Goal: Information Seeking & Learning: Learn about a topic

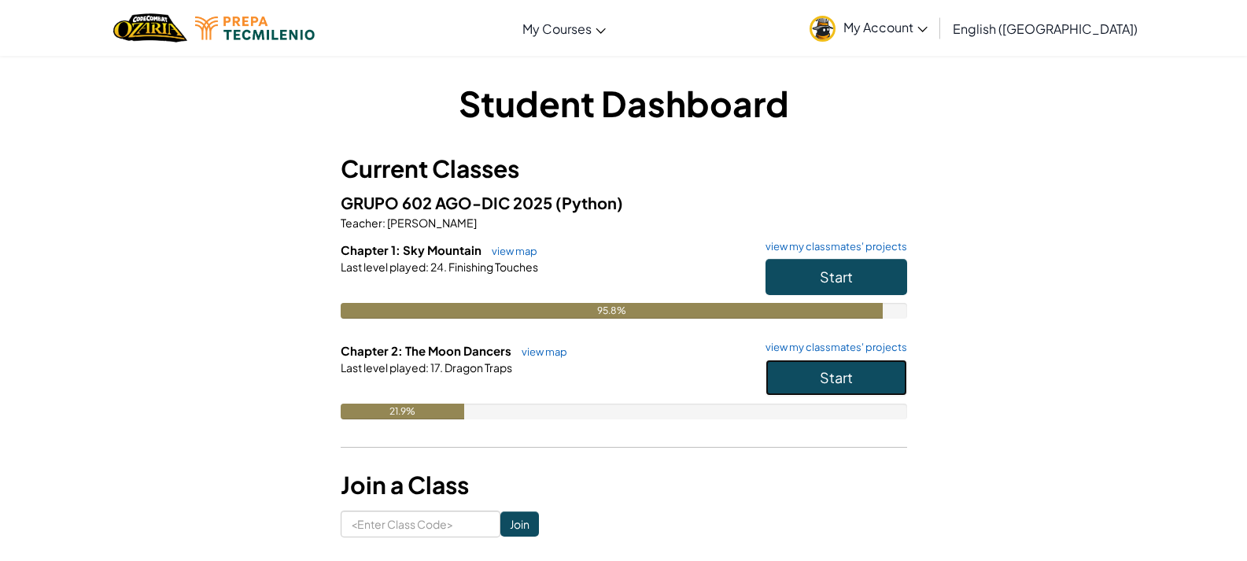
click at [856, 370] on button "Start" at bounding box center [837, 378] width 142 height 36
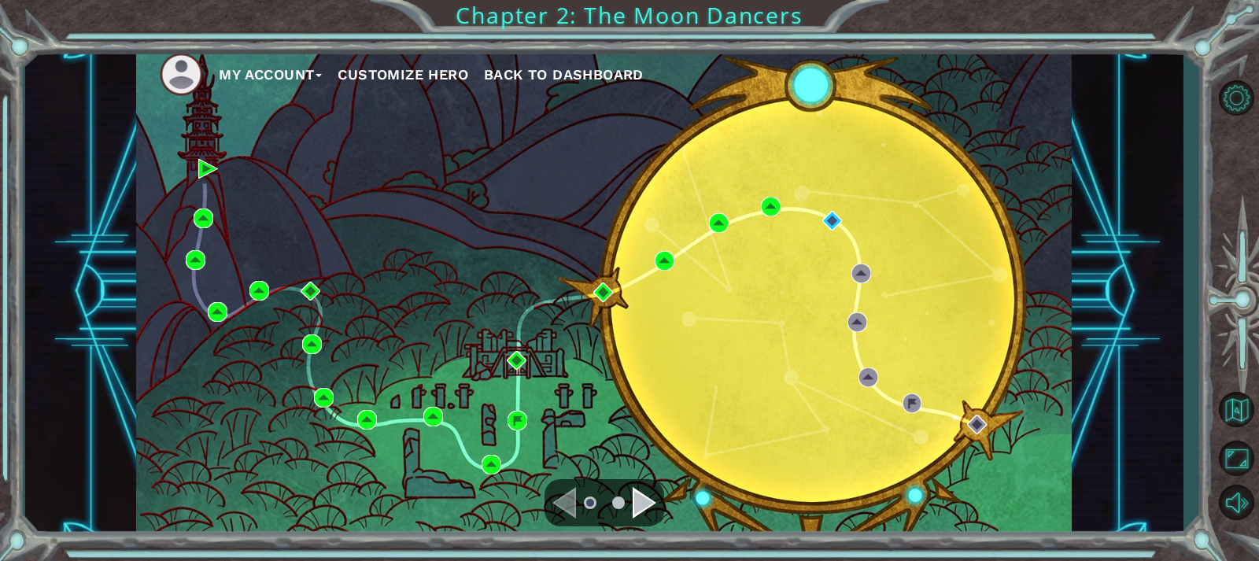
click at [642, 504] on div "Navigate to the next page" at bounding box center [645, 502] width 24 height 31
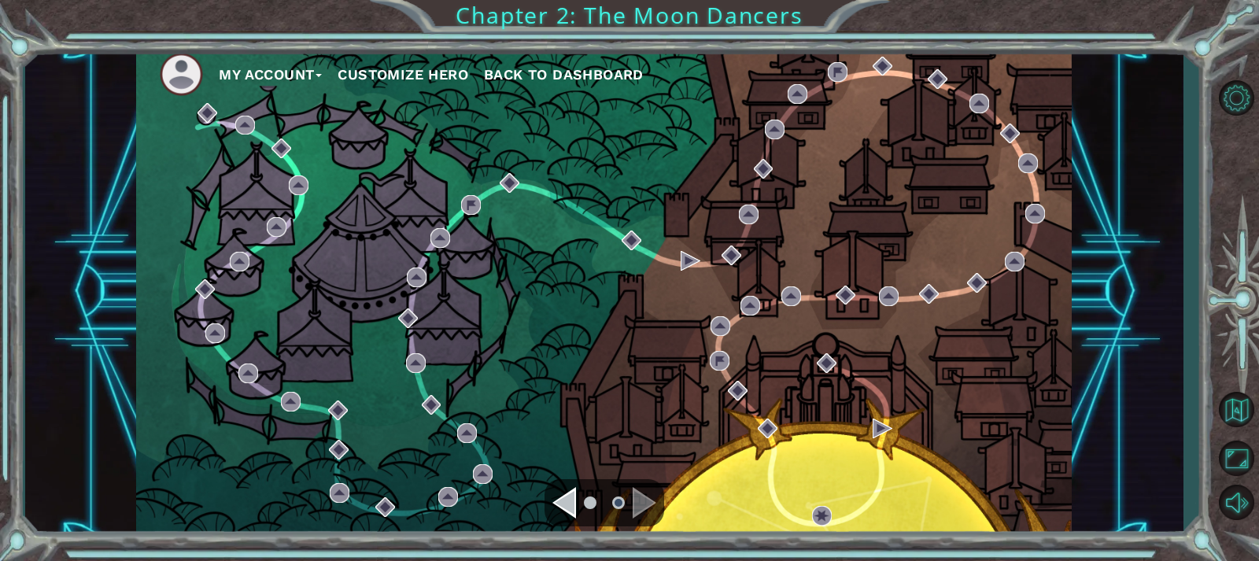
click at [567, 509] on div "Navigate to the previous page" at bounding box center [564, 502] width 24 height 31
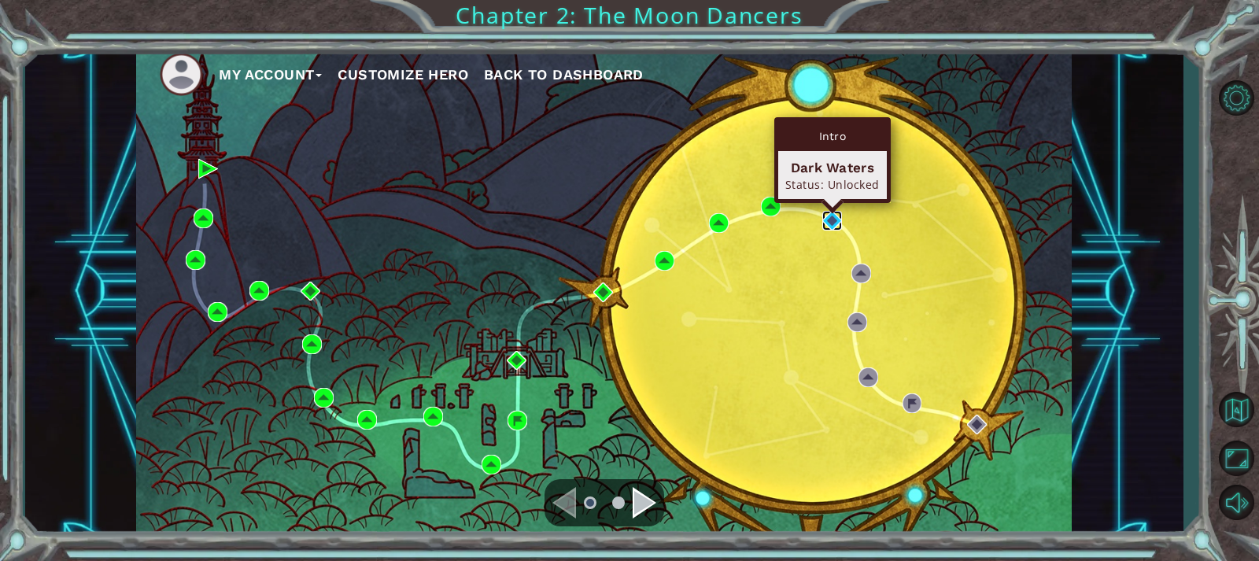
click at [833, 221] on img at bounding box center [832, 221] width 20 height 20
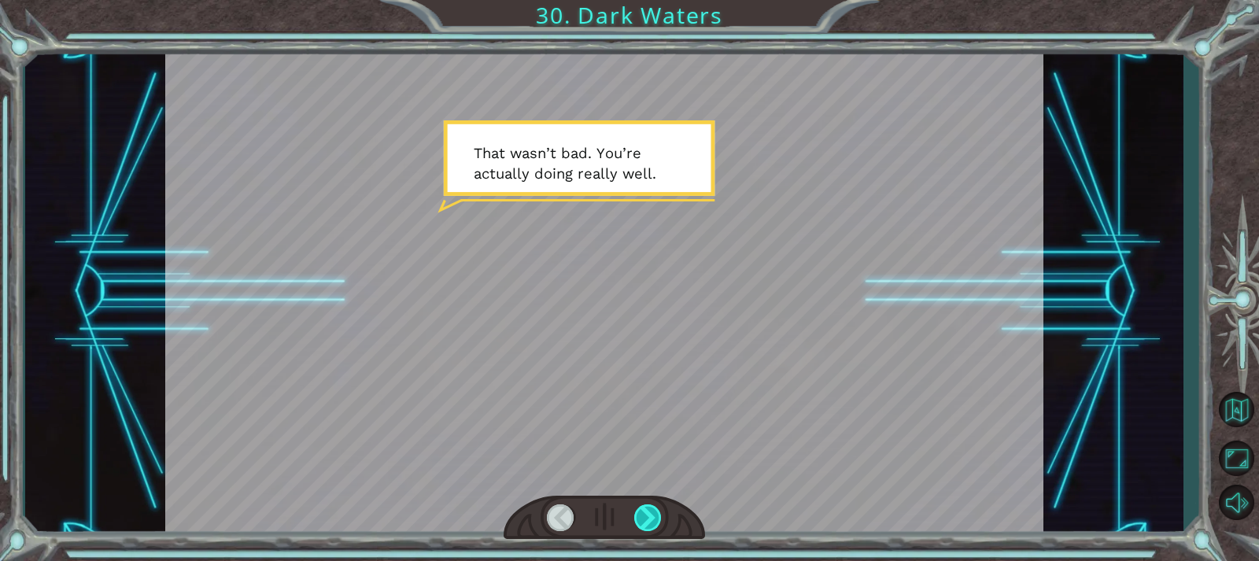
click at [659, 505] on div at bounding box center [648, 517] width 28 height 27
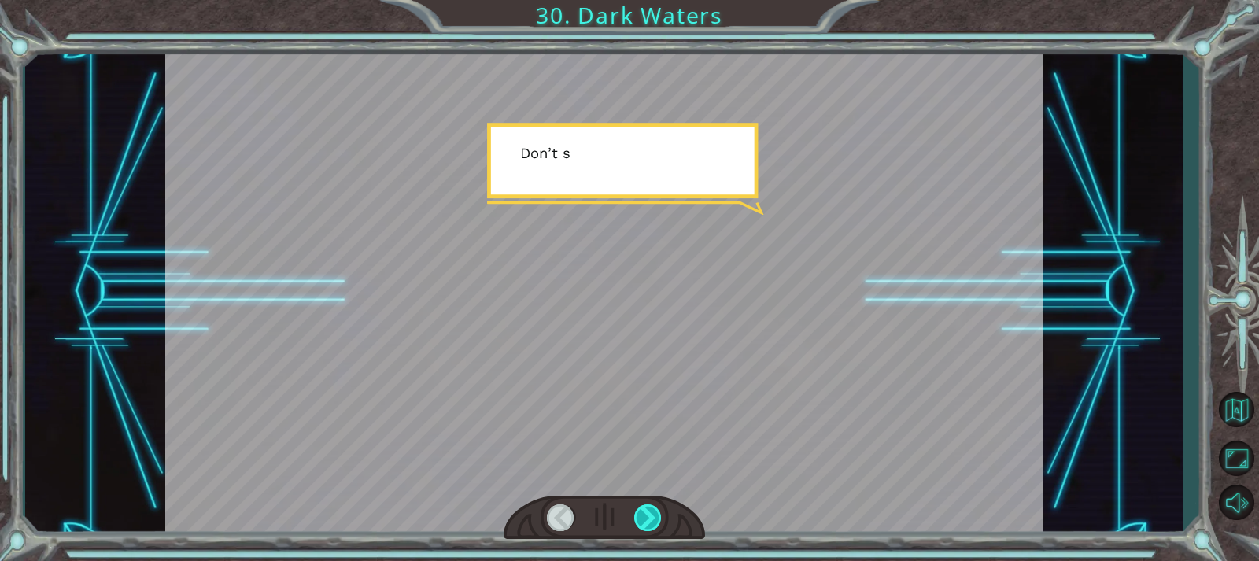
click at [659, 505] on div at bounding box center [648, 517] width 28 height 27
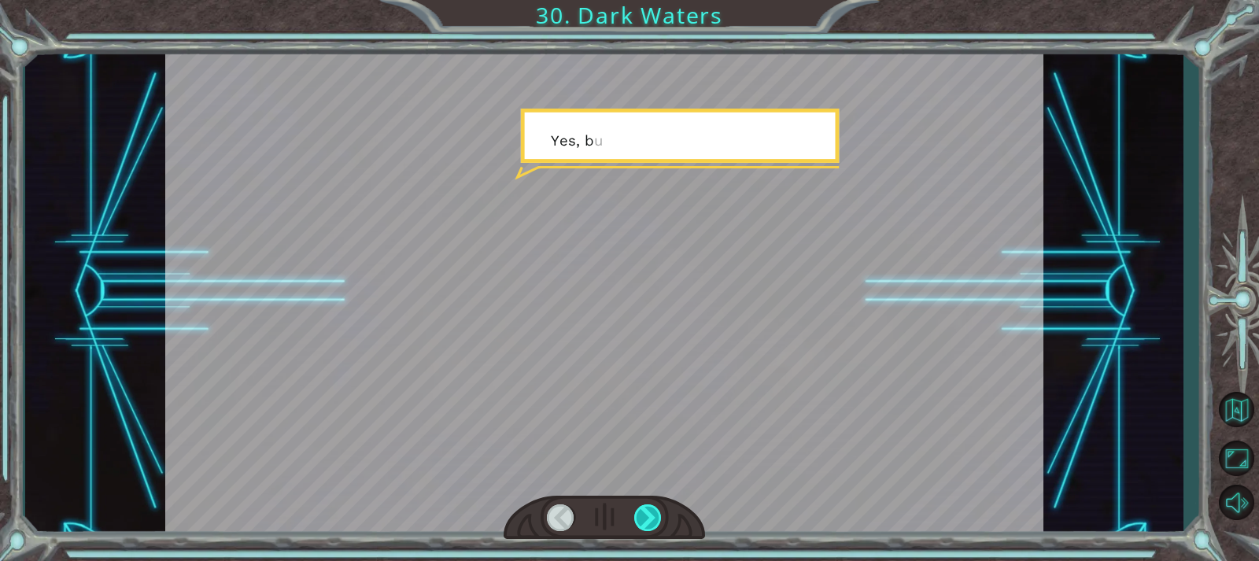
click at [659, 505] on div at bounding box center [648, 517] width 28 height 27
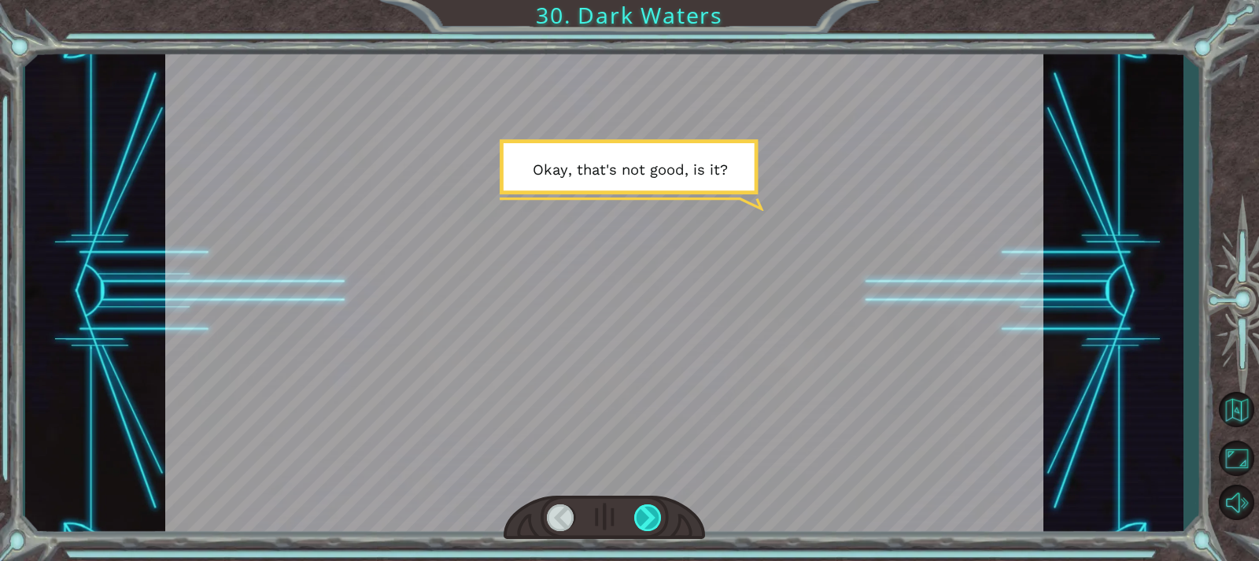
click at [659, 505] on div at bounding box center [648, 517] width 28 height 27
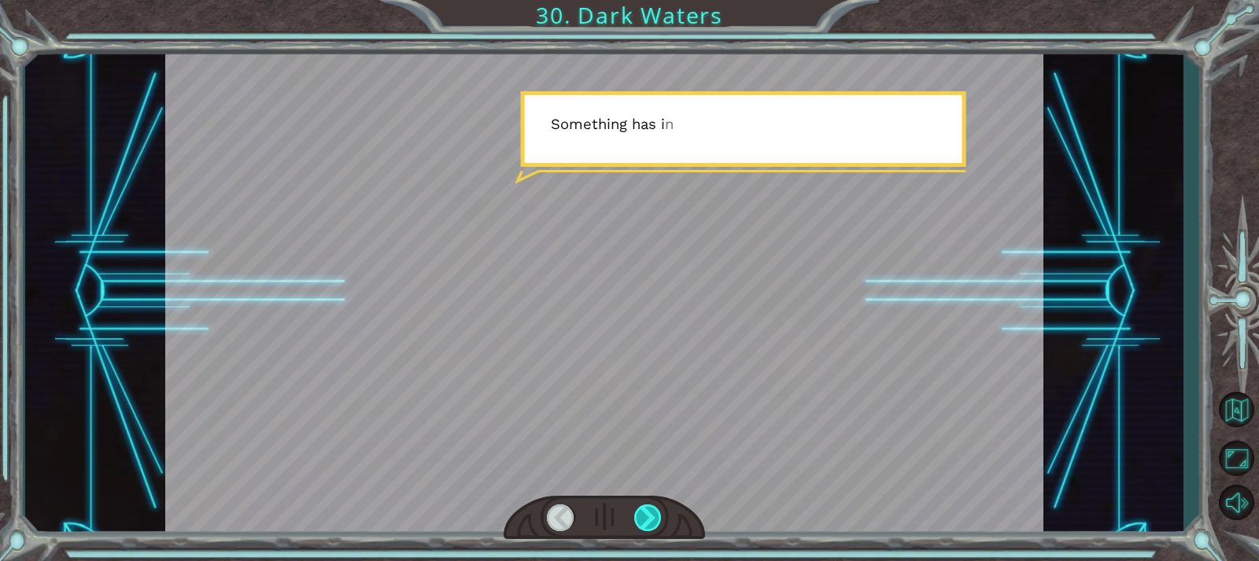
click at [659, 505] on div at bounding box center [648, 517] width 28 height 27
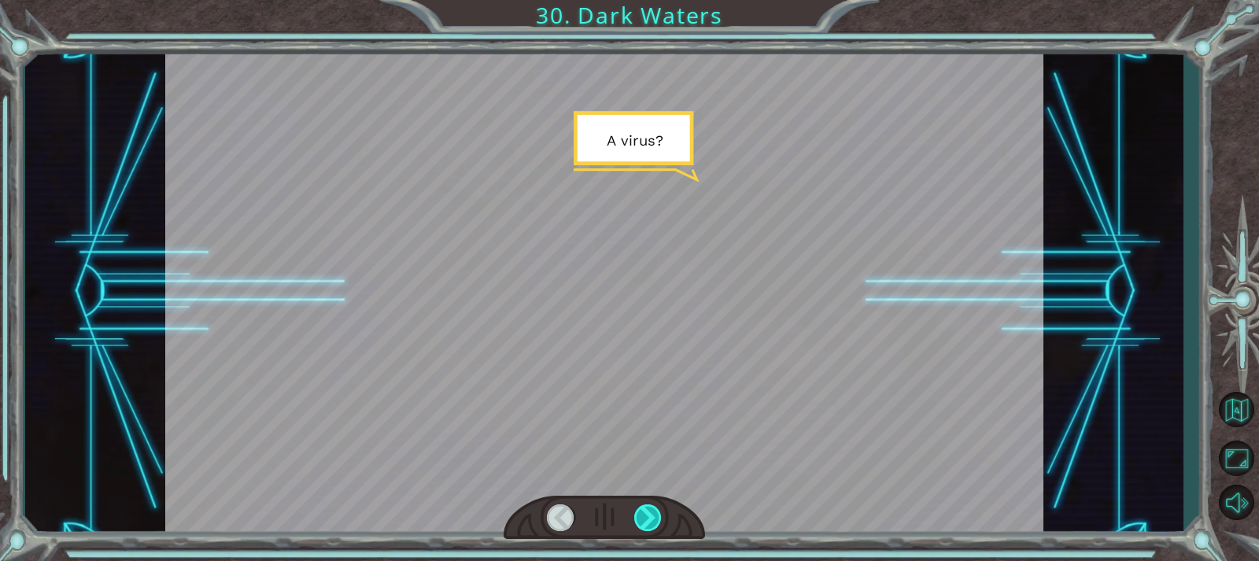
click at [659, 505] on div at bounding box center [648, 517] width 28 height 27
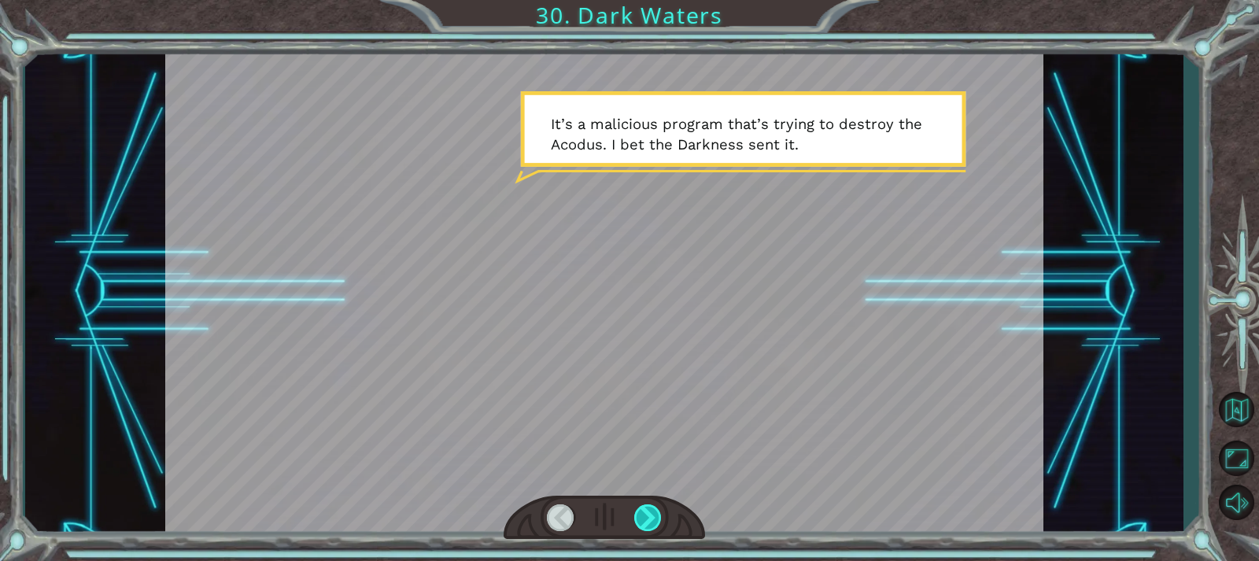
click at [650, 508] on div at bounding box center [648, 517] width 28 height 27
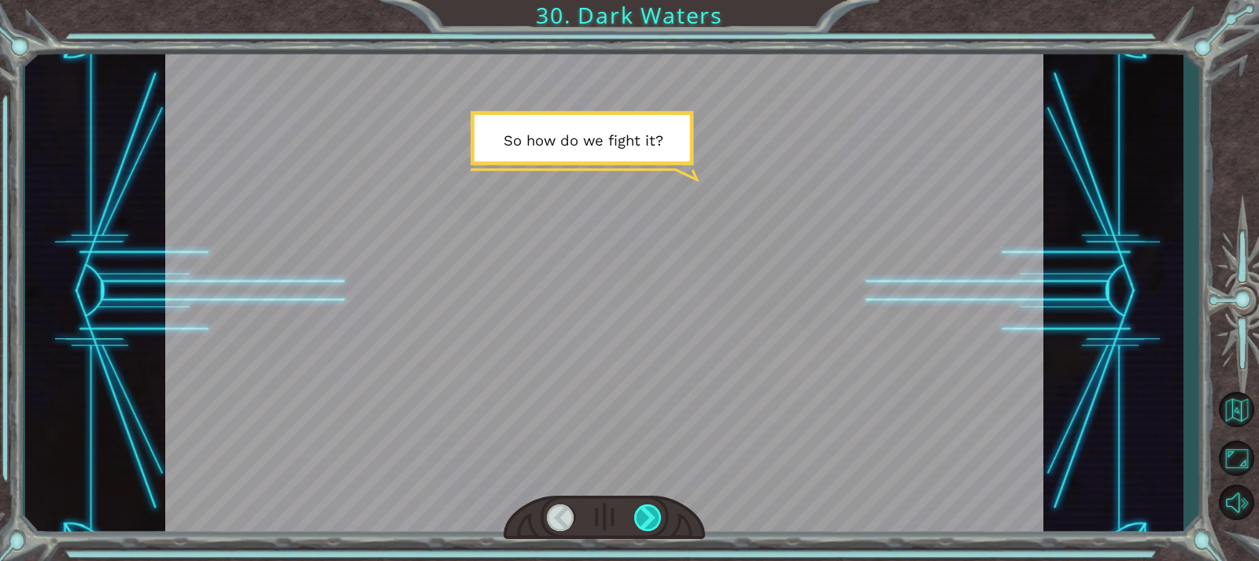
click at [648, 510] on div at bounding box center [648, 517] width 28 height 27
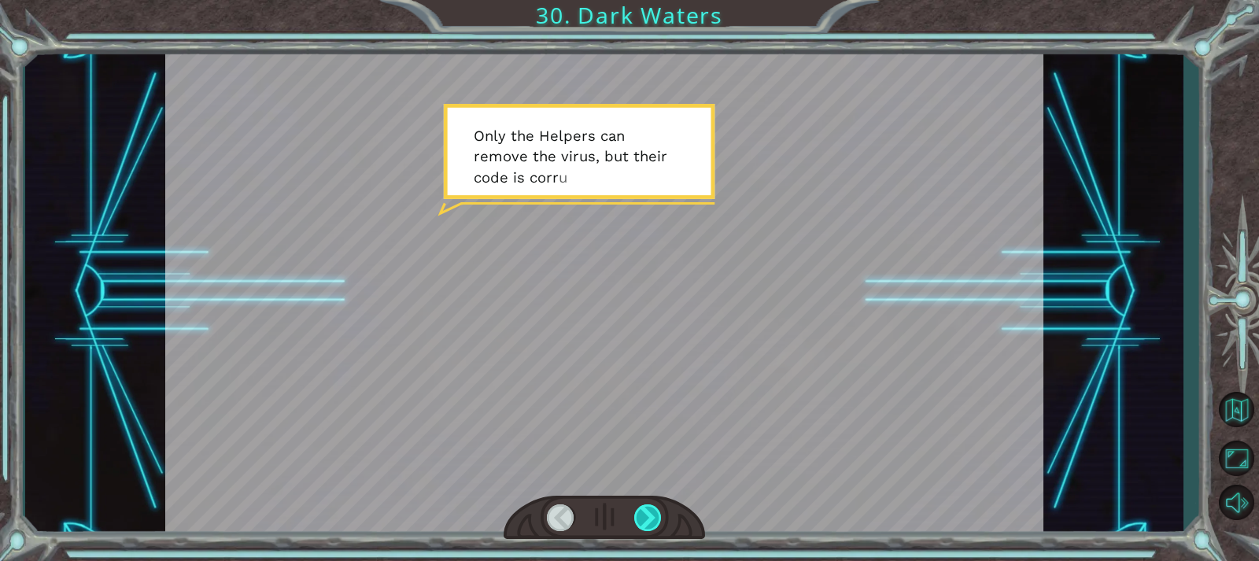
click at [648, 510] on div at bounding box center [648, 517] width 28 height 27
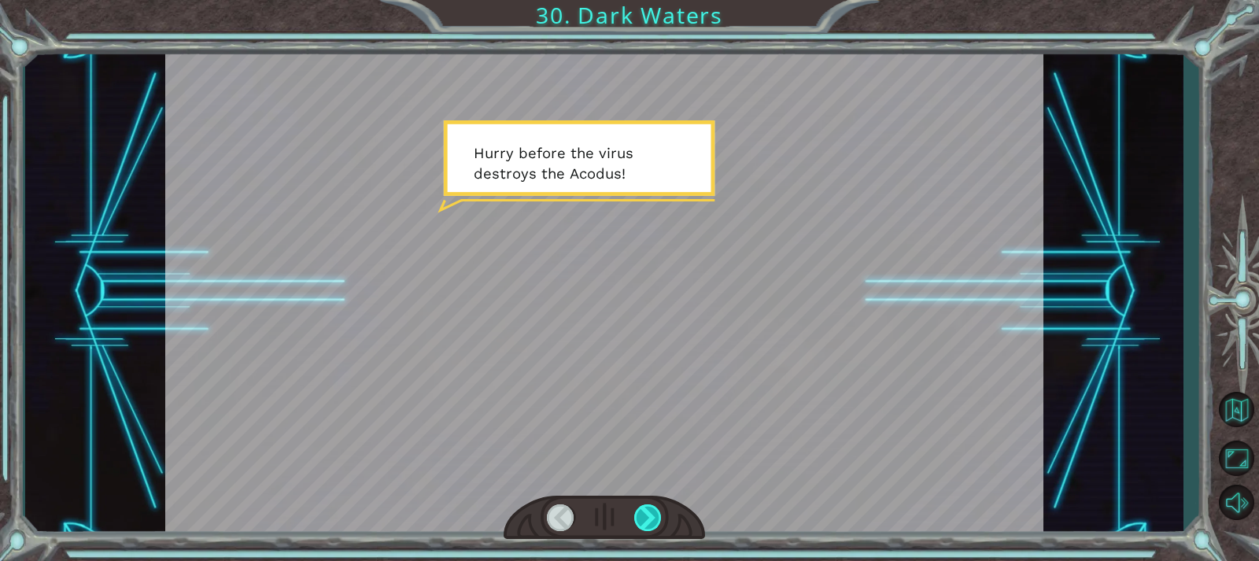
click at [653, 517] on div at bounding box center [648, 517] width 28 height 27
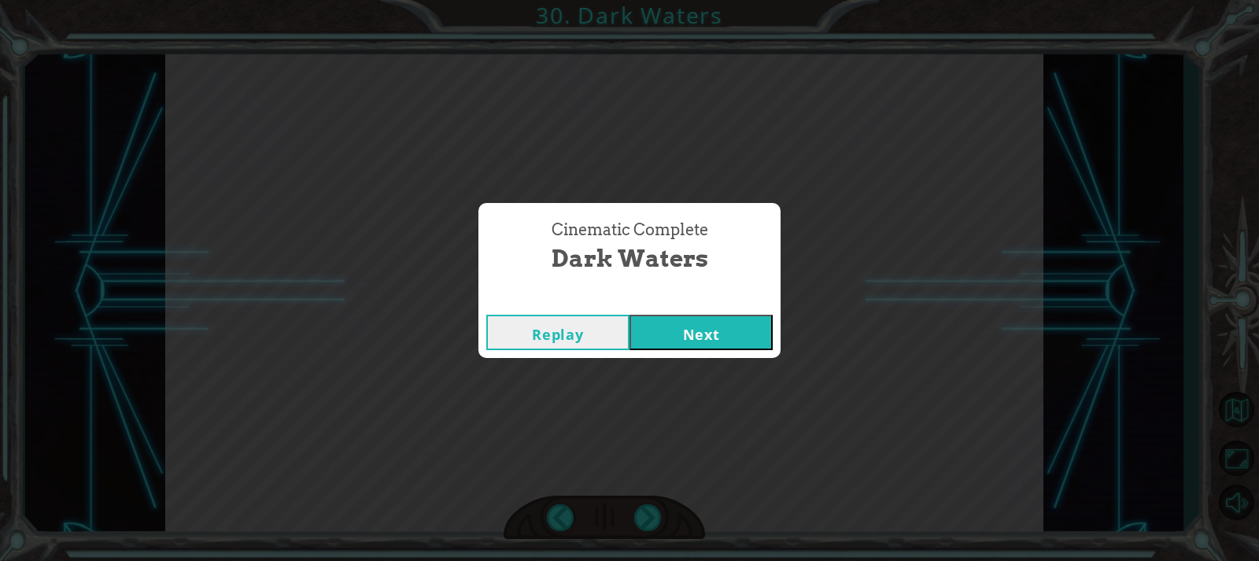
click at [706, 330] on button "Next" at bounding box center [701, 332] width 143 height 35
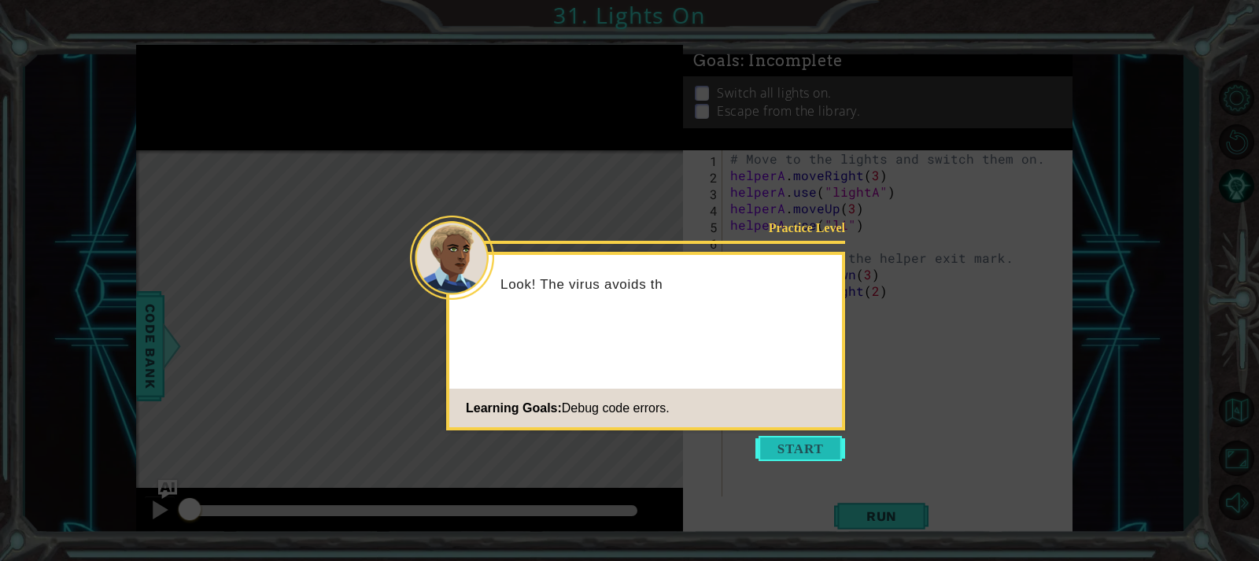
click at [836, 444] on button "Start" at bounding box center [800, 448] width 90 height 25
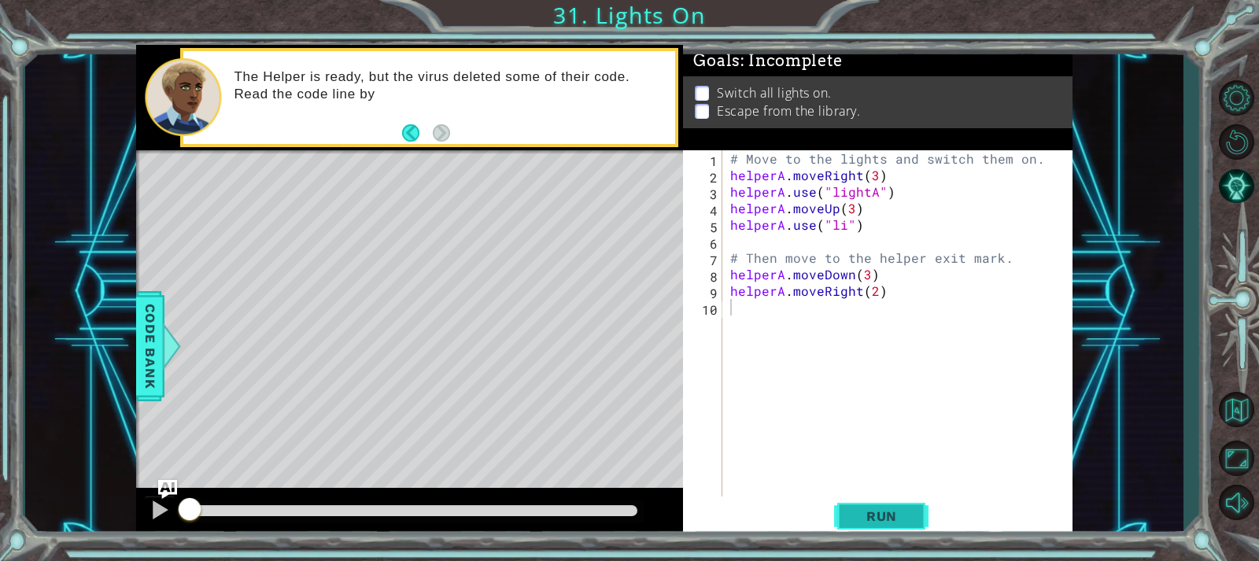
click at [862, 505] on button "Run" at bounding box center [881, 516] width 94 height 39
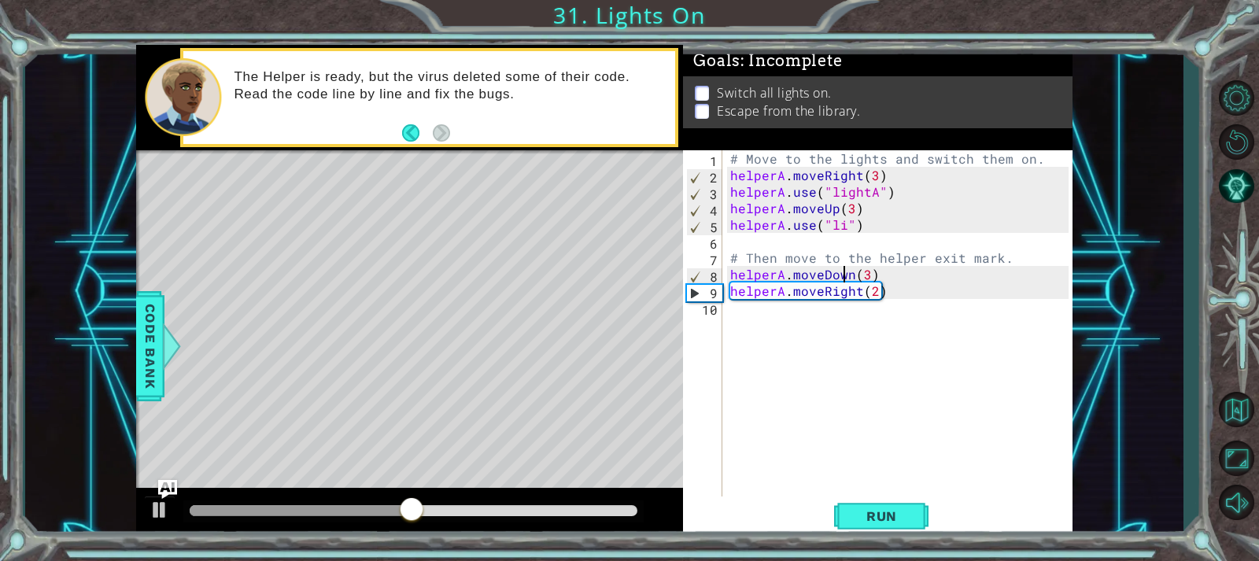
click at [847, 277] on div "# Move to the lights and switch them on. helperA . moveRight ( 3 ) helperA . us…" at bounding box center [901, 340] width 349 height 380
click at [409, 504] on div at bounding box center [413, 511] width 460 height 22
click at [386, 505] on div at bounding box center [323, 510] width 267 height 11
drag, startPoint x: 372, startPoint y: 505, endPoint x: 345, endPoint y: 502, distance: 26.9
click at [352, 504] on div at bounding box center [413, 511] width 460 height 22
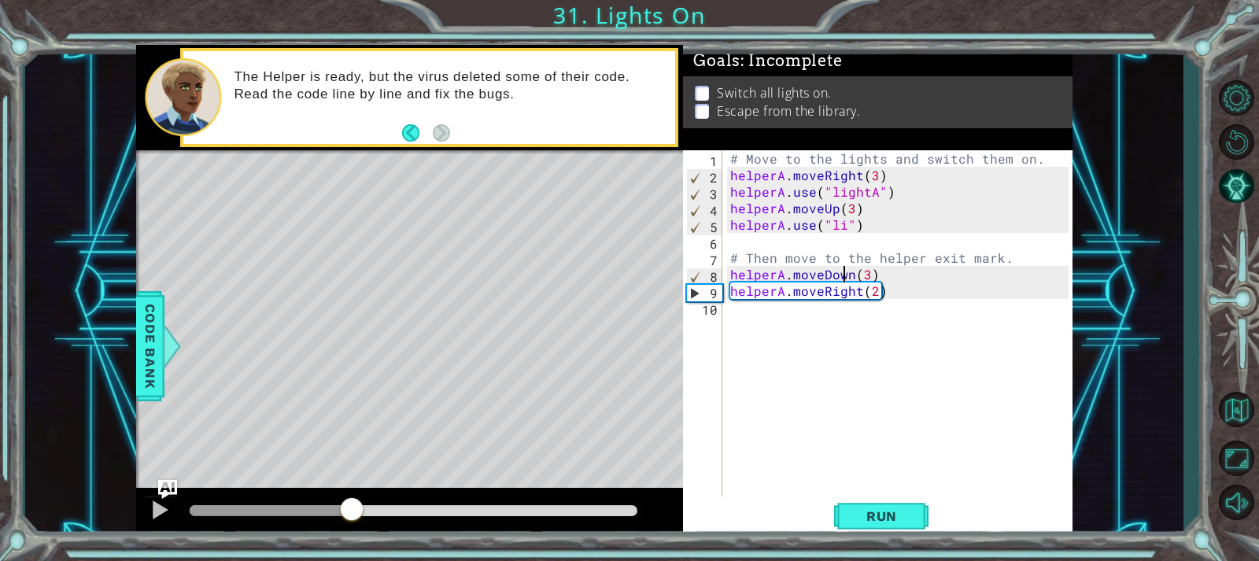
click at [262, 504] on div at bounding box center [413, 511] width 460 height 22
click at [320, 504] on div at bounding box center [413, 511] width 460 height 22
click at [286, 508] on div at bounding box center [271, 510] width 162 height 11
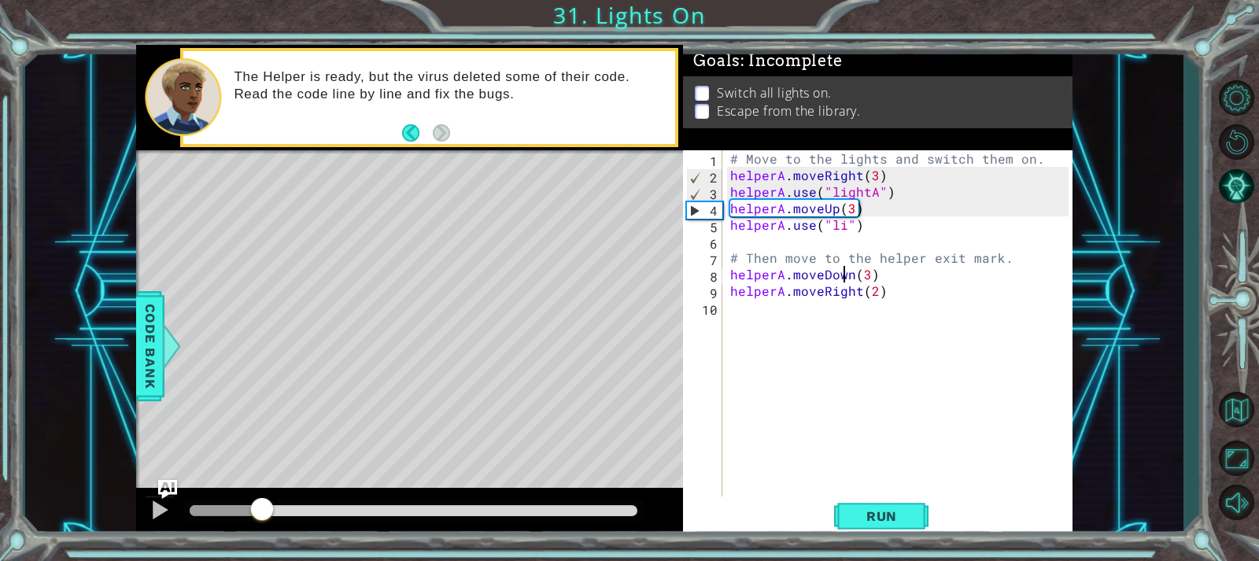
drag, startPoint x: 274, startPoint y: 508, endPoint x: 263, endPoint y: 508, distance: 11.0
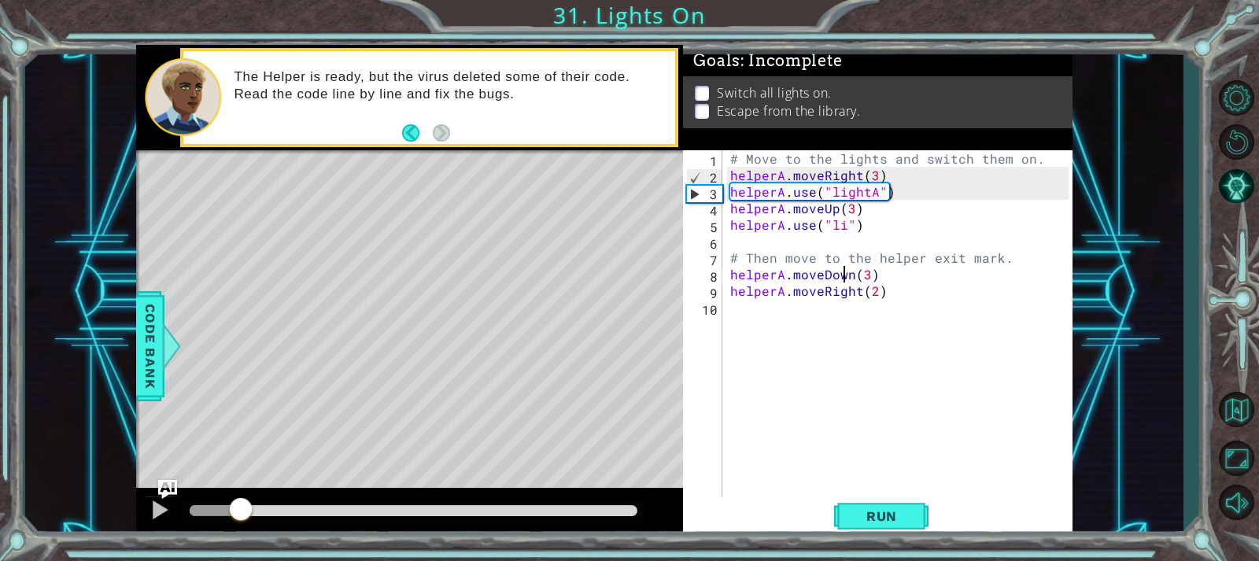
click at [241, 507] on div at bounding box center [215, 510] width 51 height 11
click at [863, 513] on span "Run" at bounding box center [882, 516] width 62 height 16
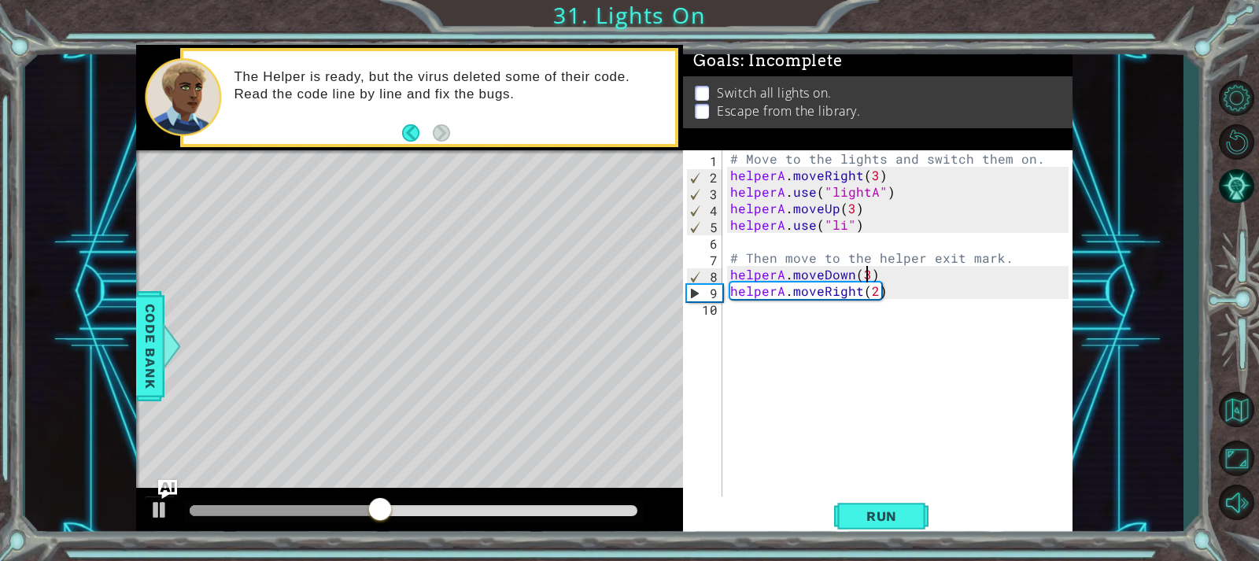
click at [864, 272] on div "# Move to the lights and switch them on. helperA . moveRight ( 3 ) helperA . us…" at bounding box center [901, 340] width 349 height 380
click at [858, 293] on div "# Move to the lights and switch them on. helperA . moveRight ( 3 ) helperA . us…" at bounding box center [901, 340] width 349 height 380
click at [912, 516] on span "Run" at bounding box center [882, 516] width 62 height 16
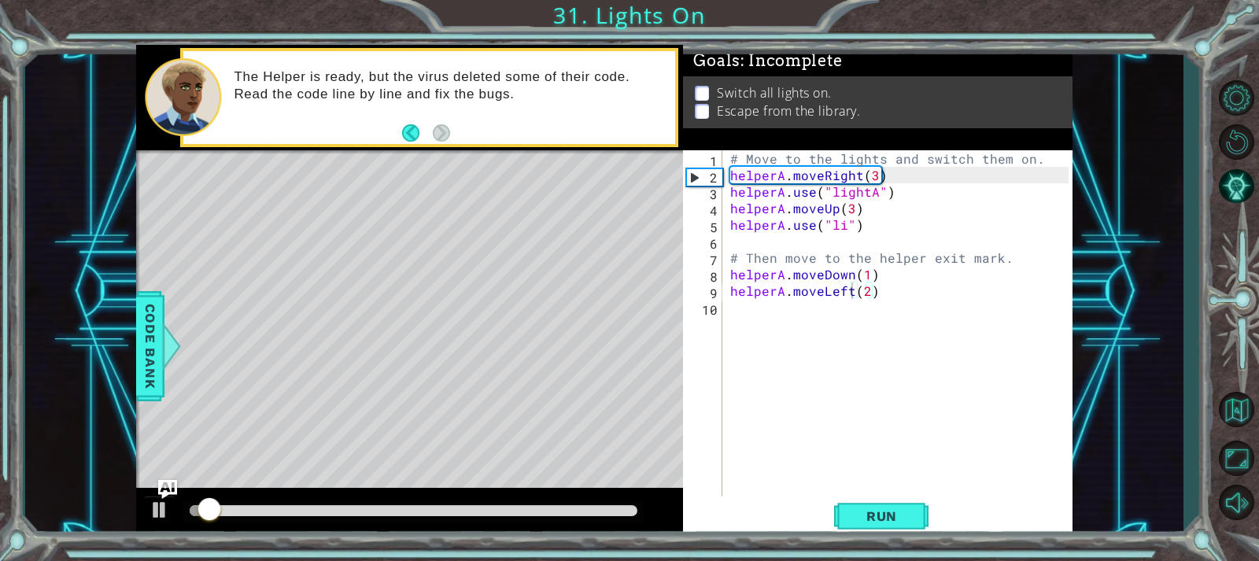
drag, startPoint x: 498, startPoint y: 501, endPoint x: 508, endPoint y: 511, distance: 13.9
click at [504, 504] on div at bounding box center [413, 511] width 460 height 22
click at [511, 512] on div at bounding box center [414, 510] width 448 height 11
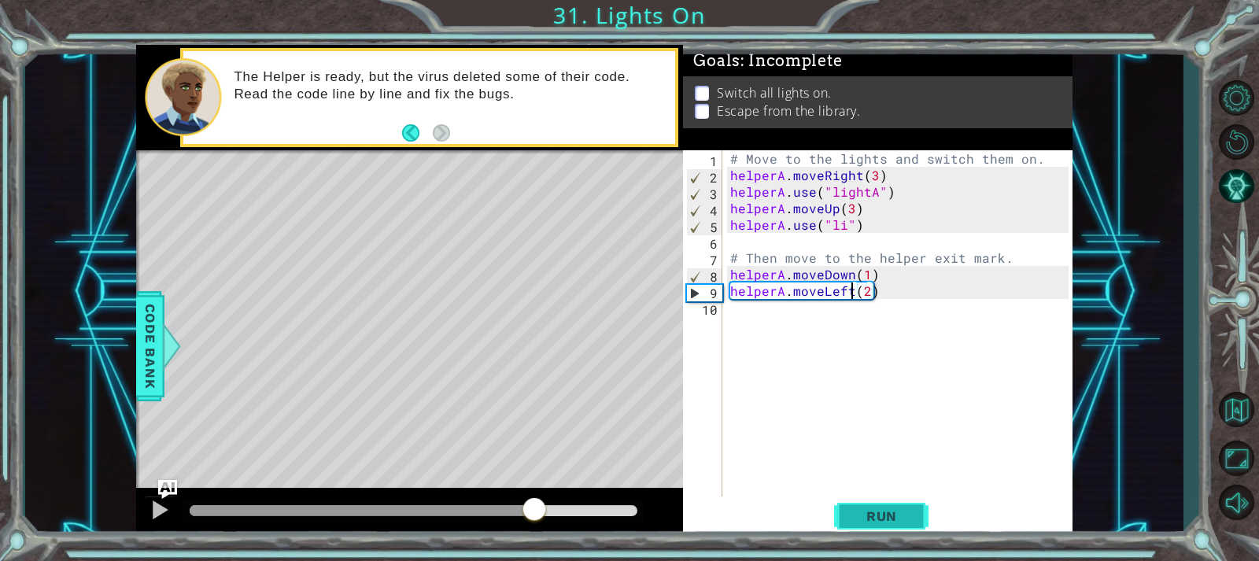
click at [855, 516] on span "Run" at bounding box center [882, 516] width 62 height 16
click at [899, 508] on span "Run" at bounding box center [882, 516] width 62 height 16
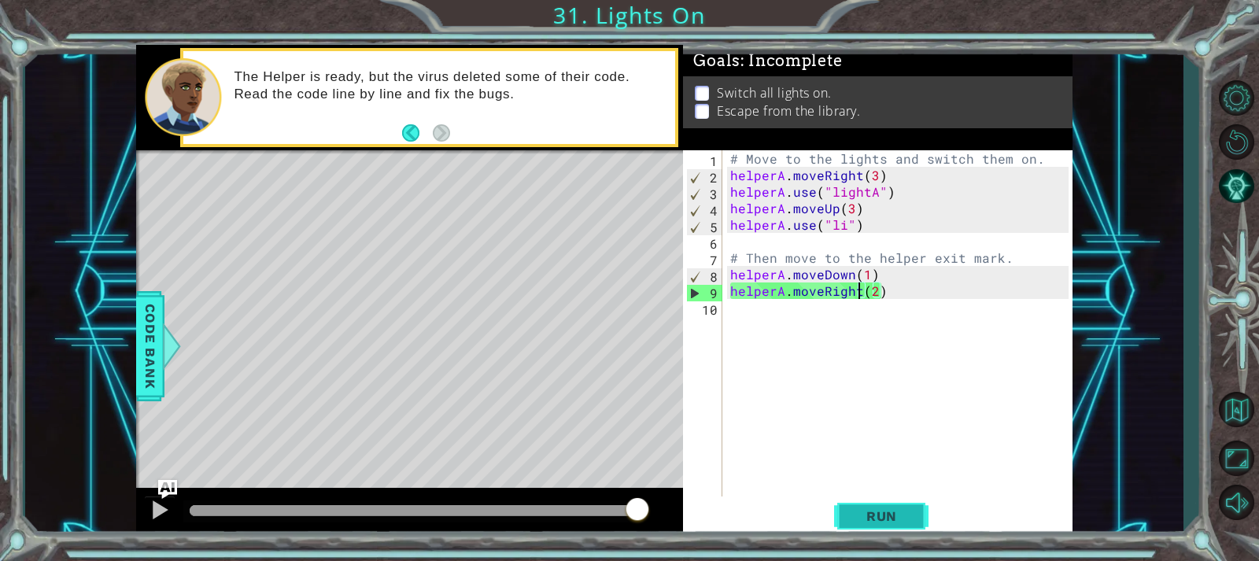
click at [859, 511] on span "Run" at bounding box center [882, 516] width 62 height 16
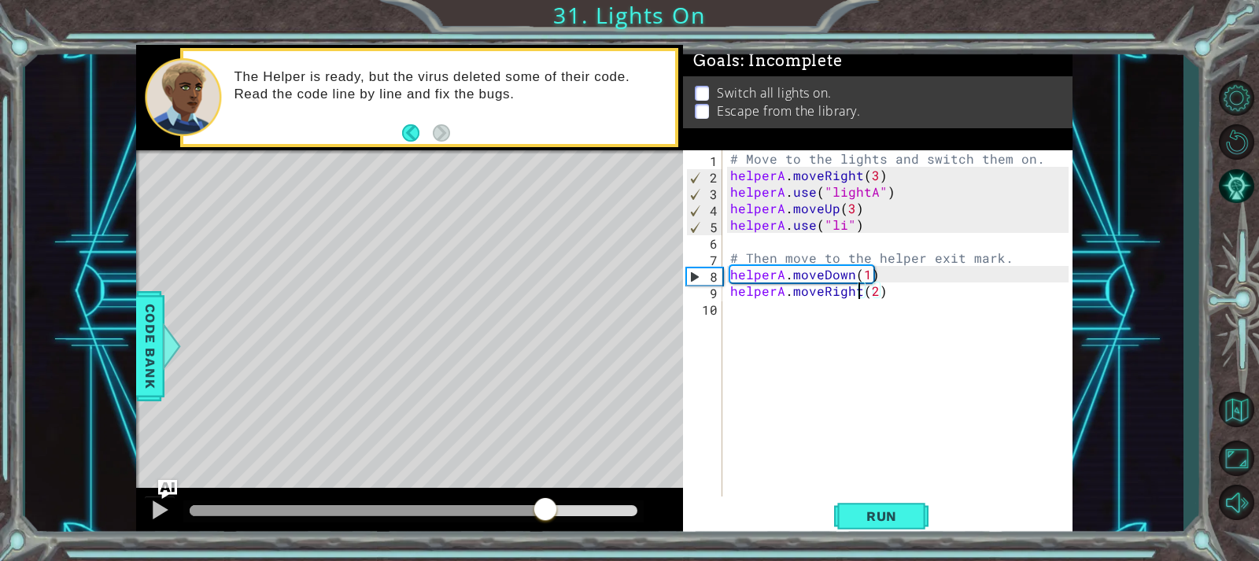
click at [545, 510] on div at bounding box center [414, 510] width 448 height 11
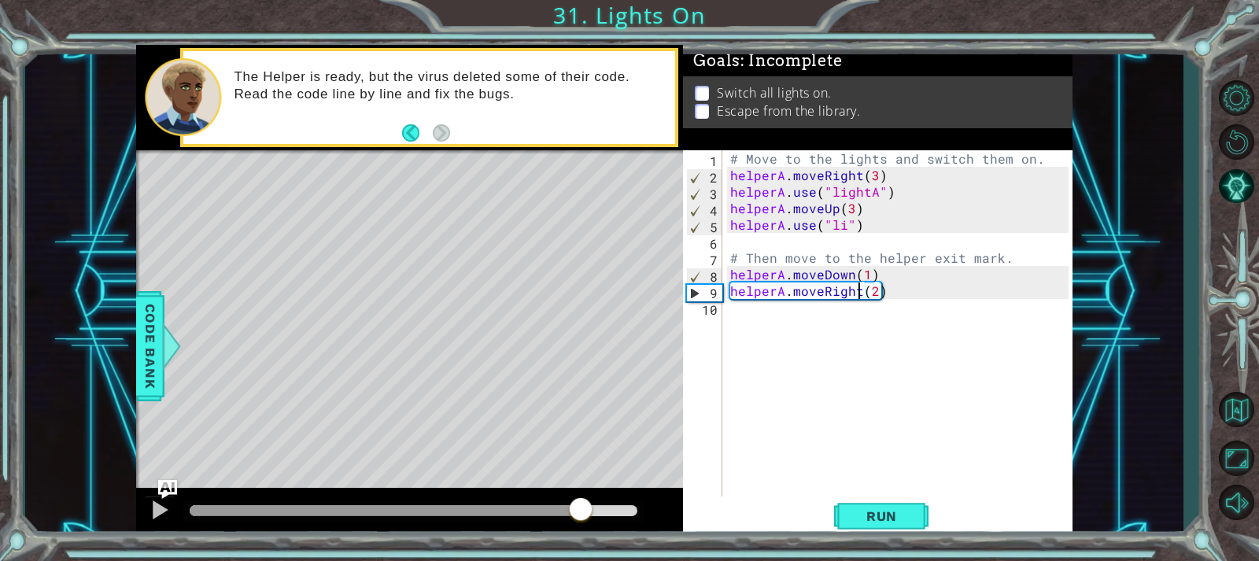
click at [578, 508] on div at bounding box center [414, 510] width 448 height 11
click at [596, 508] on div at bounding box center [594, 511] width 28 height 28
click at [610, 506] on div at bounding box center [414, 510] width 448 height 11
click at [619, 505] on div at bounding box center [611, 507] width 28 height 28
click at [867, 277] on div "# Move to the lights and switch them on. helperA . moveRight ( 3 ) helperA . us…" at bounding box center [901, 340] width 349 height 380
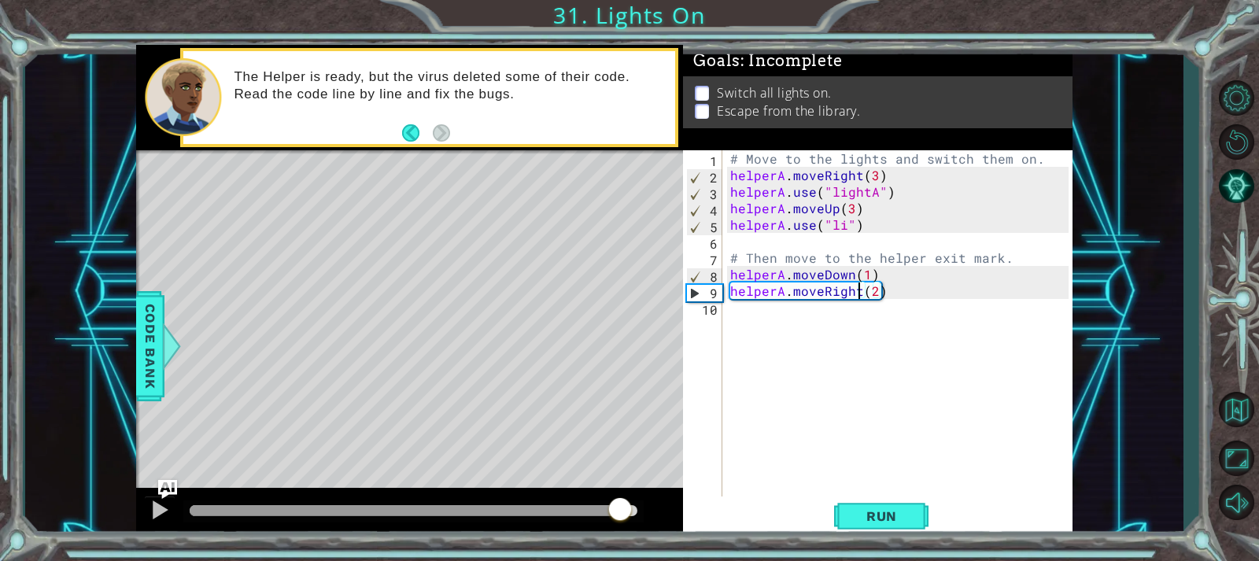
scroll to position [0, 8]
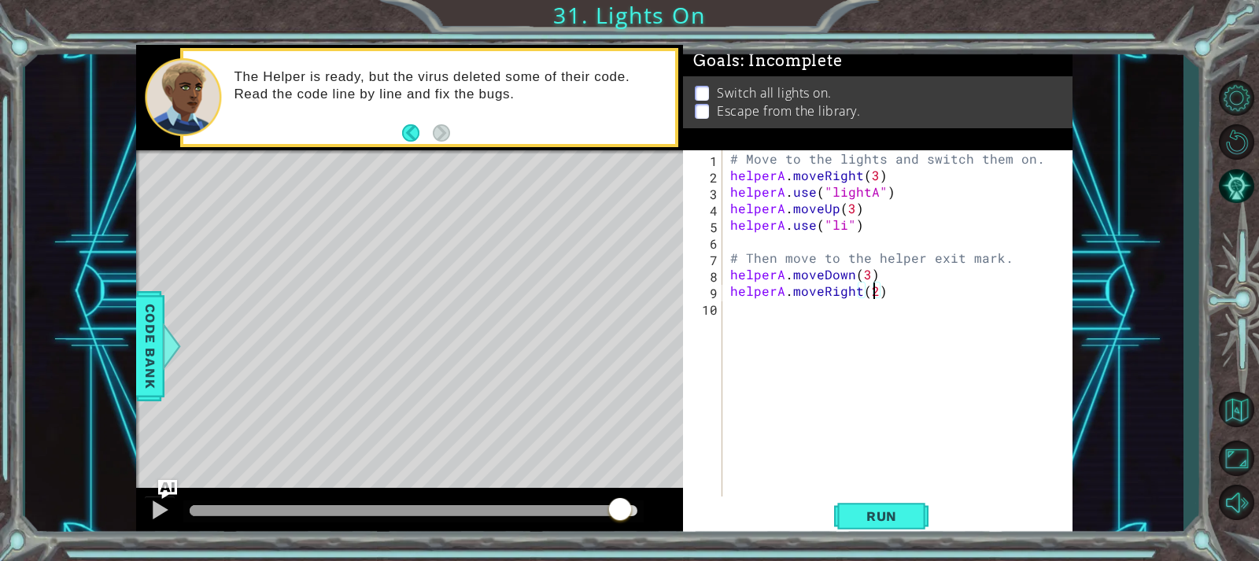
click at [873, 290] on div "# Move to the lights and switch them on. helperA . moveRight ( 3 ) helperA . us…" at bounding box center [901, 340] width 349 height 380
click at [918, 503] on button "Run" at bounding box center [881, 516] width 94 height 39
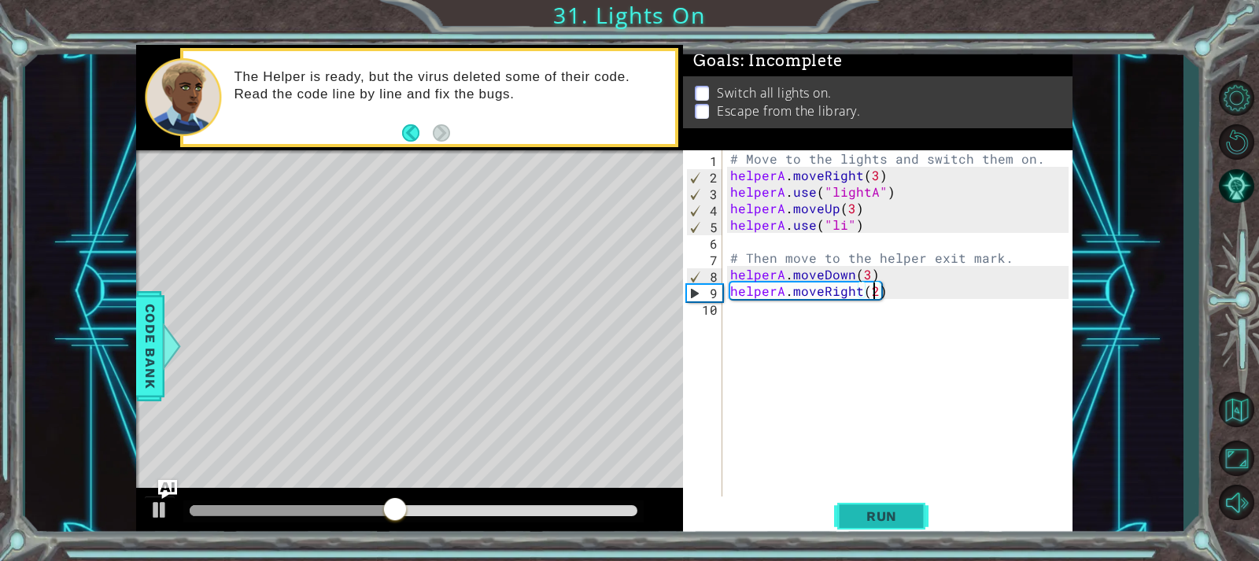
click at [875, 508] on span "Run" at bounding box center [882, 516] width 62 height 16
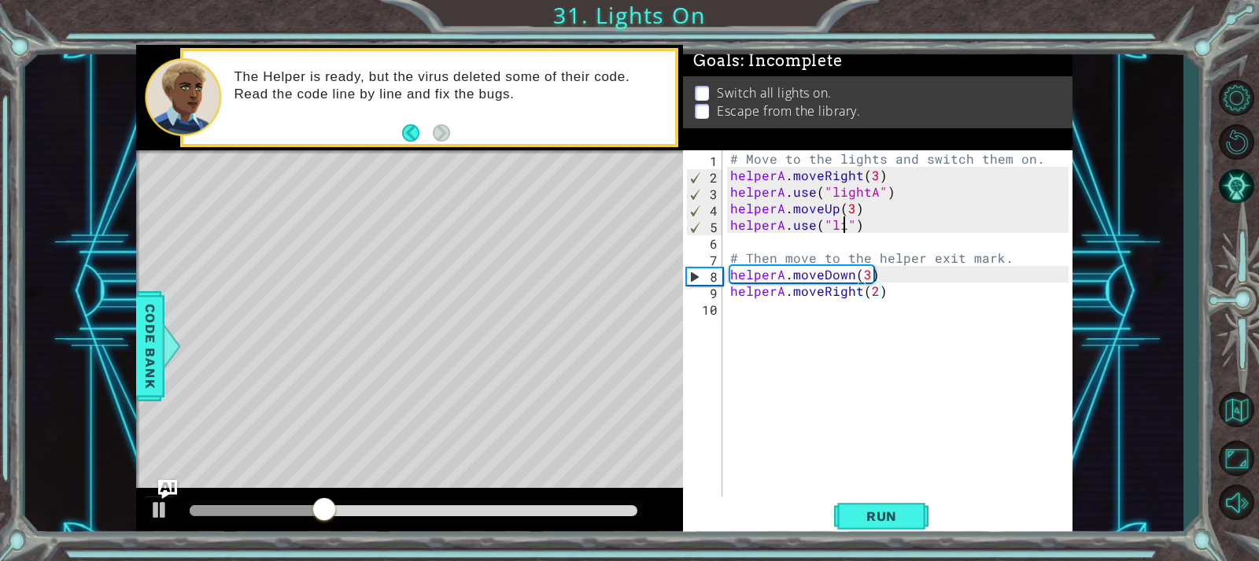
click at [845, 231] on div "# Move to the lights and switch them on. helperA . moveRight ( 3 ) helperA . us…" at bounding box center [901, 340] width 349 height 380
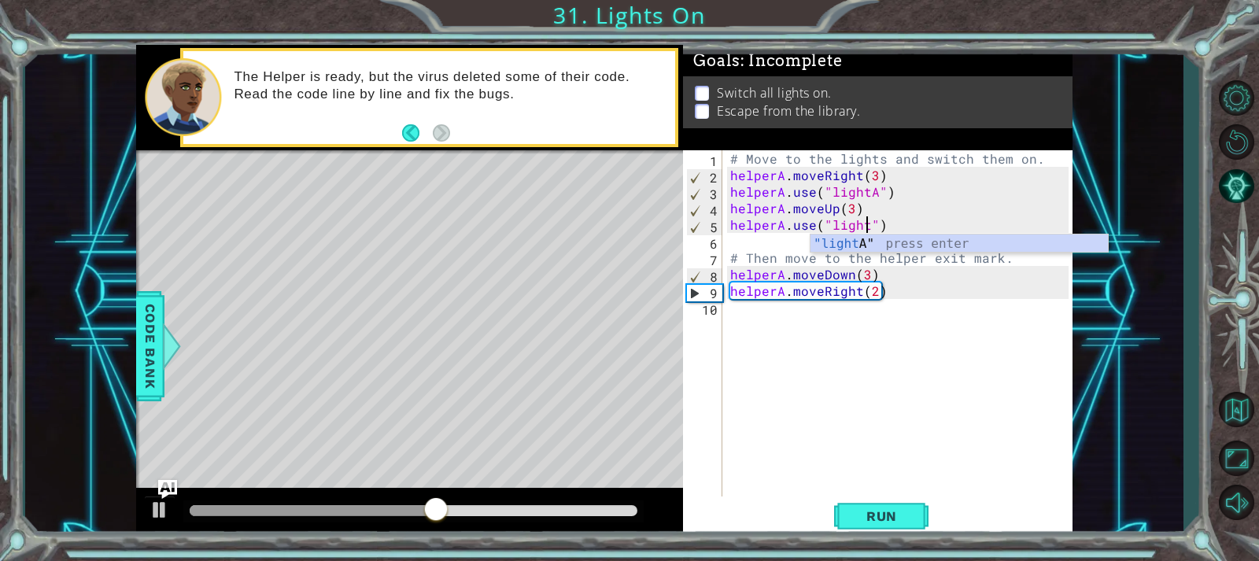
scroll to position [0, 9]
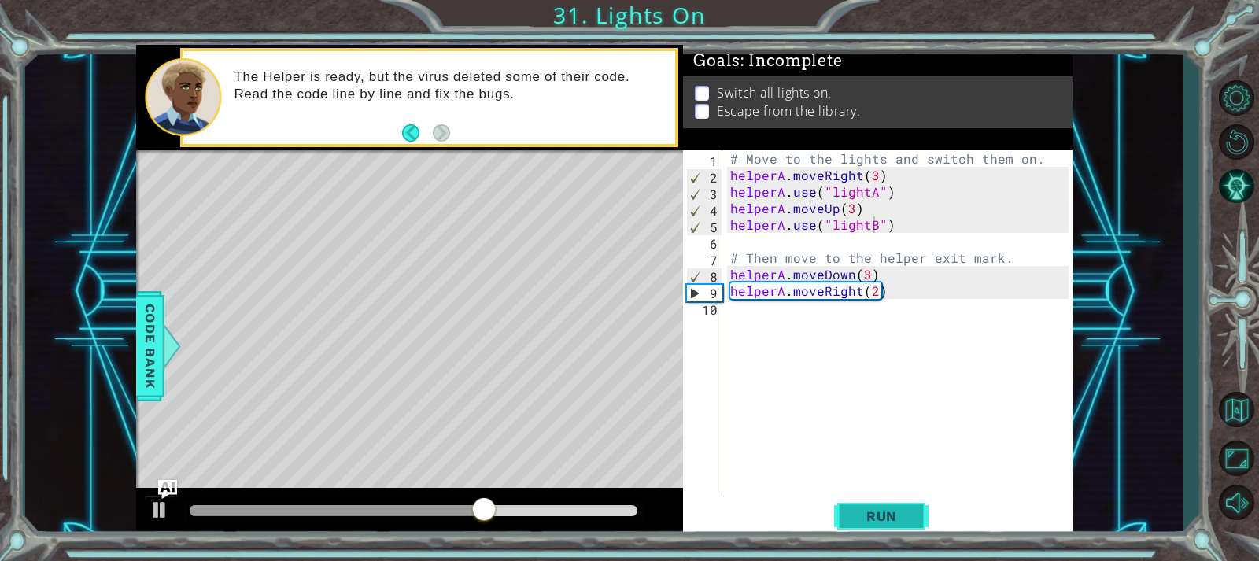
click at [879, 504] on button "Run" at bounding box center [881, 516] width 94 height 39
click at [851, 274] on div "# Move to the lights and switch them on. helperA . moveRight ( 3 ) helperA . us…" at bounding box center [901, 340] width 349 height 380
click at [868, 271] on div "# Move to the lights and switch them on. helperA . moveRight ( 3 ) helperA . us…" at bounding box center [901, 340] width 349 height 380
type textarea "helperA.moveDown(1)"
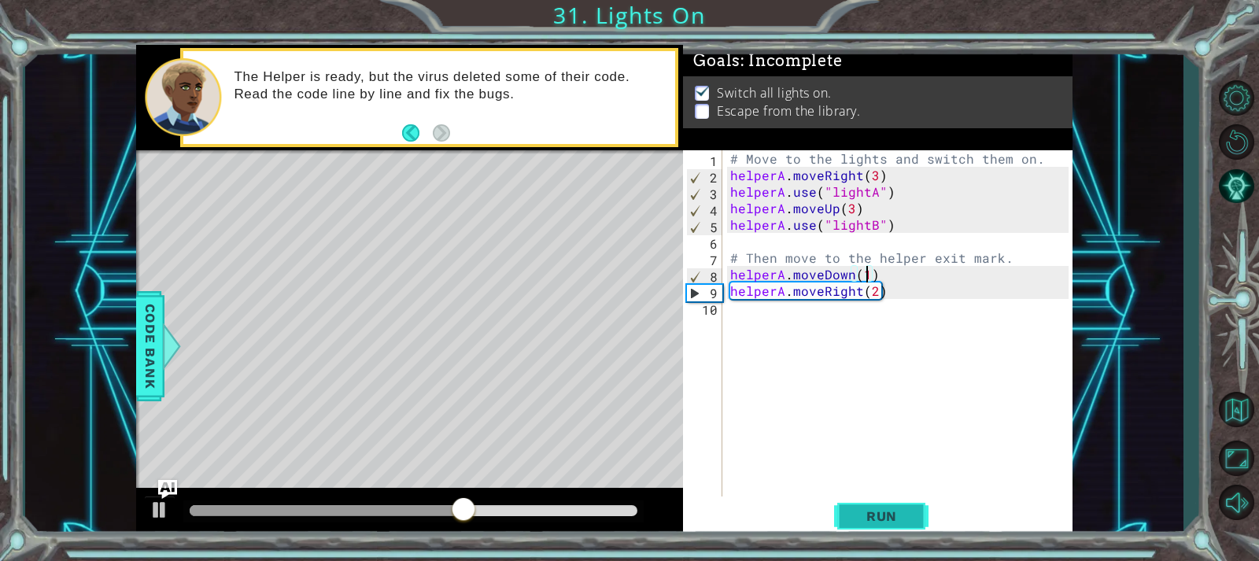
click at [880, 504] on button "Run" at bounding box center [881, 516] width 94 height 39
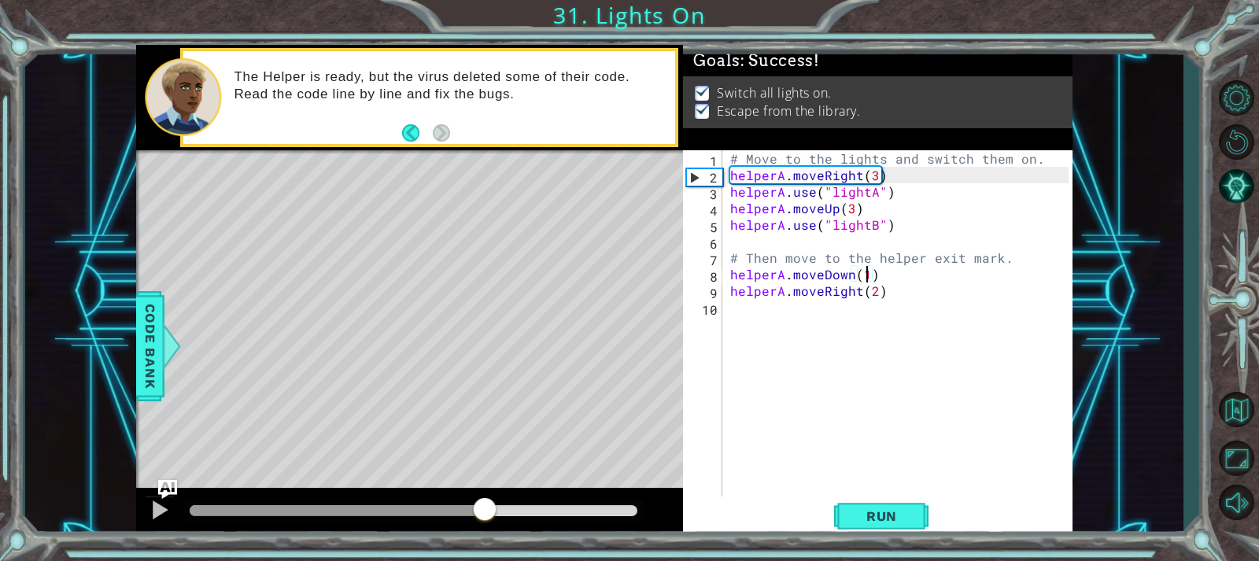
click at [486, 510] on div at bounding box center [414, 510] width 448 height 11
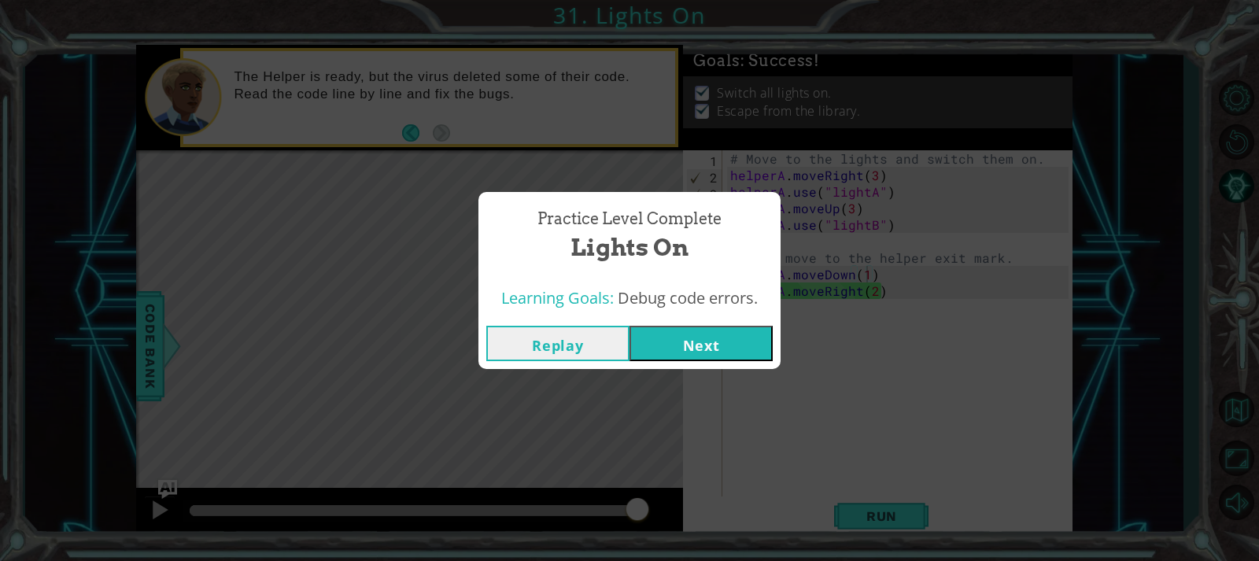
click at [693, 353] on button "Next" at bounding box center [701, 343] width 143 height 35
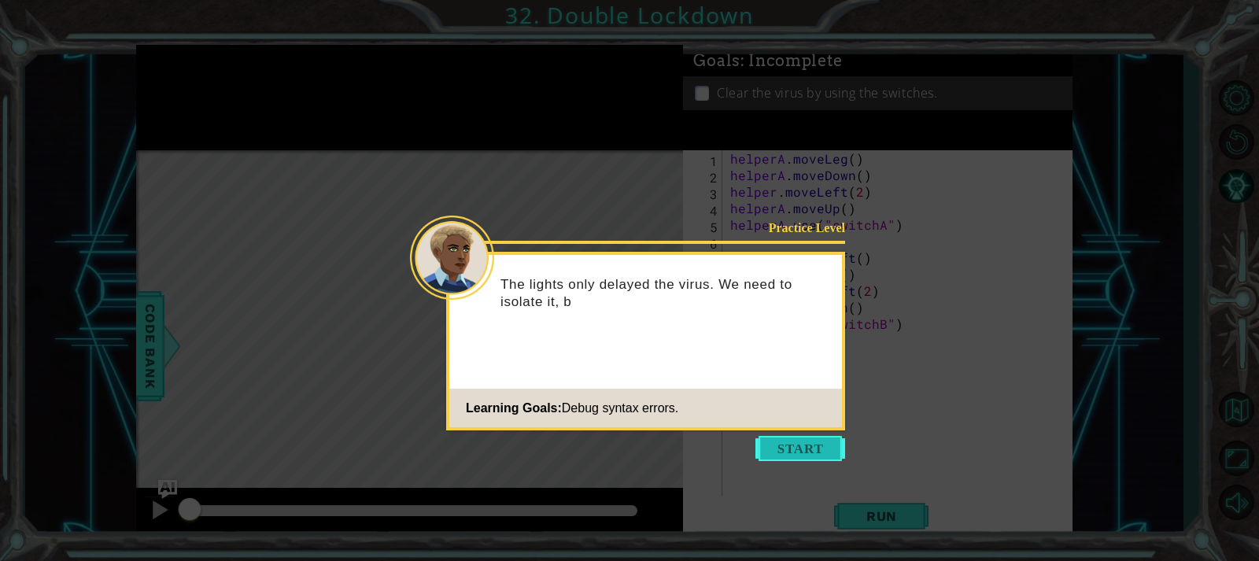
click at [817, 445] on button "Start" at bounding box center [800, 448] width 90 height 25
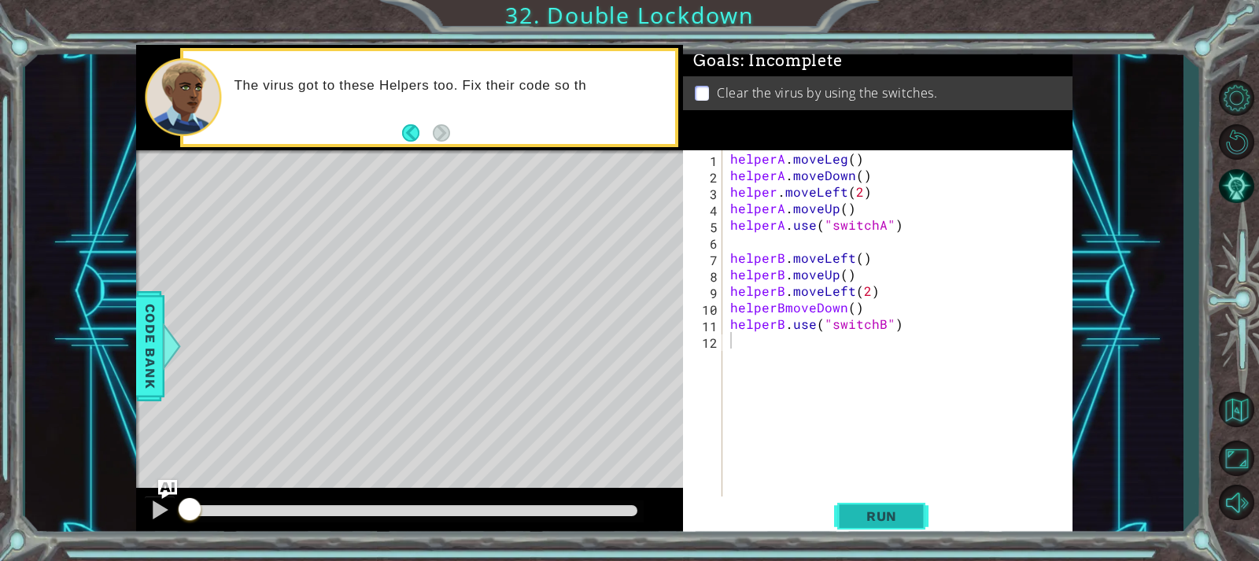
click at [885, 517] on span "Run" at bounding box center [882, 516] width 62 height 16
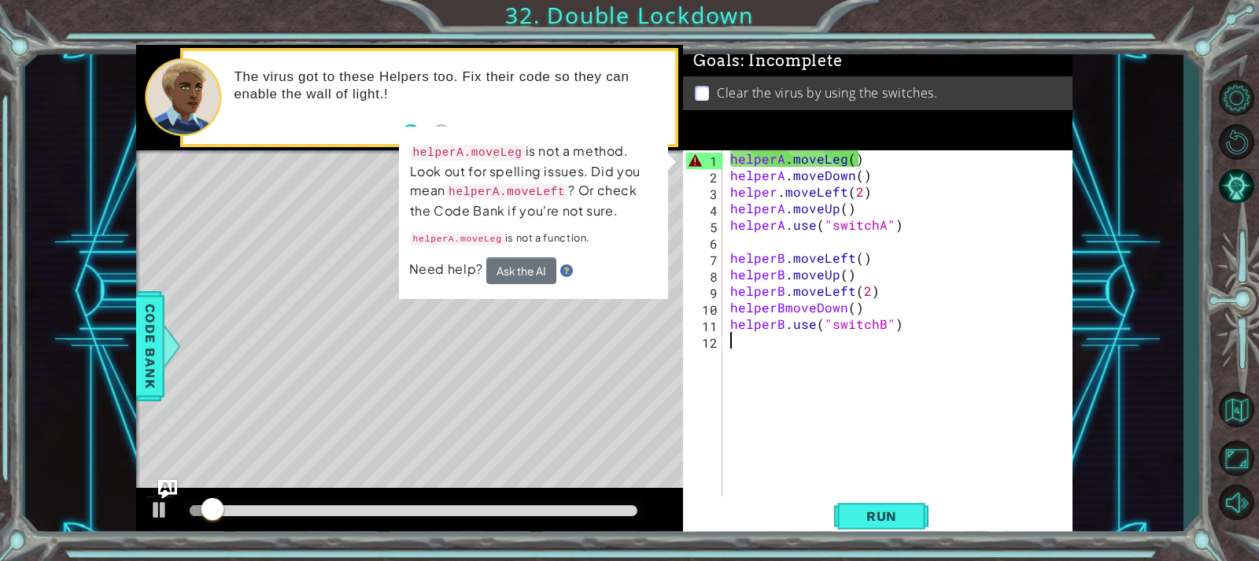
click at [896, 199] on div "helperA . moveLeg ( ) helperA . moveDown ( ) helper . moveLeft ( 2 ) helperA . …" at bounding box center [901, 340] width 349 height 380
click at [840, 157] on div "helperA . moveLeg ( ) helperA . moveDown ( ) helper . moveLeft ( 2 ) helperA . …" at bounding box center [901, 340] width 349 height 380
drag, startPoint x: 844, startPoint y: 155, endPoint x: 843, endPoint y: 167, distance: 11.9
click at [844, 158] on div "helperA . moveLeg ( ) helperA . moveDown ( ) helper . moveLeft ( 2 ) helperA . …" at bounding box center [901, 340] width 349 height 380
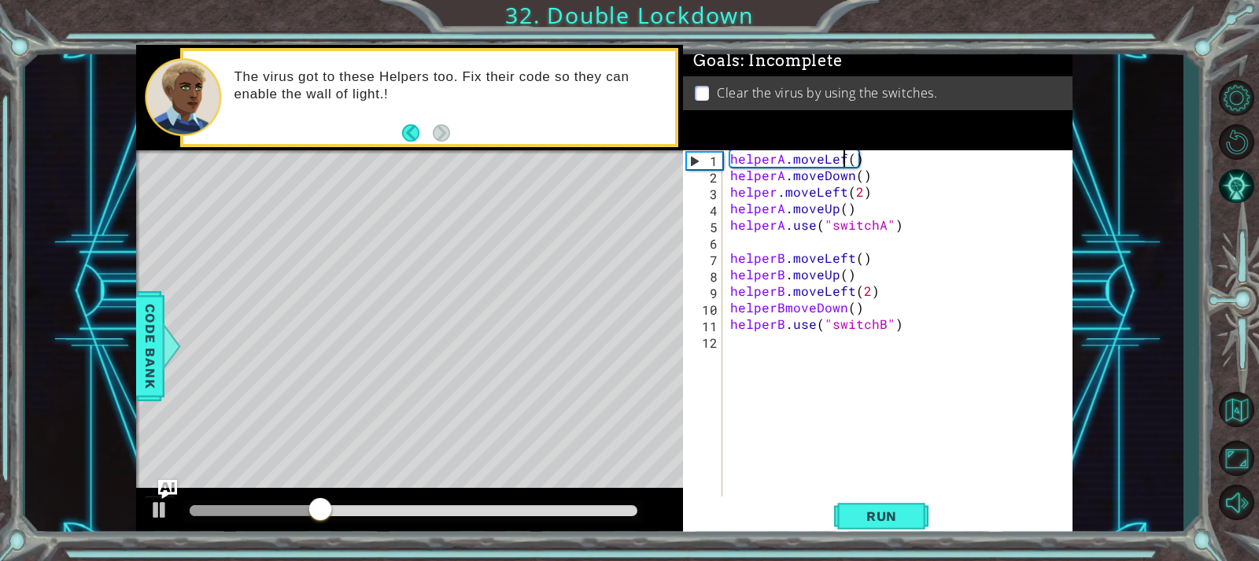
scroll to position [0, 8]
click at [879, 517] on span "Run" at bounding box center [882, 516] width 62 height 16
click at [877, 519] on span "Run" at bounding box center [882, 516] width 62 height 16
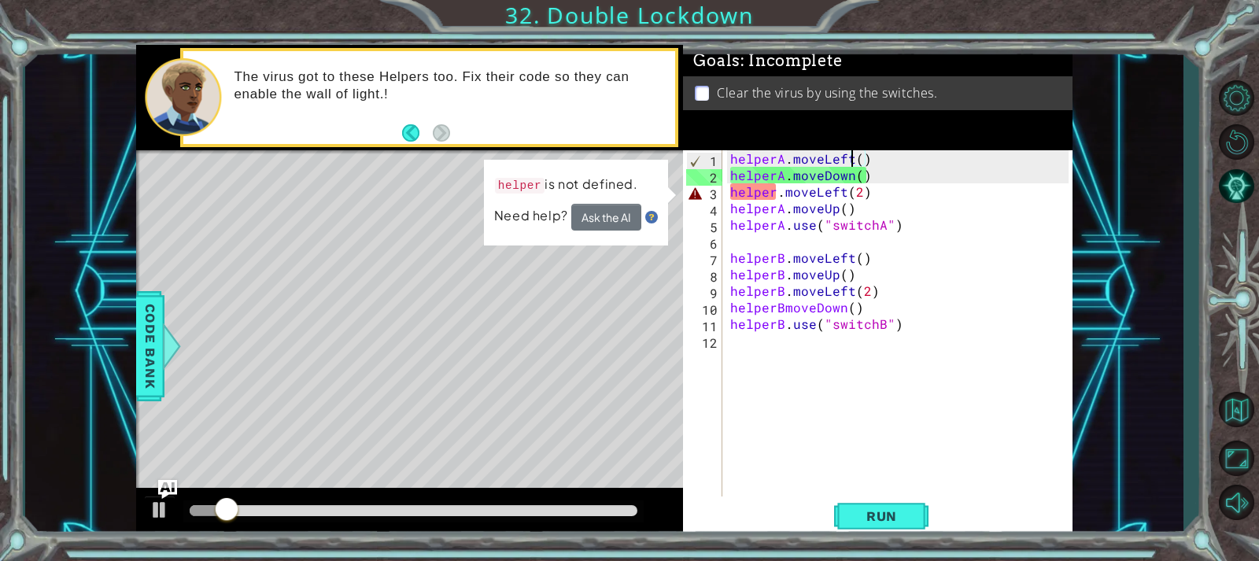
click at [777, 192] on div "helperA . moveLeft ( ) helperA . moveDown ( ) helper . moveLeft ( 2 ) helperA .…" at bounding box center [901, 340] width 349 height 380
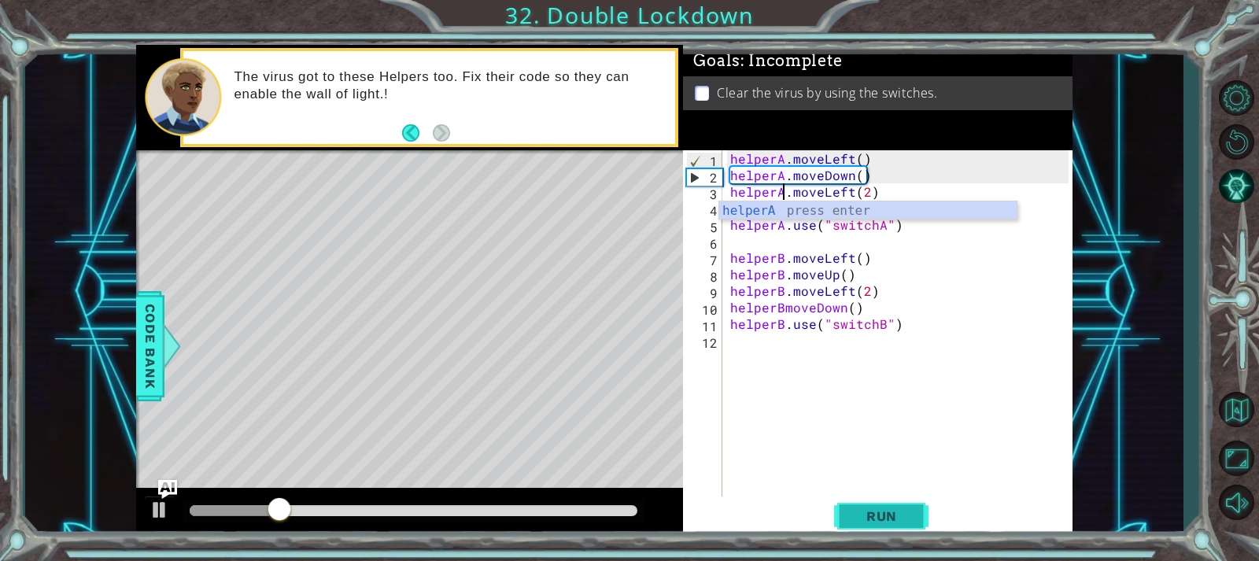
click at [906, 505] on button "Run" at bounding box center [881, 516] width 94 height 39
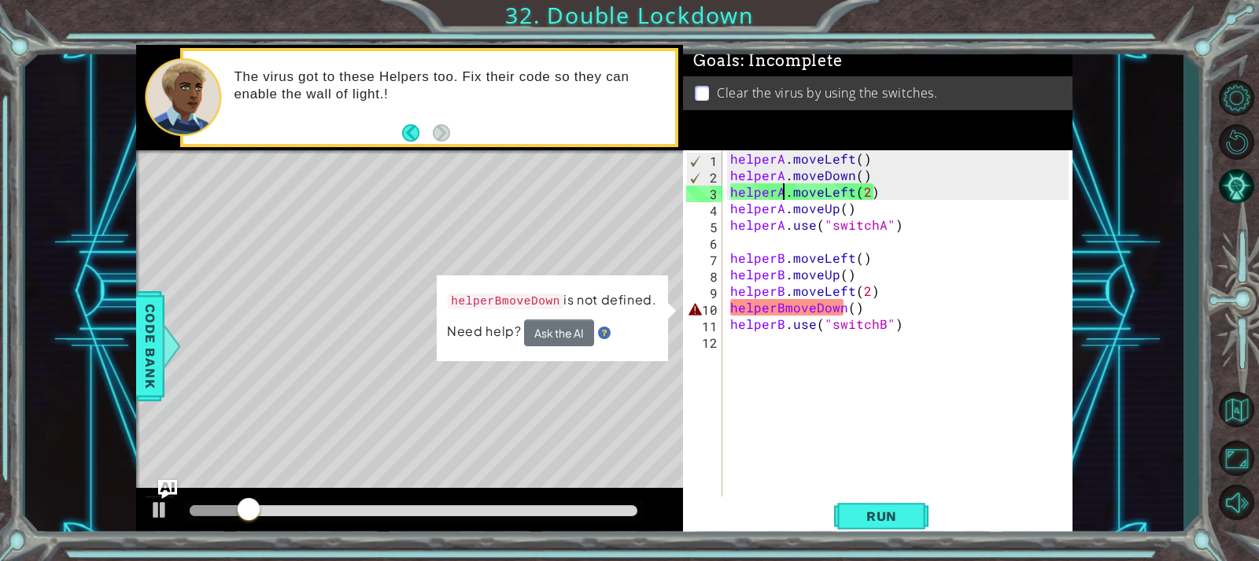
drag, startPoint x: 780, startPoint y: 304, endPoint x: 786, endPoint y: 315, distance: 12.7
click at [783, 306] on div "helperA . moveLeft ( ) helperA . moveDown ( ) helperA . moveLeft ( 2 ) helperA …" at bounding box center [901, 340] width 349 height 380
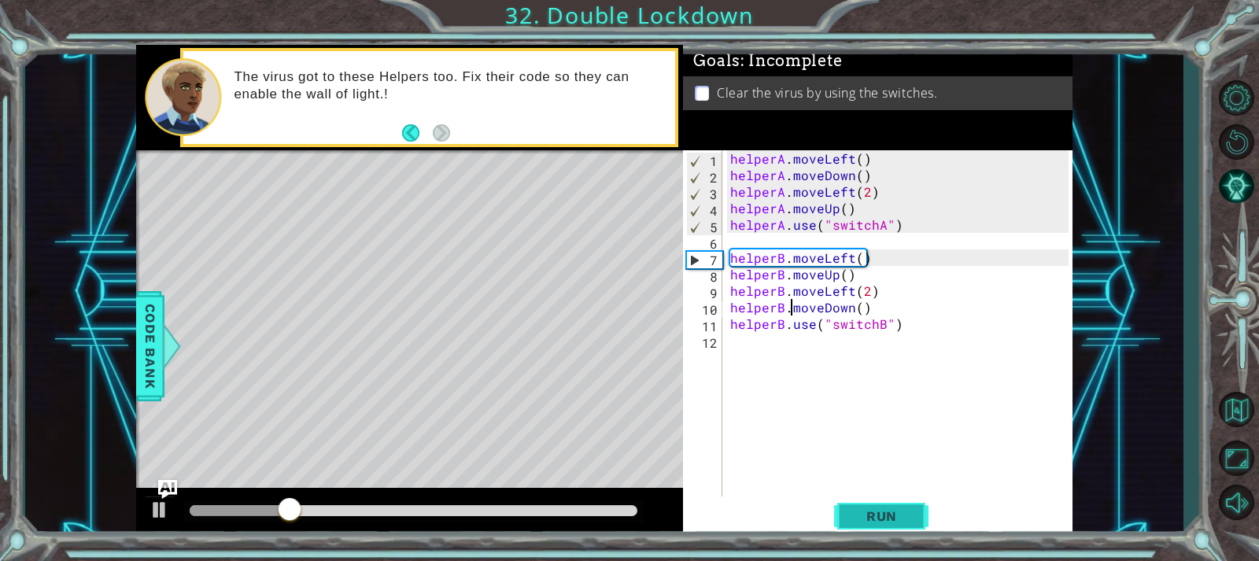
type textarea "helperB.moveDown()"
click at [862, 504] on button "Run" at bounding box center [881, 516] width 94 height 39
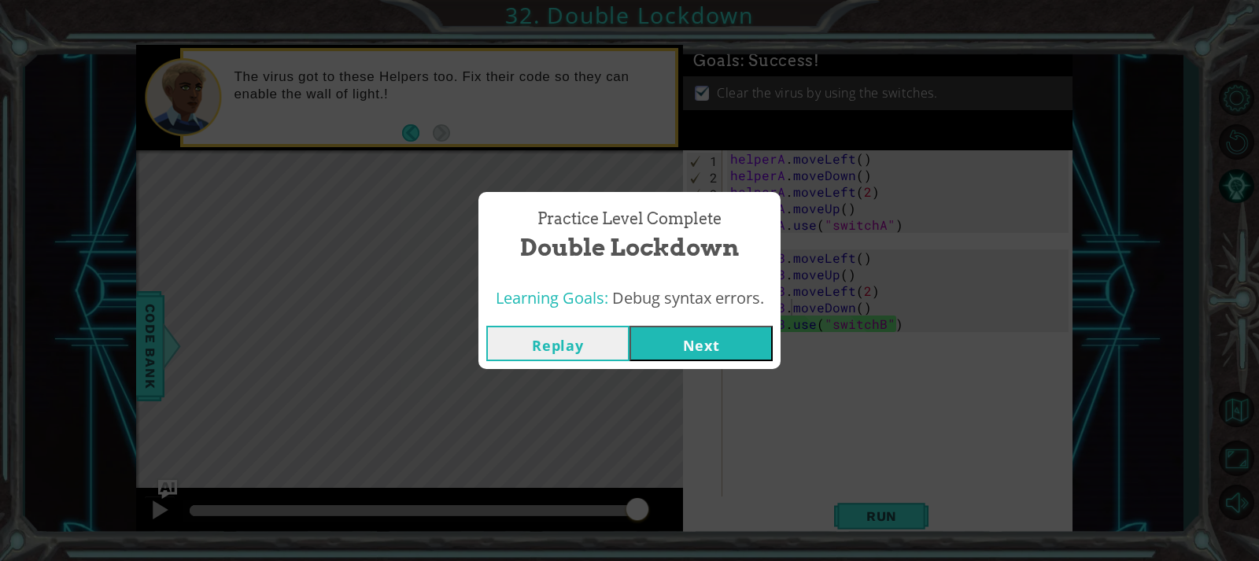
click at [704, 334] on button "Next" at bounding box center [701, 343] width 143 height 35
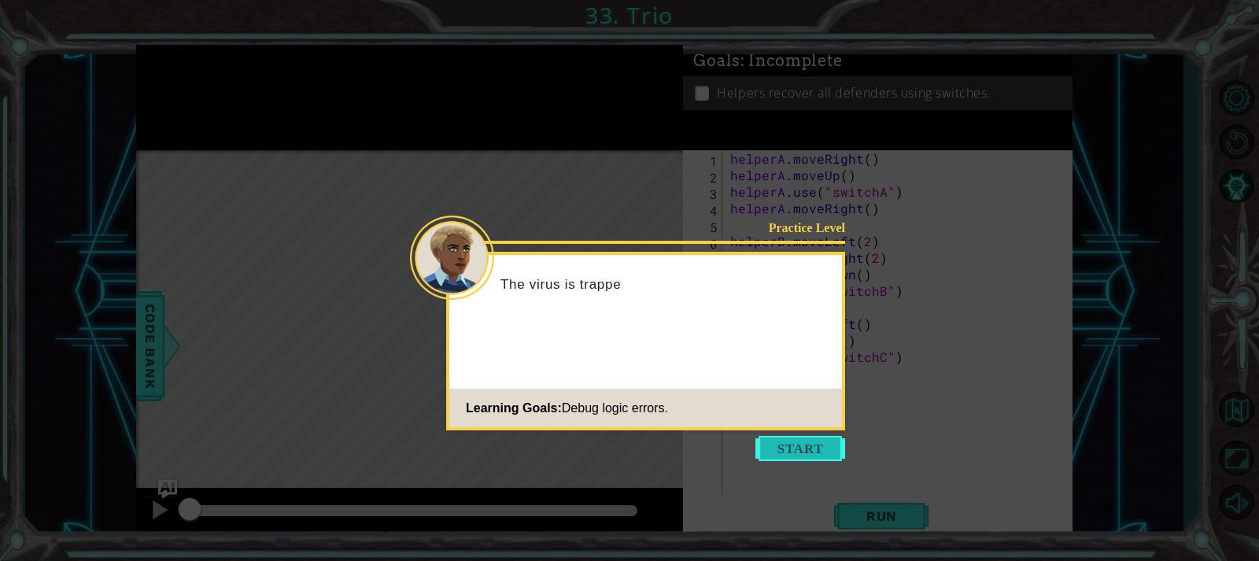
click at [818, 441] on button "Start" at bounding box center [800, 448] width 90 height 25
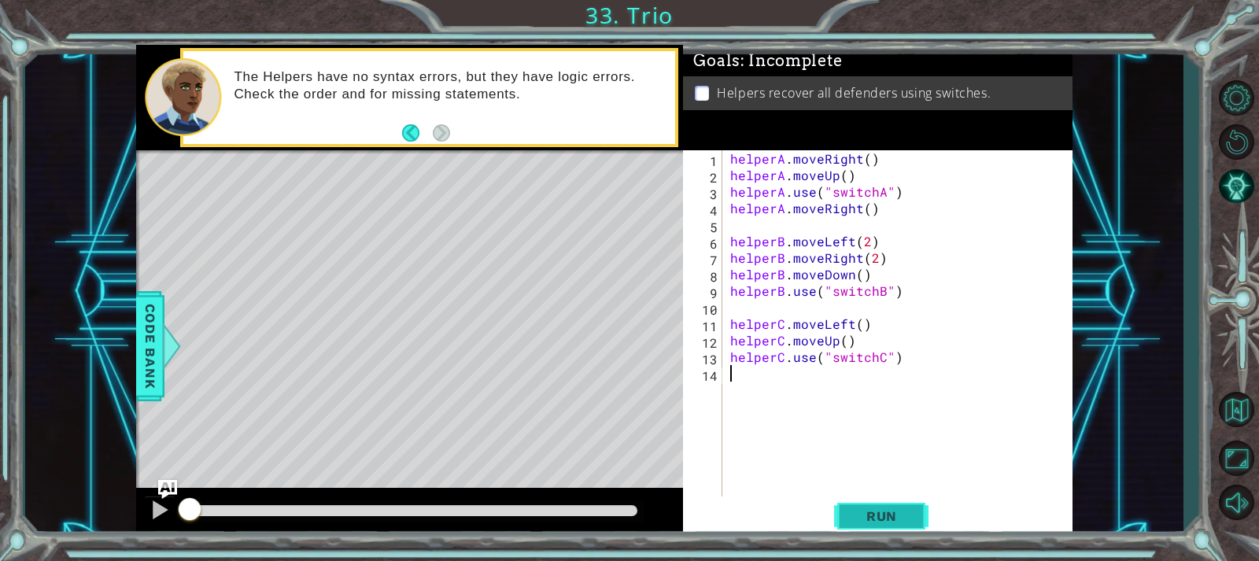
click at [880, 519] on span "Run" at bounding box center [882, 516] width 62 height 16
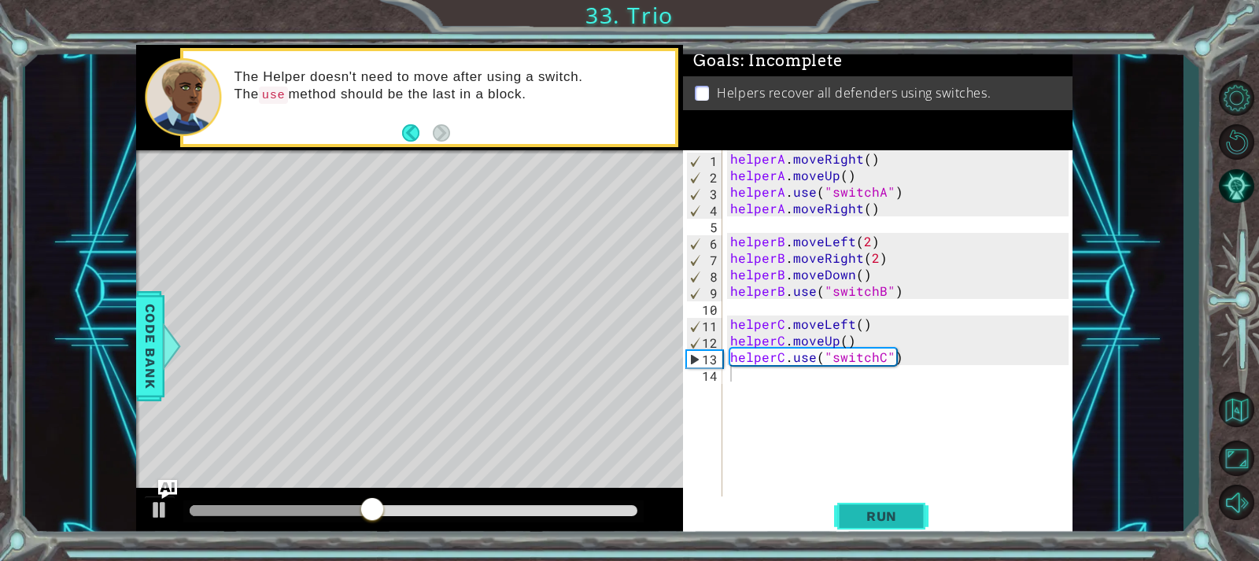
click at [876, 518] on span "Run" at bounding box center [882, 516] width 62 height 16
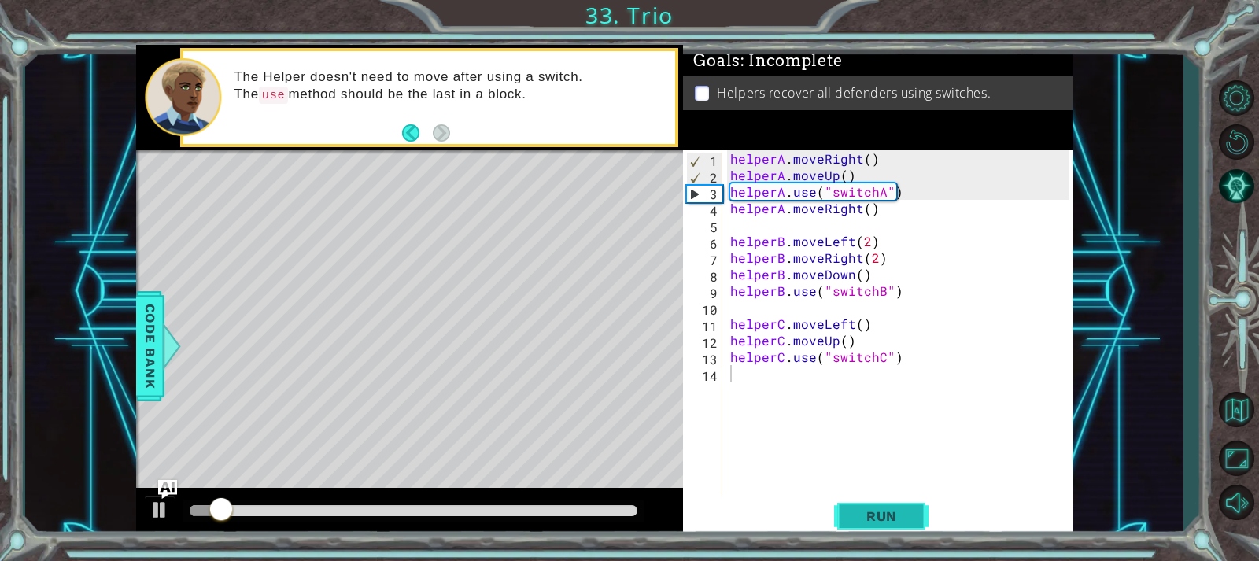
click at [877, 514] on span "Run" at bounding box center [882, 516] width 62 height 16
click at [862, 179] on div "helperA . moveRight ( ) helperA . moveUp ( ) helperA . use ( "switchA" ) helper…" at bounding box center [901, 340] width 349 height 380
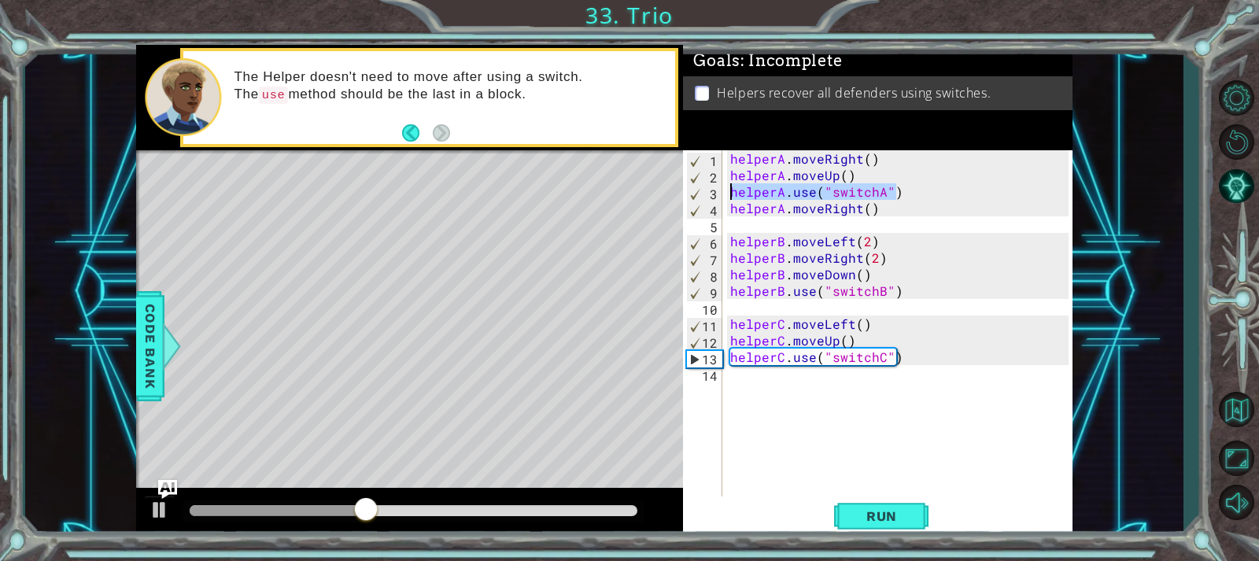
drag, startPoint x: 903, startPoint y: 185, endPoint x: 709, endPoint y: 198, distance: 194.0
click at [709, 198] on div "helperA.moveUp() 1 2 3 4 5 6 7 8 9 10 11 12 13 14 helperA . moveRight ( ) helpe…" at bounding box center [875, 323] width 385 height 347
click at [871, 214] on div "helperA . moveRight ( ) helperA . moveUp ( ) helperA . use ( "switchA" ) helper…" at bounding box center [901, 340] width 349 height 380
drag, startPoint x: 888, startPoint y: 191, endPoint x: 861, endPoint y: 193, distance: 27.6
click at [861, 193] on div "helperA . moveRight ( ) helperA . moveUp ( ) helperA . use ( "switchA" ) helper…" at bounding box center [901, 340] width 349 height 380
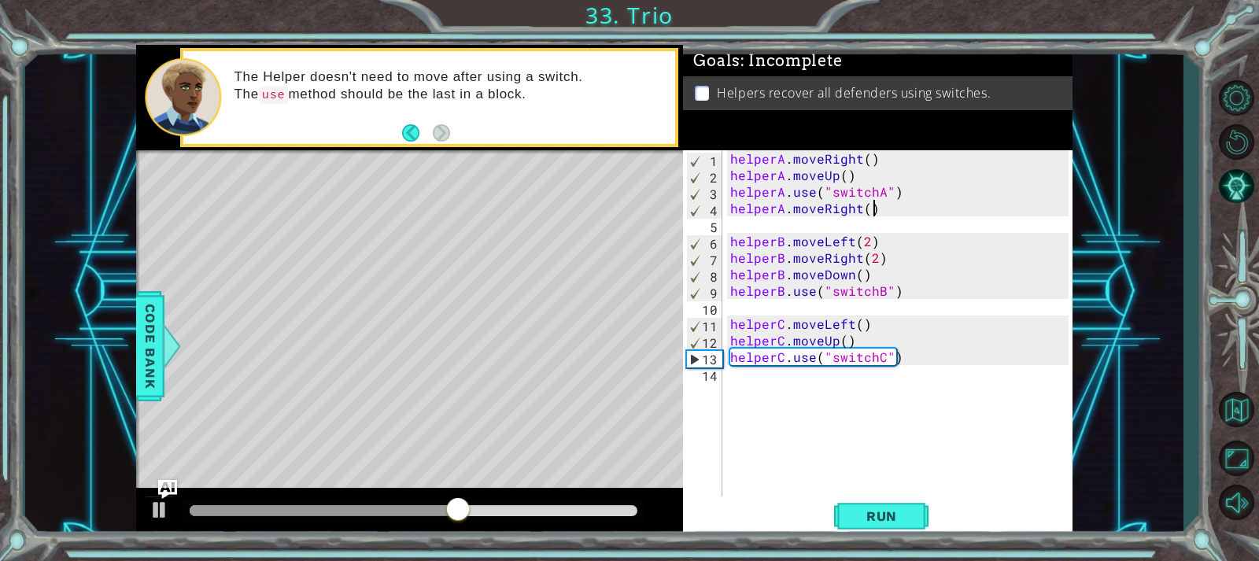
click at [924, 202] on div "helperA . moveRight ( ) helperA . moveUp ( ) helperA . use ( "switchA" ) helper…" at bounding box center [901, 340] width 349 height 380
drag, startPoint x: 903, startPoint y: 194, endPoint x: 721, endPoint y: 186, distance: 181.9
click at [721, 186] on div "helperA.moveRight() 1 2 3 4 5 6 7 8 9 10 11 12 13 14 helperA . moveRight ( ) he…" at bounding box center [875, 323] width 385 height 347
type textarea "helperA.use("switchA")"
type textarea "helperA.moveUp()"
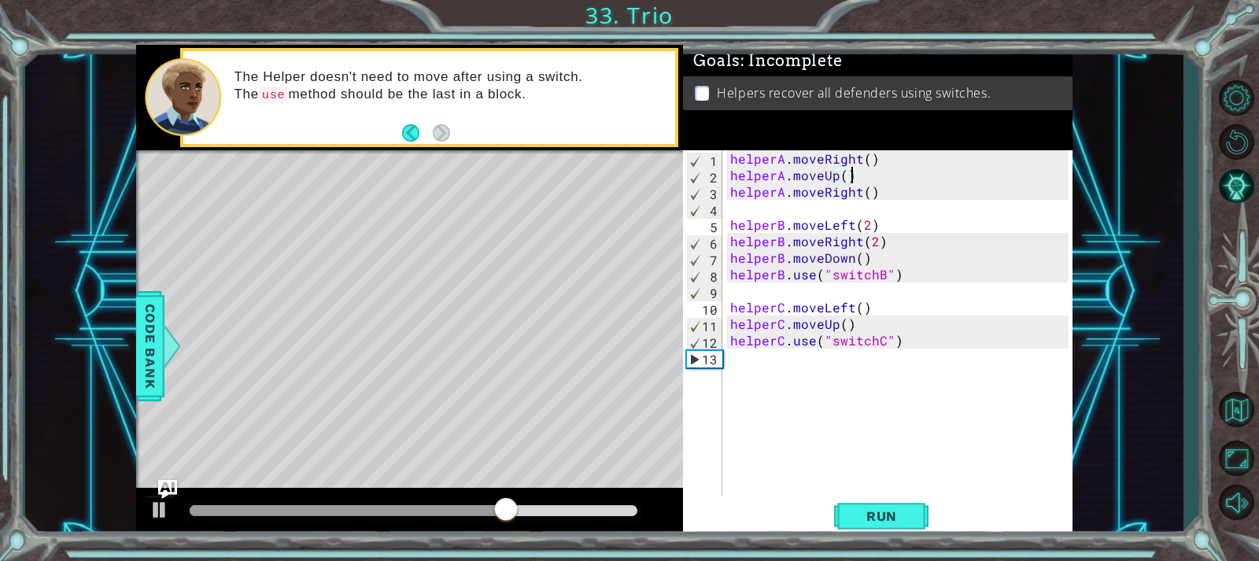
click at [732, 205] on div "helperA . moveRight ( ) helperA . moveUp ( ) helperA . moveRight ( ) helperB . …" at bounding box center [901, 340] width 349 height 380
paste textarea "helperA.use("switchA")"
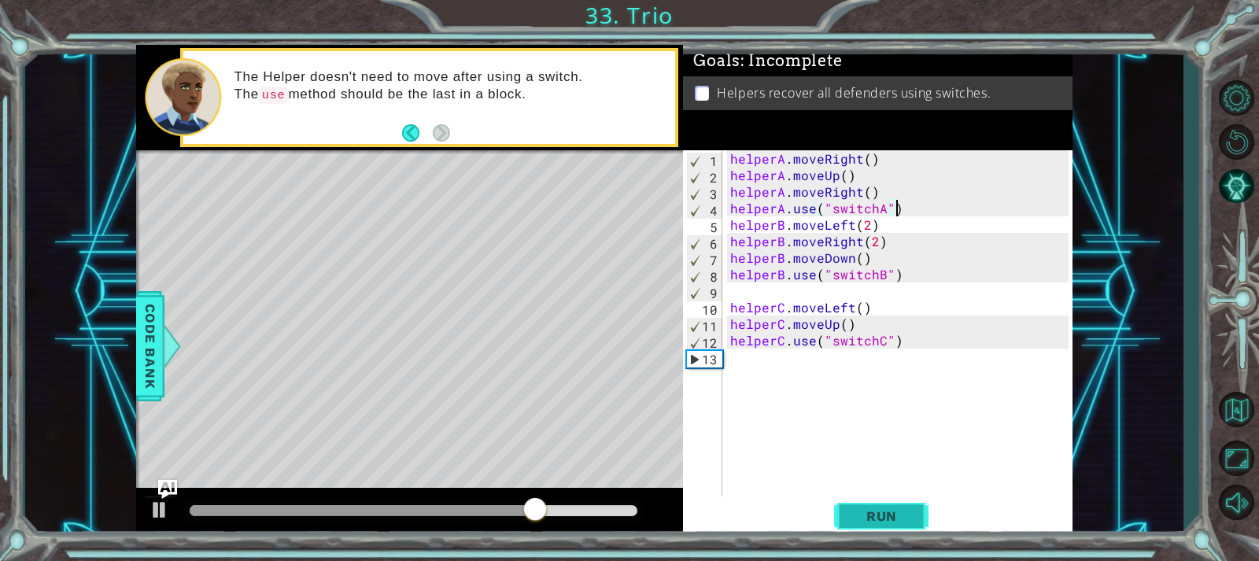
click at [888, 522] on span "Run" at bounding box center [882, 516] width 62 height 16
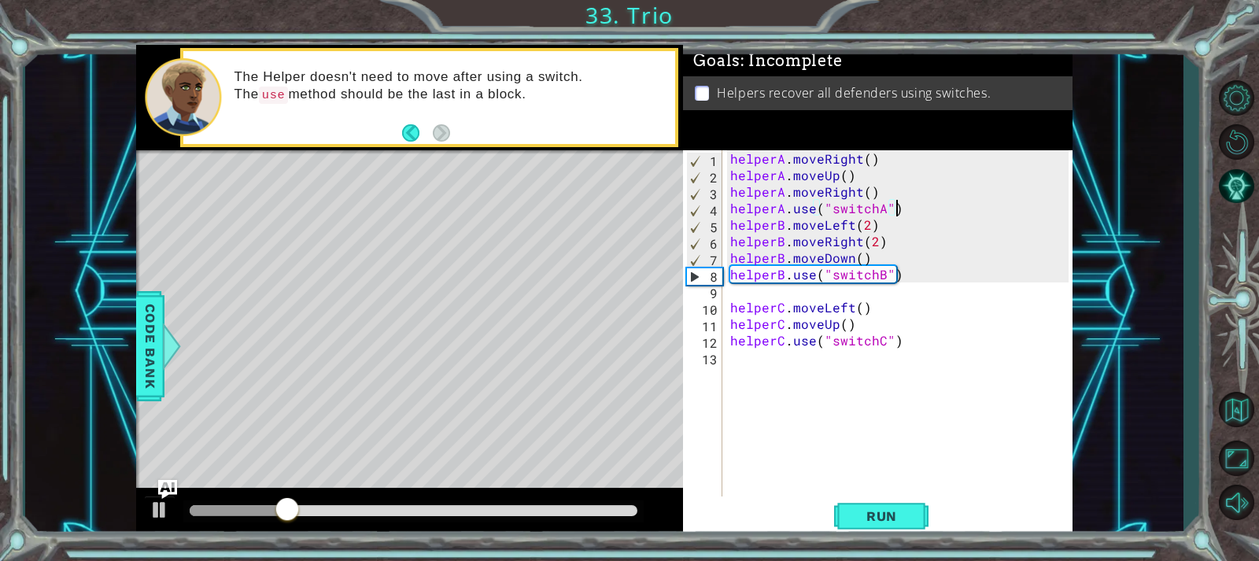
click at [847, 222] on div "helperA . moveRight ( ) helperA . moveUp ( ) helperA . moveRight ( ) helperA . …" at bounding box center [901, 340] width 349 height 380
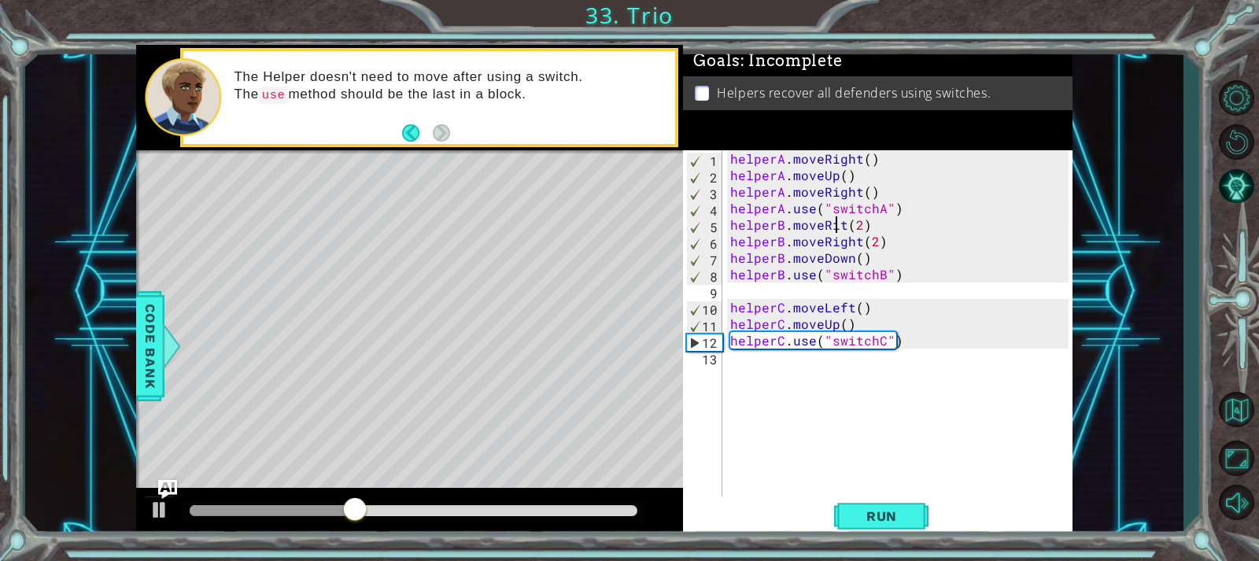
scroll to position [0, 8]
click at [852, 242] on div "helperA . moveRight ( ) helperA . moveUp ( ) helperA . moveRight ( ) helperA . …" at bounding box center [901, 340] width 349 height 380
click at [910, 503] on button "Run" at bounding box center [881, 516] width 94 height 39
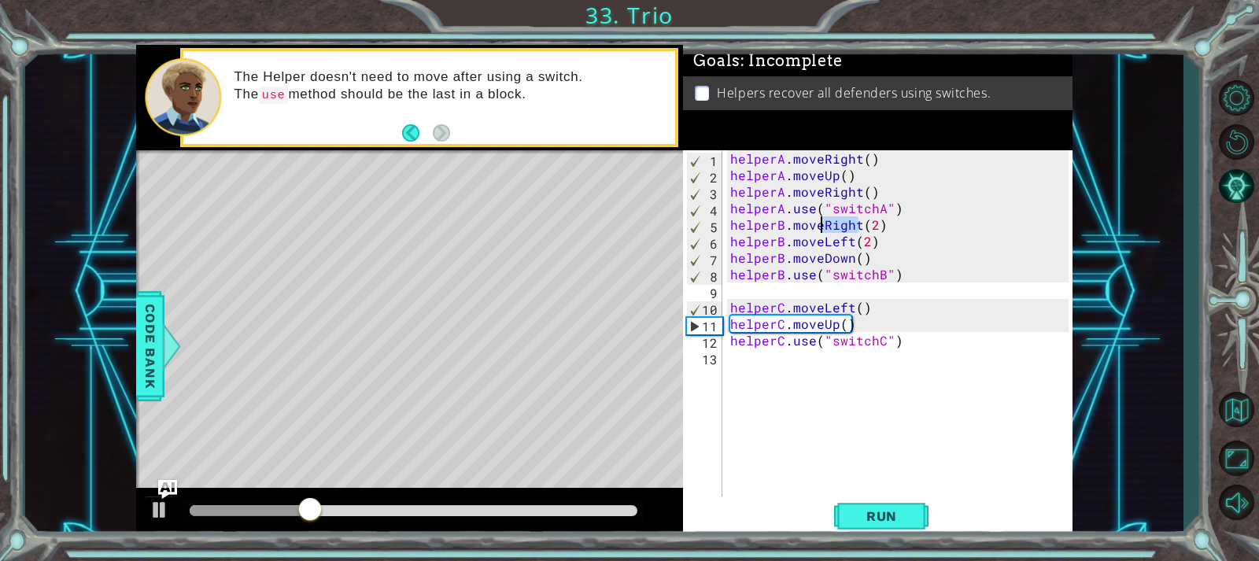
drag, startPoint x: 857, startPoint y: 223, endPoint x: 822, endPoint y: 220, distance: 34.7
click at [822, 220] on div "helperA . moveRight ( ) helperA . moveUp ( ) helperA . moveRight ( ) helperA . …" at bounding box center [901, 340] width 349 height 380
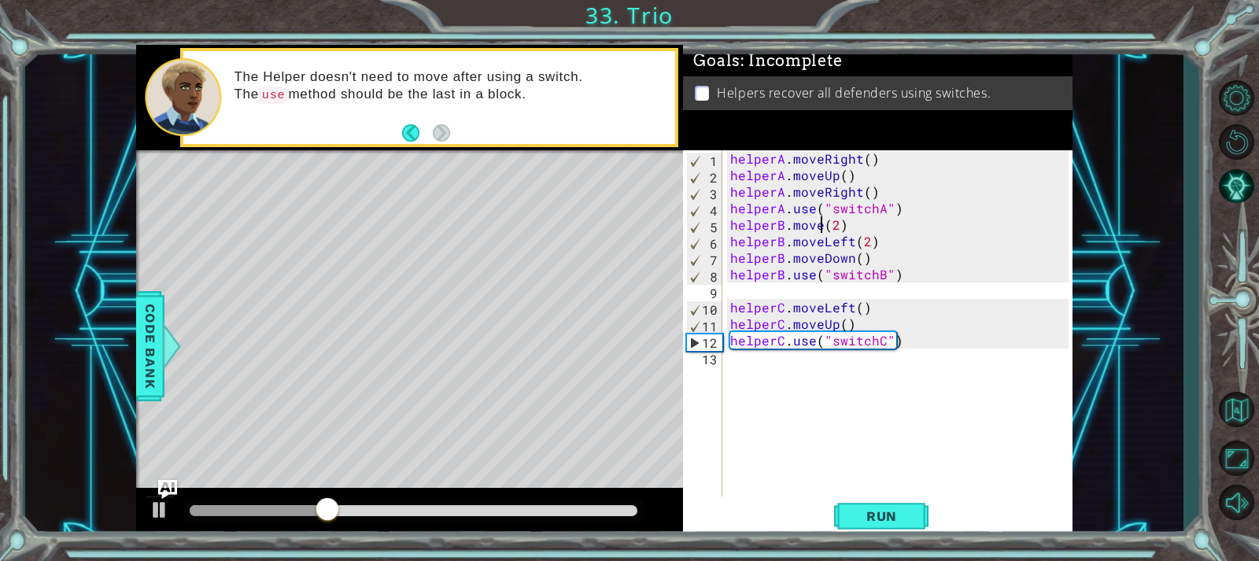
scroll to position [0, 6]
click at [822, 223] on div "helperA . moveRight ( ) helperA . moveUp ( ) helperA . moveRight ( ) helperA . …" at bounding box center [901, 340] width 349 height 380
click at [897, 512] on span "Run" at bounding box center [882, 516] width 62 height 16
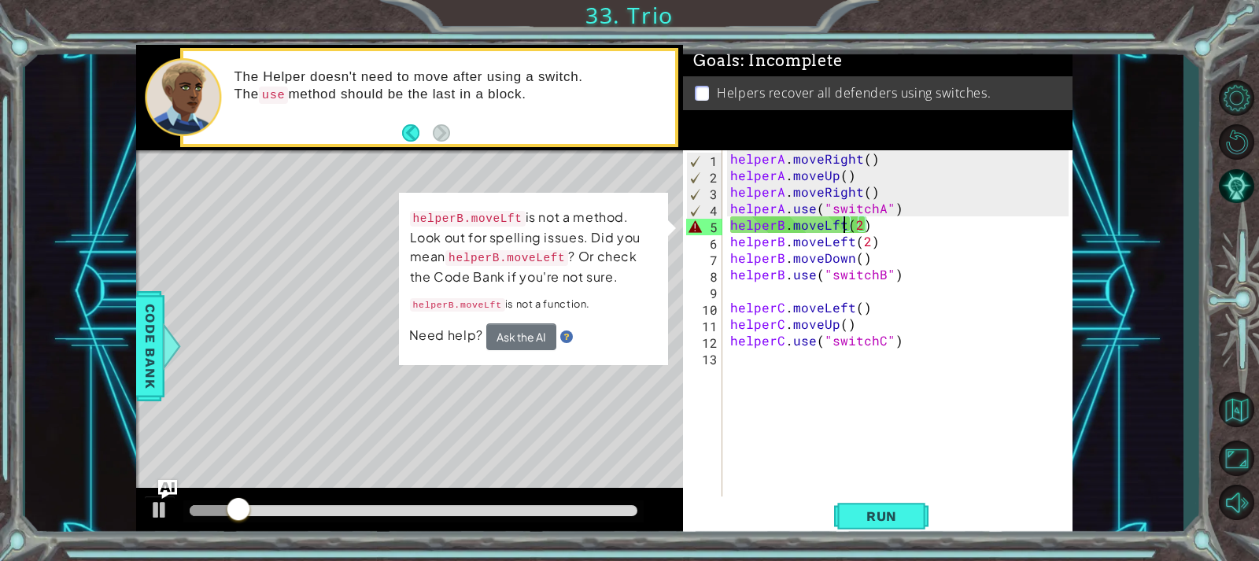
drag, startPoint x: 847, startPoint y: 223, endPoint x: 855, endPoint y: 246, distance: 24.1
click at [851, 233] on div "helperA . moveRight ( ) helperA . moveUp ( ) helperA . moveRight ( ) helperA . …" at bounding box center [901, 340] width 349 height 380
click at [883, 241] on div "helperA . moveRight ( ) helperA . moveUp ( ) helperA . moveRight ( ) helperA . …" at bounding box center [901, 340] width 349 height 380
click at [829, 226] on div "helperA . moveRight ( ) helperA . moveUp ( ) helperA . moveRight ( ) helperA . …" at bounding box center [901, 340] width 349 height 380
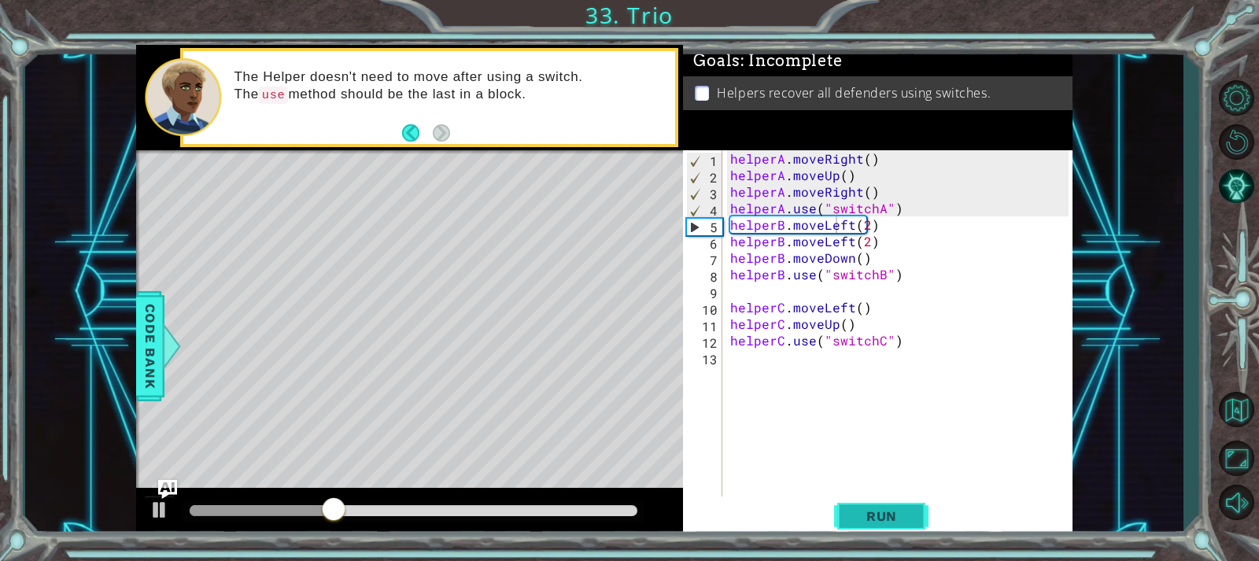
click at [884, 519] on span "Run" at bounding box center [882, 516] width 62 height 16
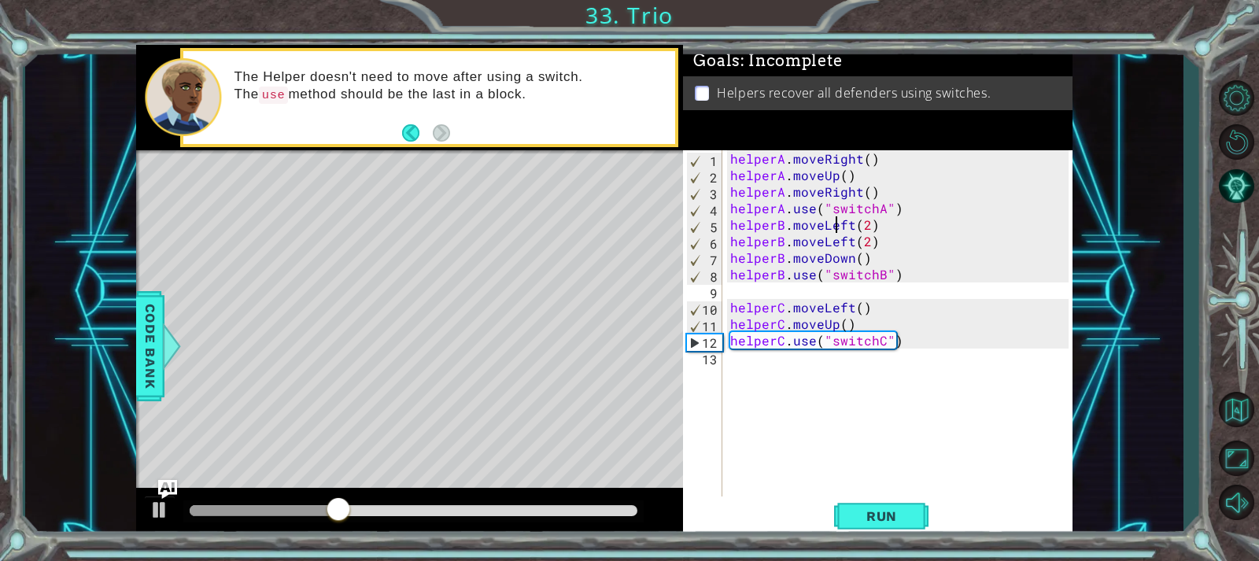
click at [847, 258] on div "helperA . moveRight ( ) helperA . moveUp ( ) helperA . moveRight ( ) helperA . …" at bounding box center [901, 340] width 349 height 380
click at [850, 261] on div "helperA . moveRight ( ) helperA . moveUp ( ) helperA . moveRight ( ) helperA . …" at bounding box center [901, 340] width 349 height 380
click at [851, 238] on div "helperA . moveRight ( ) helperA . moveUp ( ) helperA . moveRight ( ) helperA . …" at bounding box center [901, 340] width 349 height 380
click at [848, 258] on div "helperA . moveRight ( ) helperA . moveUp ( ) helperA . moveRight ( ) helperA . …" at bounding box center [901, 340] width 349 height 380
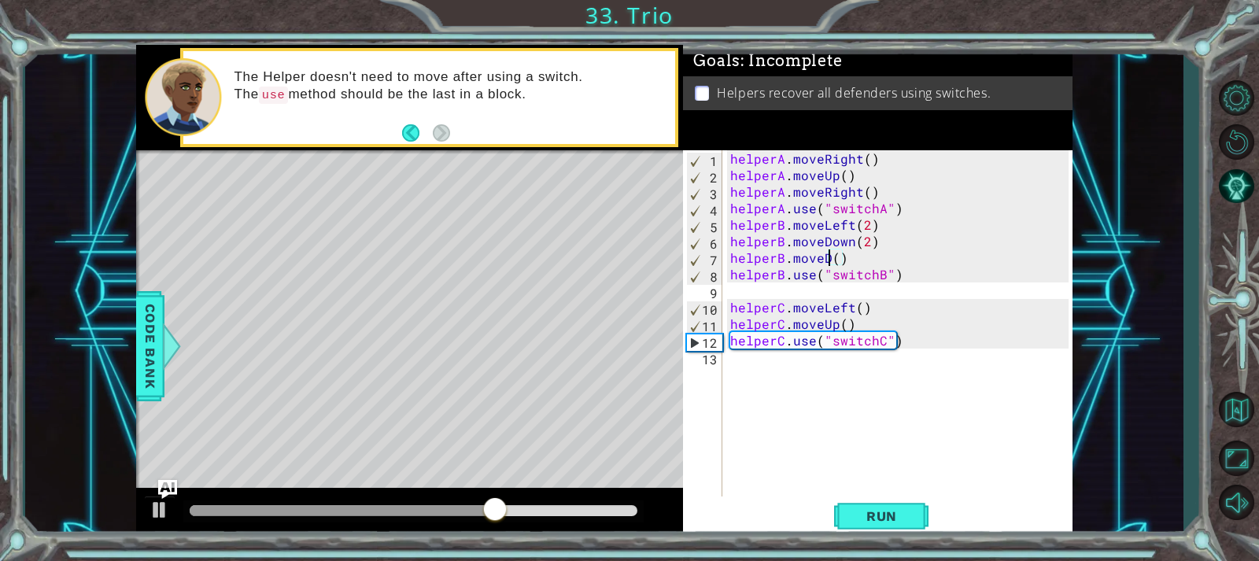
scroll to position [0, 6]
click at [878, 506] on button "Run" at bounding box center [881, 516] width 94 height 39
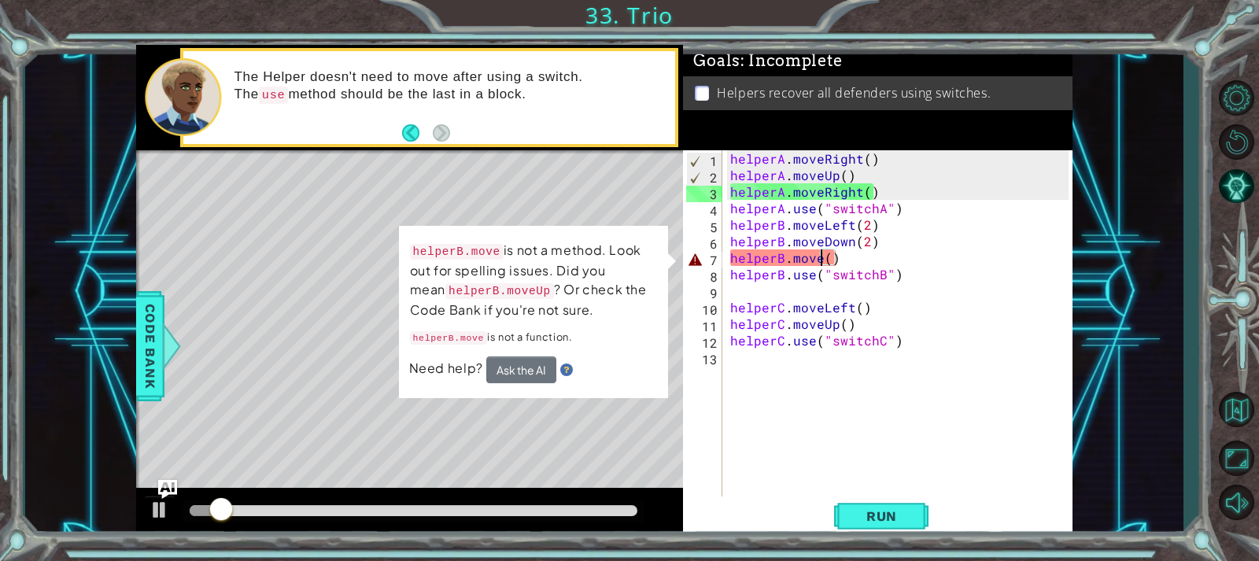
click at [468, 500] on div at bounding box center [409, 513] width 547 height 50
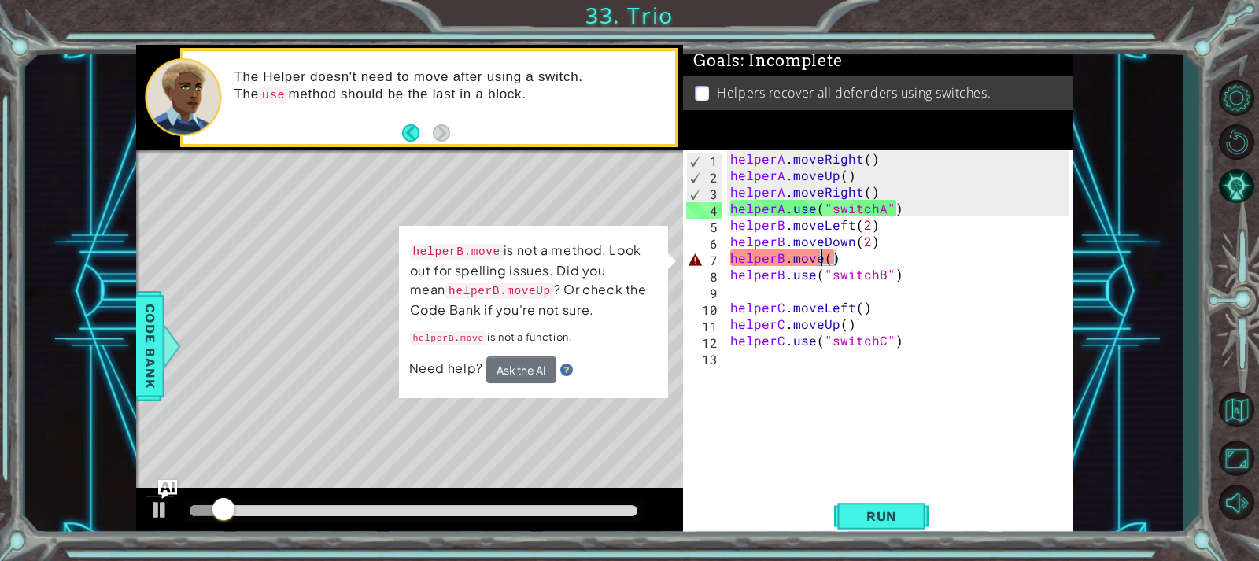
click at [472, 507] on div at bounding box center [414, 510] width 448 height 11
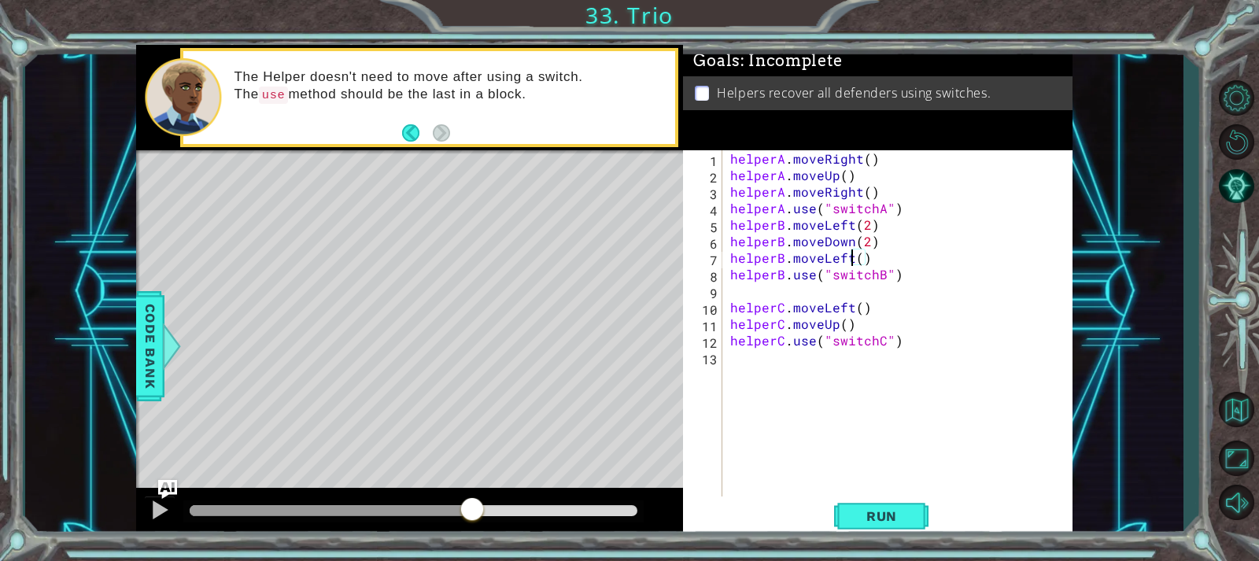
scroll to position [0, 8]
click at [859, 257] on div "helperA . moveRight ( ) helperA . moveUp ( ) helperA . moveRight ( ) helperA . …" at bounding box center [901, 340] width 349 height 380
click at [912, 515] on span "Run" at bounding box center [882, 516] width 62 height 16
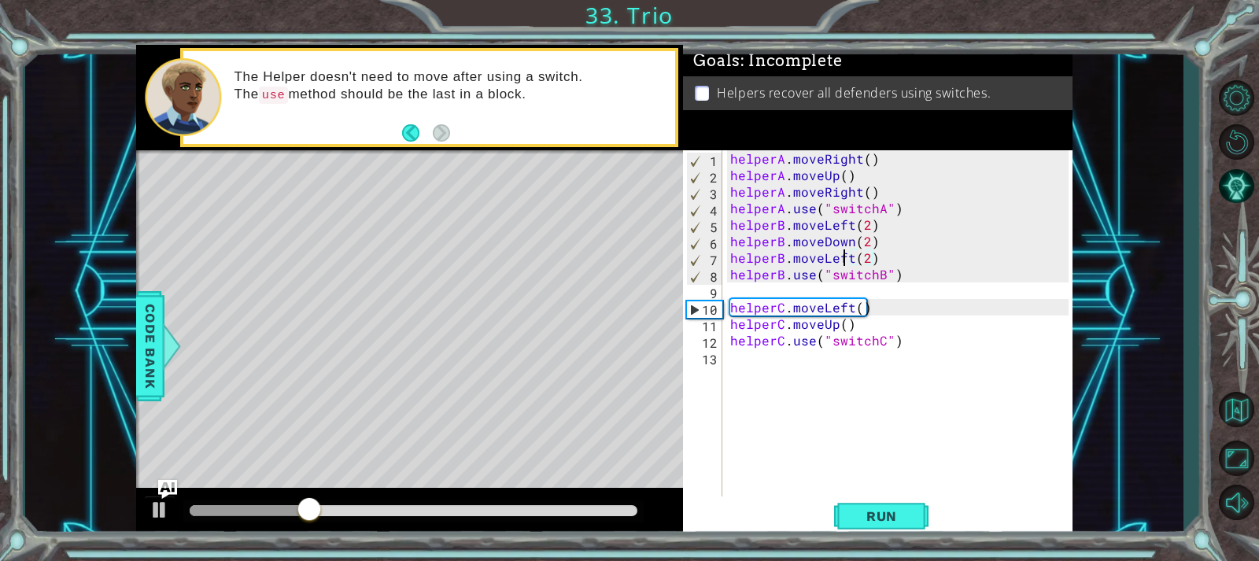
click at [841, 265] on div "helperA . moveRight ( ) helperA . moveUp ( ) helperA . moveRight ( ) helperA . …" at bounding box center [901, 340] width 349 height 380
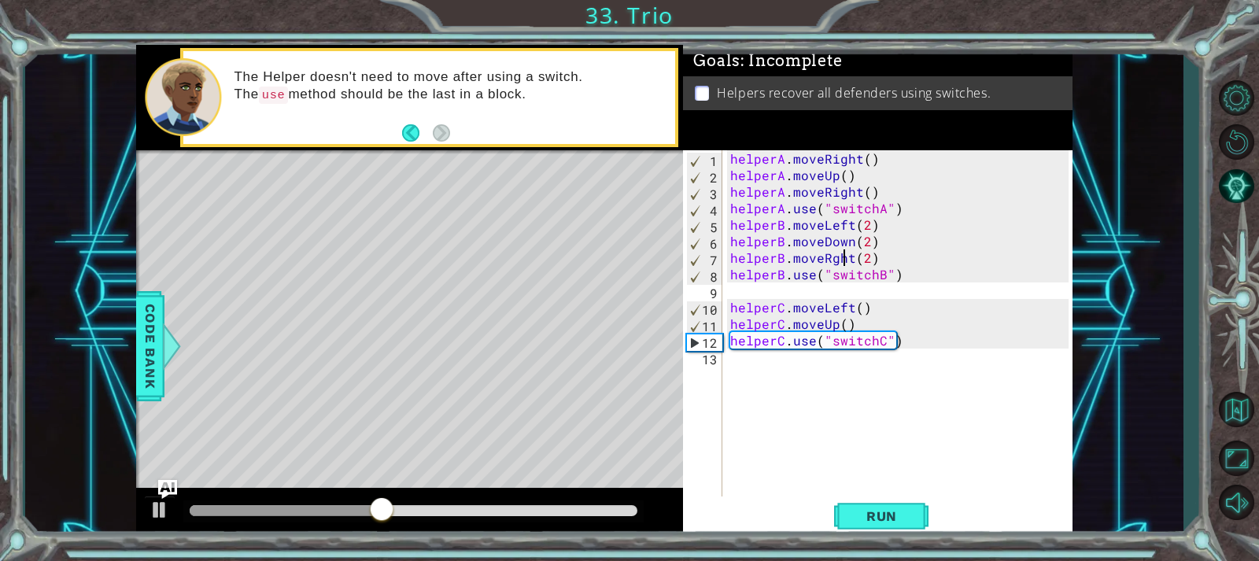
click at [833, 252] on div "helperA . moveRight ( ) helperA . moveUp ( ) helperA . moveRight ( ) helperA . …" at bounding box center [901, 340] width 349 height 380
click at [836, 255] on div "helperA . moveRight ( ) helperA . moveUp ( ) helperA . moveRight ( ) helperA . …" at bounding box center [901, 340] width 349 height 380
click at [884, 515] on span "Run" at bounding box center [882, 516] width 62 height 16
click at [868, 245] on div "helperA . moveRight ( ) helperA . moveUp ( ) helperA . moveRight ( ) helperA . …" at bounding box center [901, 340] width 349 height 380
type textarea "helperB.moveDown()"
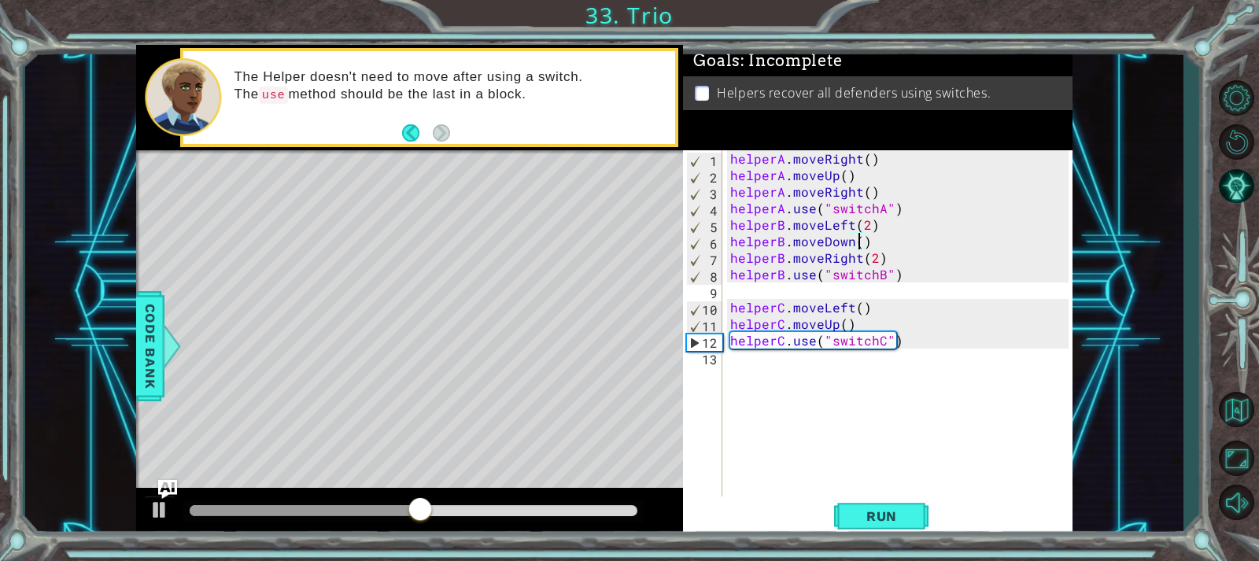
click at [885, 296] on div "helperA . moveRight ( ) helperA . moveUp ( ) helperA . moveRight ( ) helperA . …" at bounding box center [901, 340] width 349 height 380
click at [873, 304] on div "helperA . moveRight ( ) helperA . moveUp ( ) helperA . moveRight ( ) helperA . …" at bounding box center [901, 340] width 349 height 380
click at [862, 320] on div "helperA . moveRight ( ) helperA . moveUp ( ) helperA . moveRight ( ) helperA . …" at bounding box center [901, 340] width 349 height 380
type textarea "helperC.moveUp()"
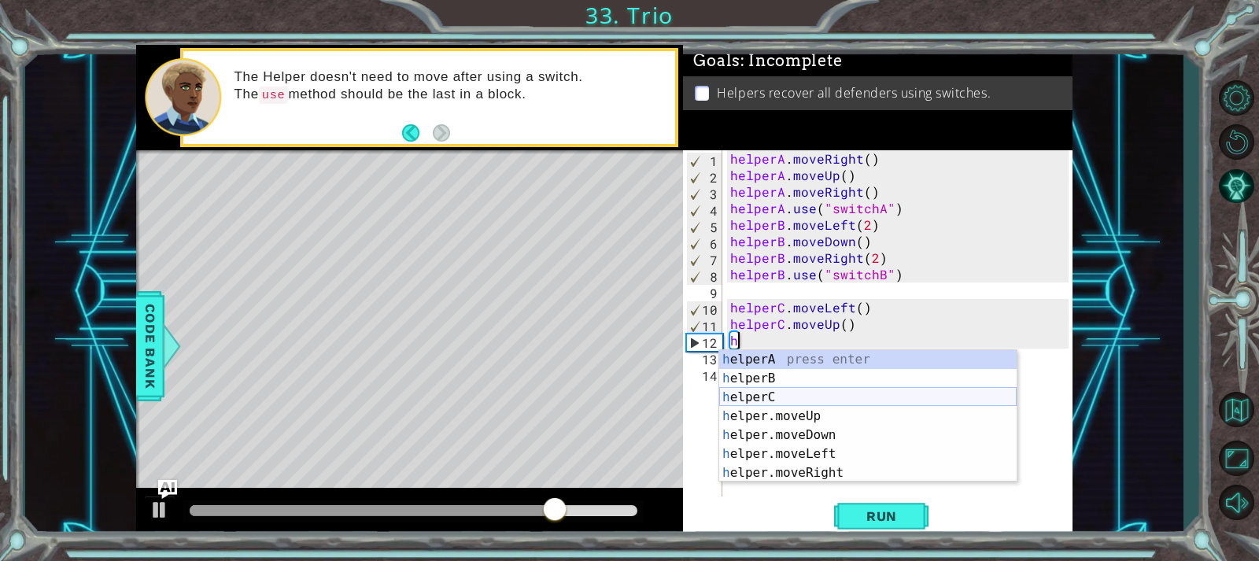
click at [743, 390] on div "h elperA press enter h elperB press enter h elperC press enter h elper.moveUp p…" at bounding box center [867, 435] width 297 height 170
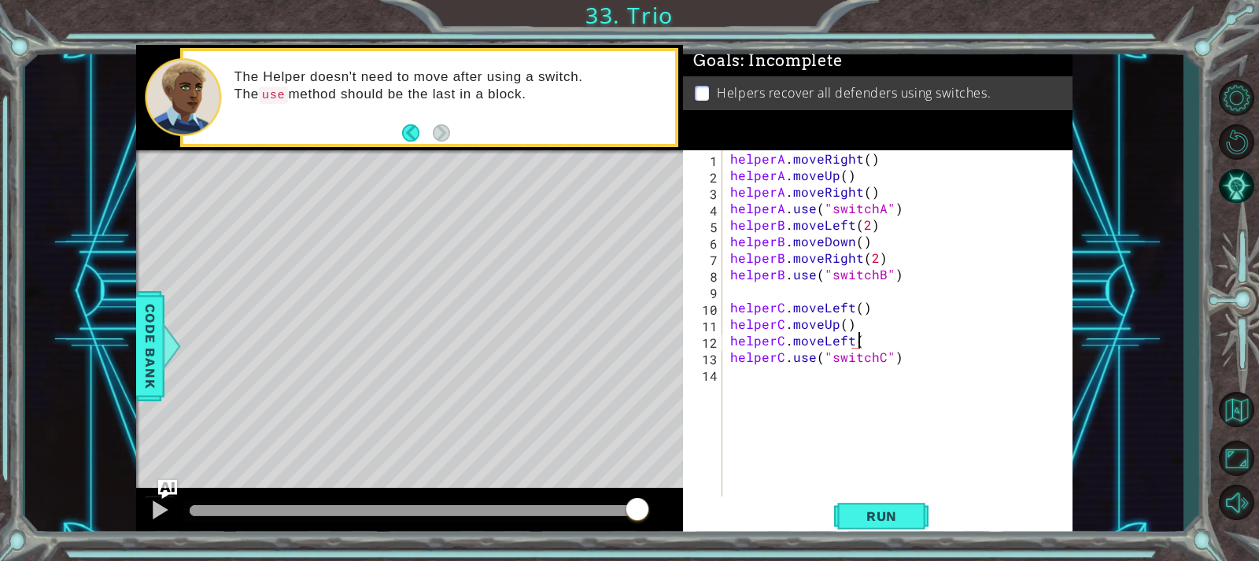
scroll to position [0, 8]
type textarea "helperC.moveLeft()"
click at [910, 504] on button "Run" at bounding box center [881, 516] width 94 height 39
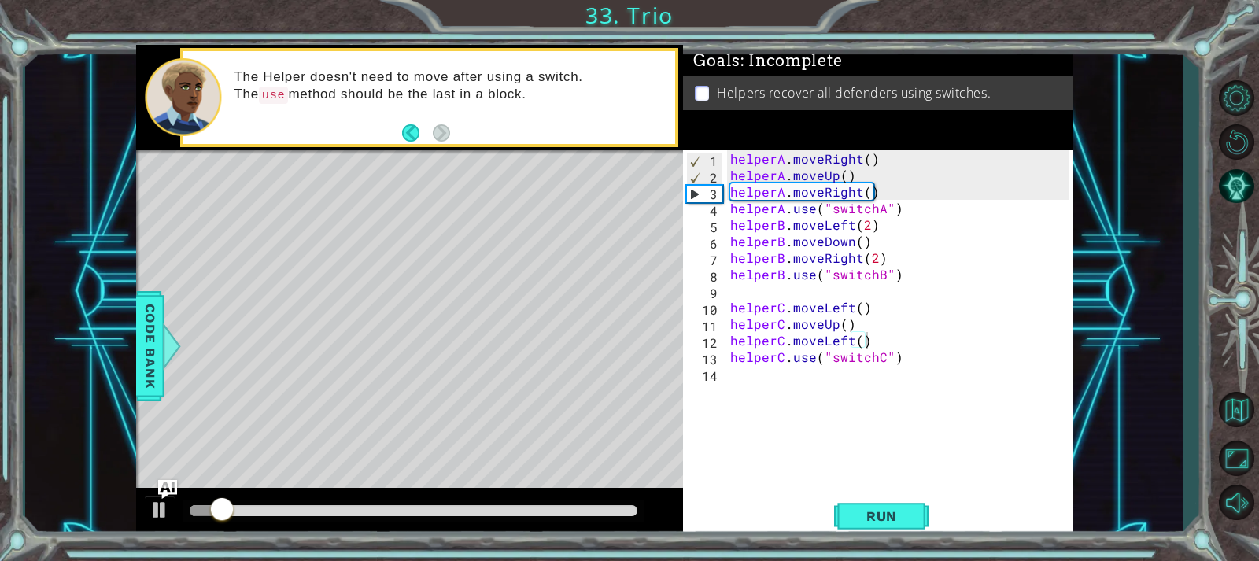
click at [803, 537] on div "helperC.moveLeft() 1 2 3 4 5 6 7 8 9 10 11 12 13 14 helperA . moveRight ( ) hel…" at bounding box center [877, 344] width 389 height 389
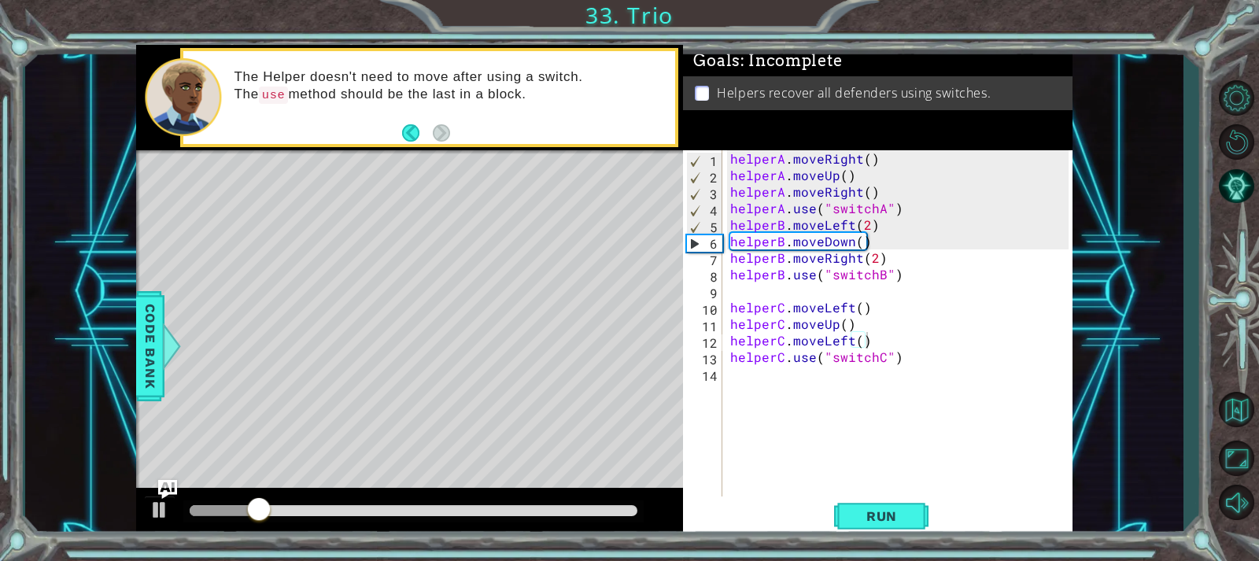
click at [804, 500] on div "Run" at bounding box center [881, 516] width 389 height 39
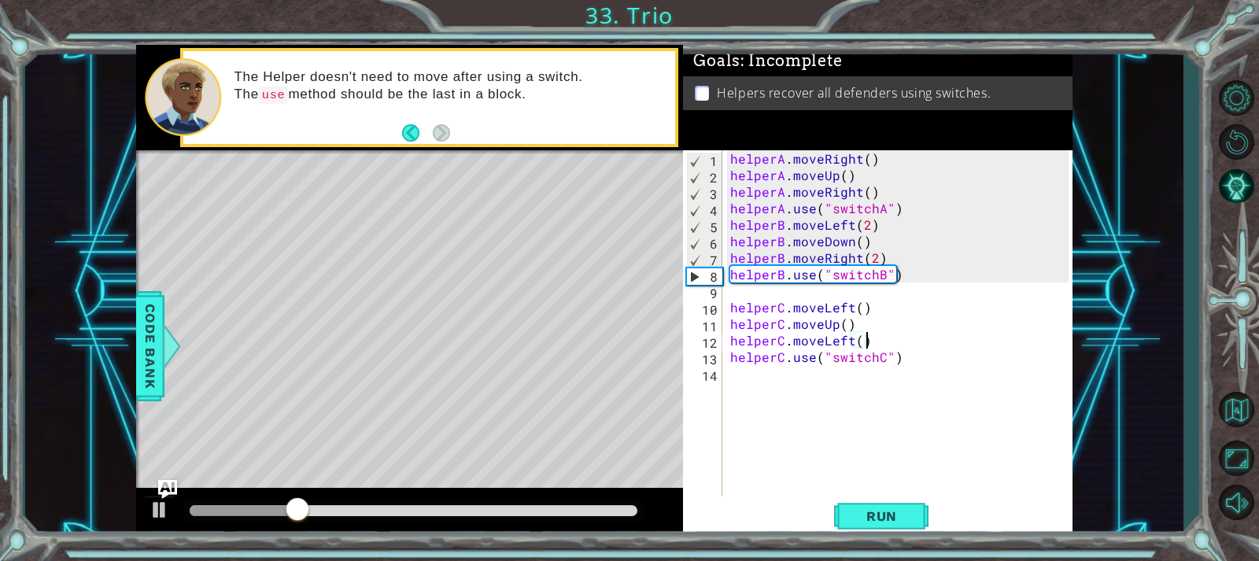
scroll to position [0, 0]
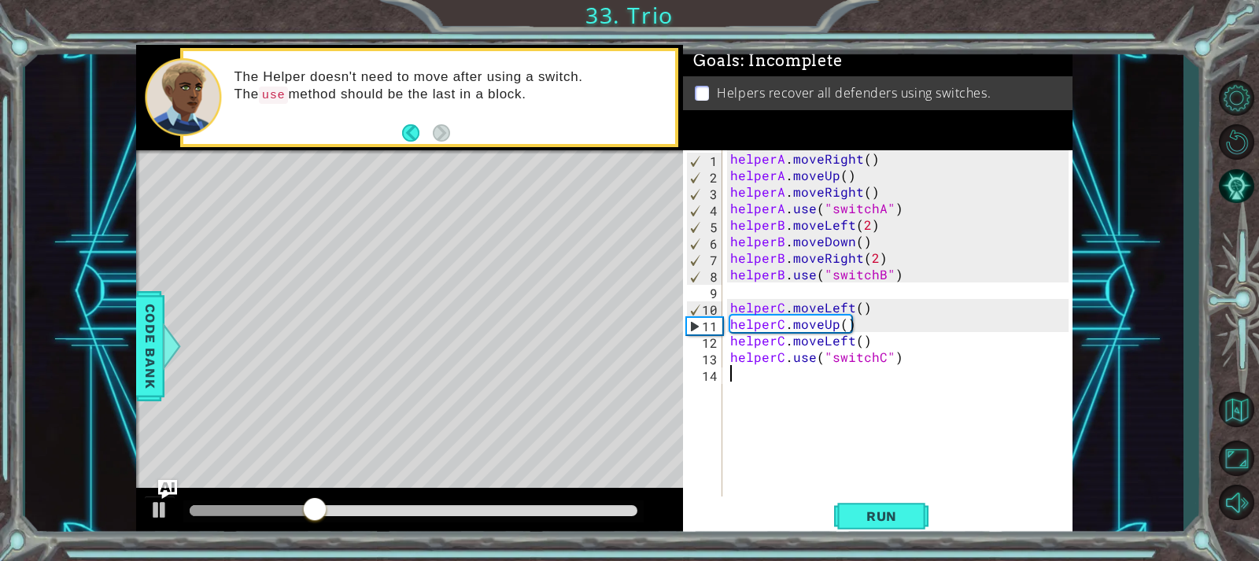
drag, startPoint x: 750, startPoint y: 480, endPoint x: 714, endPoint y: 437, distance: 56.4
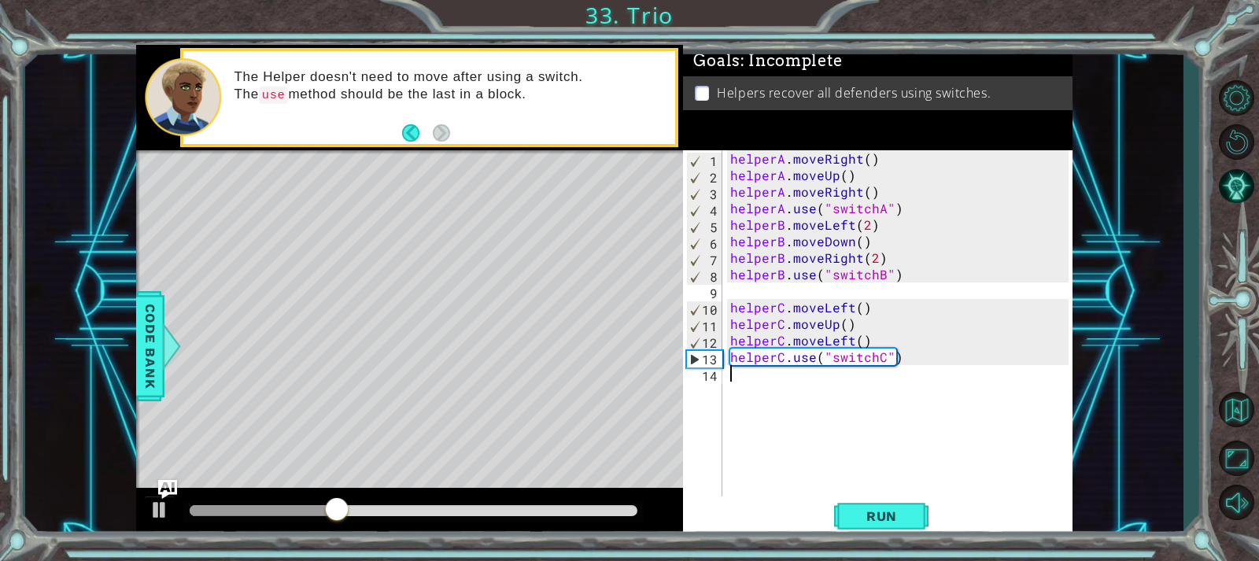
click at [845, 342] on div "helperA . moveRight ( ) helperA . moveUp ( ) helperA . moveRight ( ) helperA . …" at bounding box center [901, 340] width 349 height 380
click at [865, 514] on span "Run" at bounding box center [882, 516] width 62 height 16
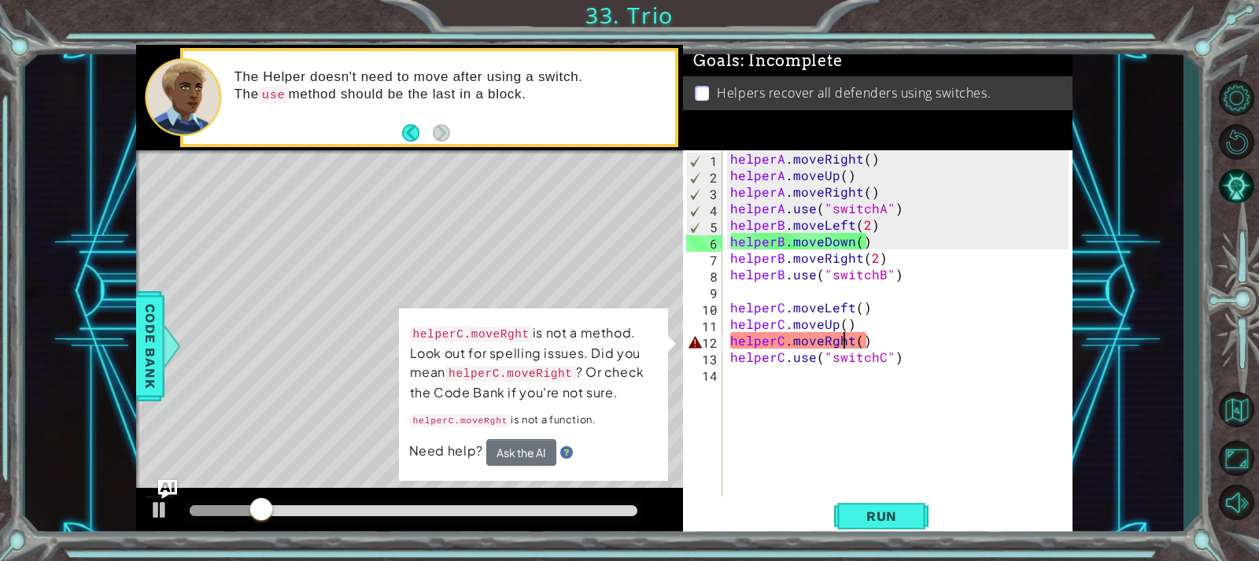
click at [826, 342] on div "helperA . moveRight ( ) helperA . moveUp ( ) helperA . moveRight ( ) helperA . …" at bounding box center [901, 340] width 349 height 380
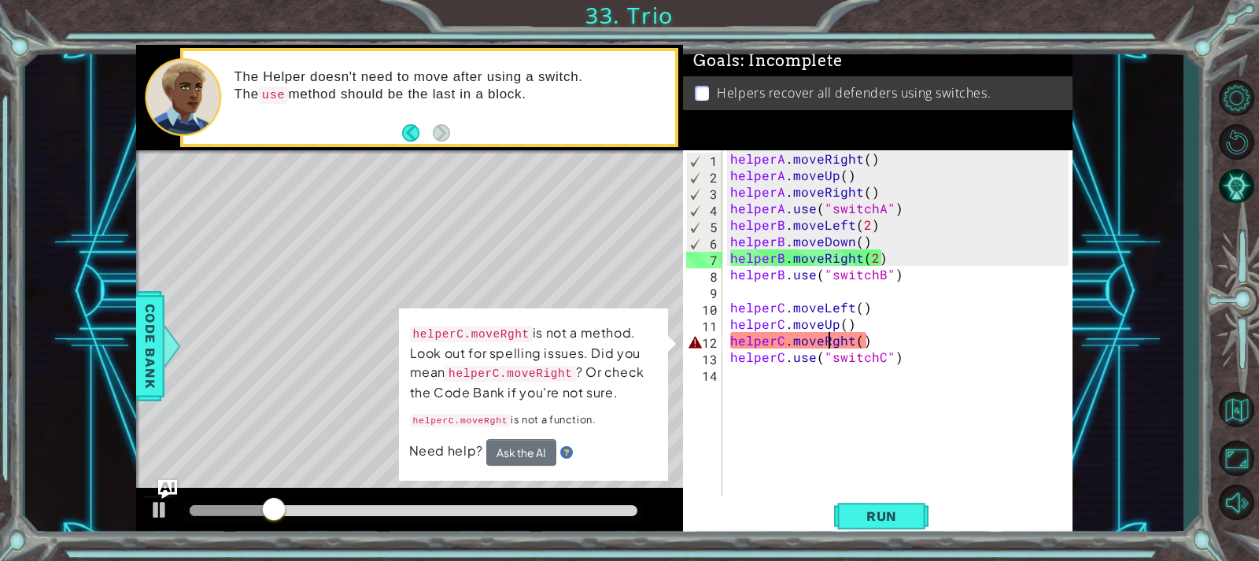
scroll to position [0, 7]
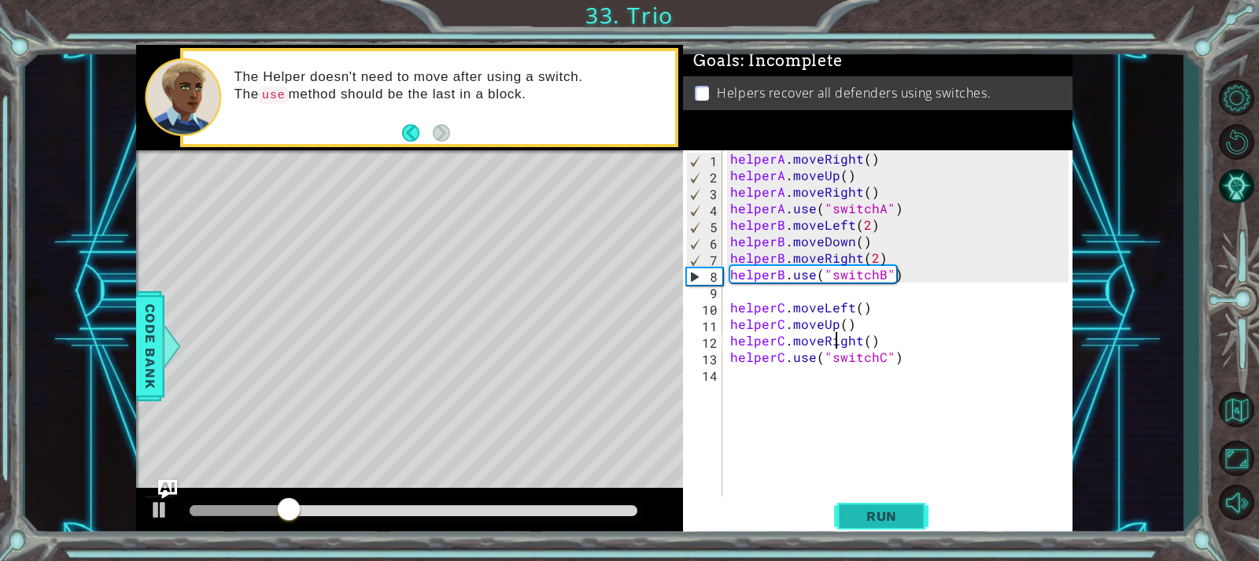
type textarea "helperC.moveRight()"
click at [870, 507] on button "Run" at bounding box center [881, 516] width 94 height 39
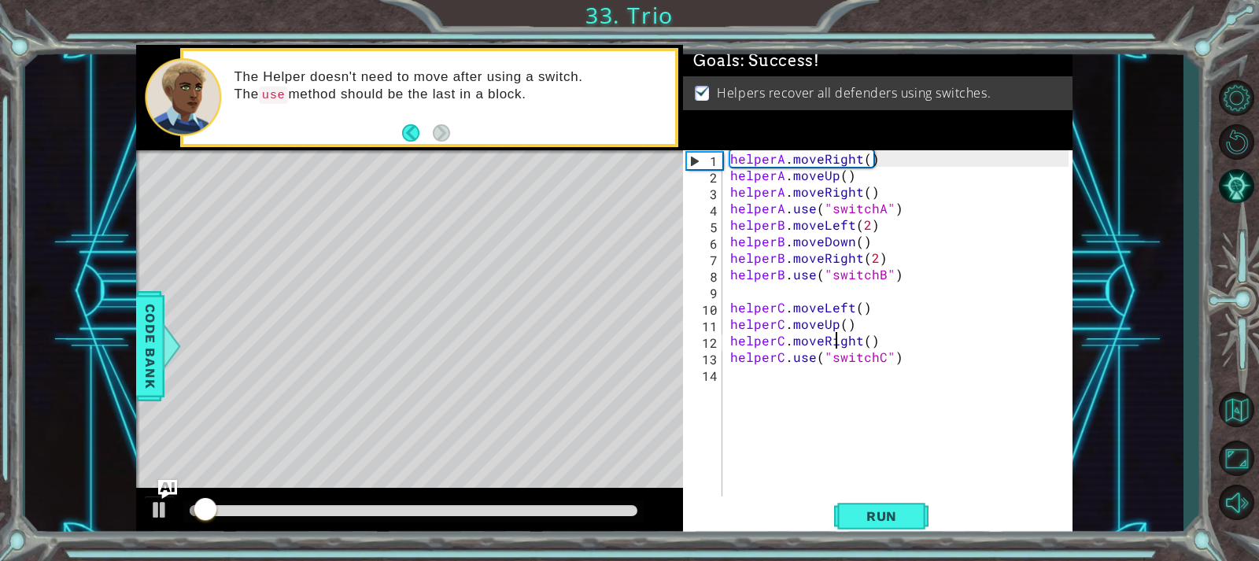
click at [573, 509] on div at bounding box center [414, 510] width 448 height 11
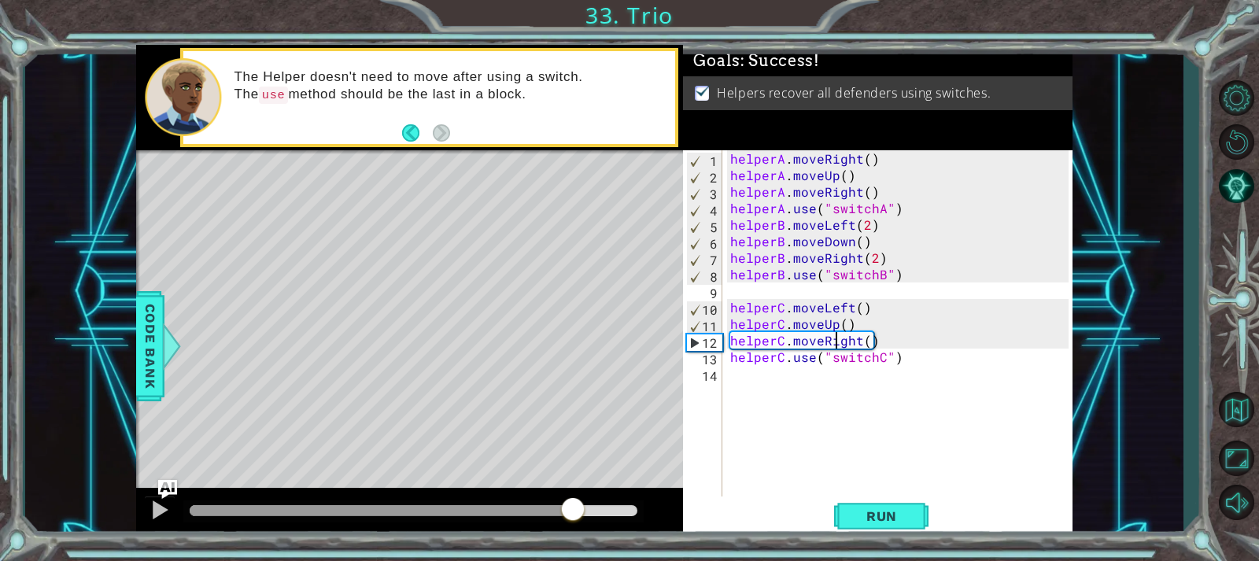
click at [618, 517] on div at bounding box center [413, 511] width 460 height 22
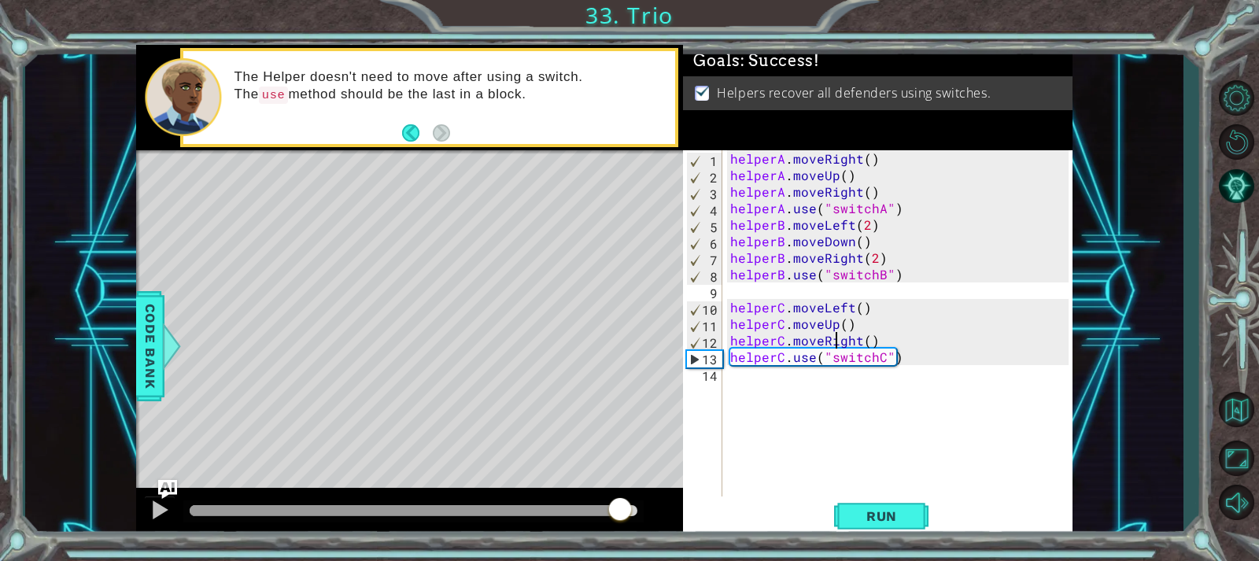
click at [621, 509] on div at bounding box center [414, 510] width 448 height 11
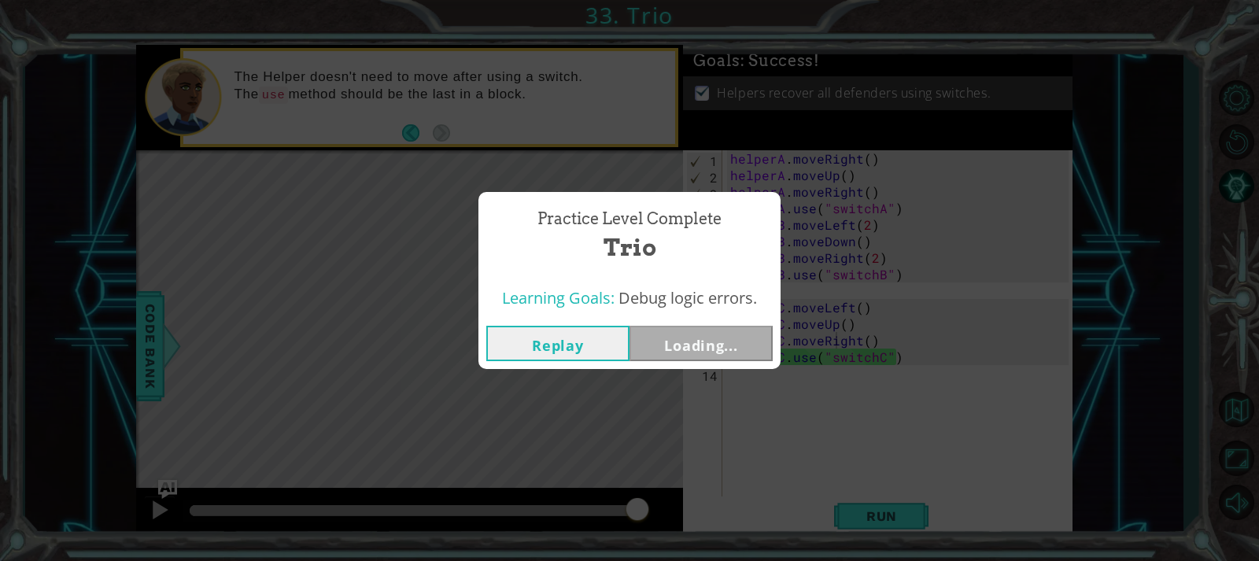
click at [658, 503] on body "1 ההההההההההההההההההההההההההההההההההההההההההההההההההההההההההההההההההההההההההההה…" at bounding box center [629, 280] width 1259 height 561
click at [728, 348] on button "Next" at bounding box center [701, 343] width 143 height 35
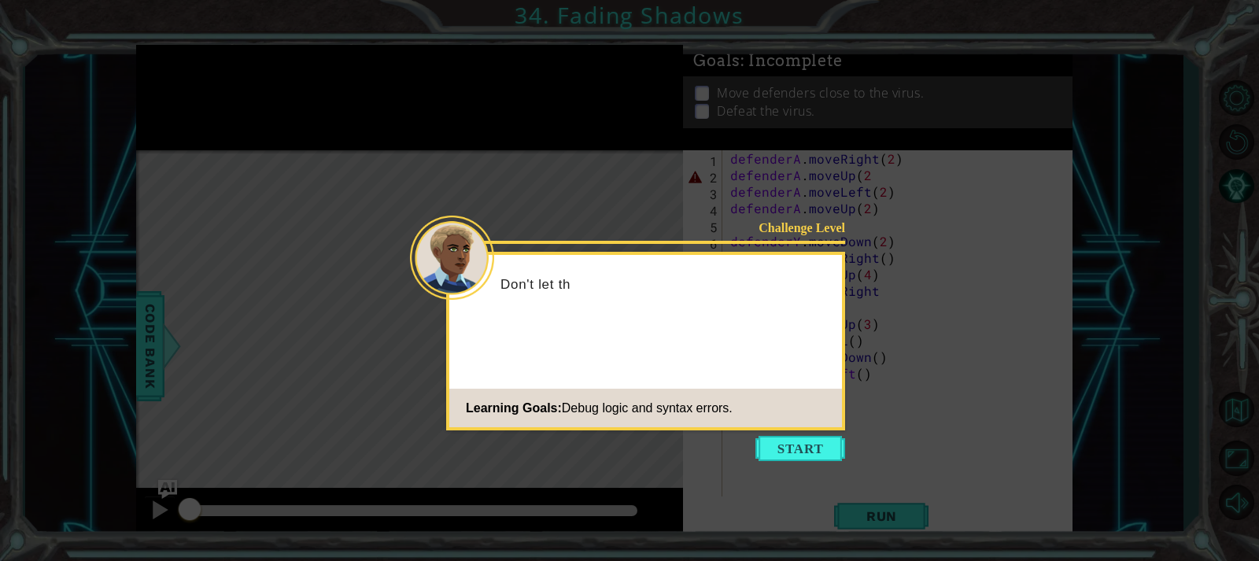
click at [816, 435] on icon at bounding box center [629, 280] width 1259 height 561
click at [812, 441] on button "Start" at bounding box center [800, 448] width 90 height 25
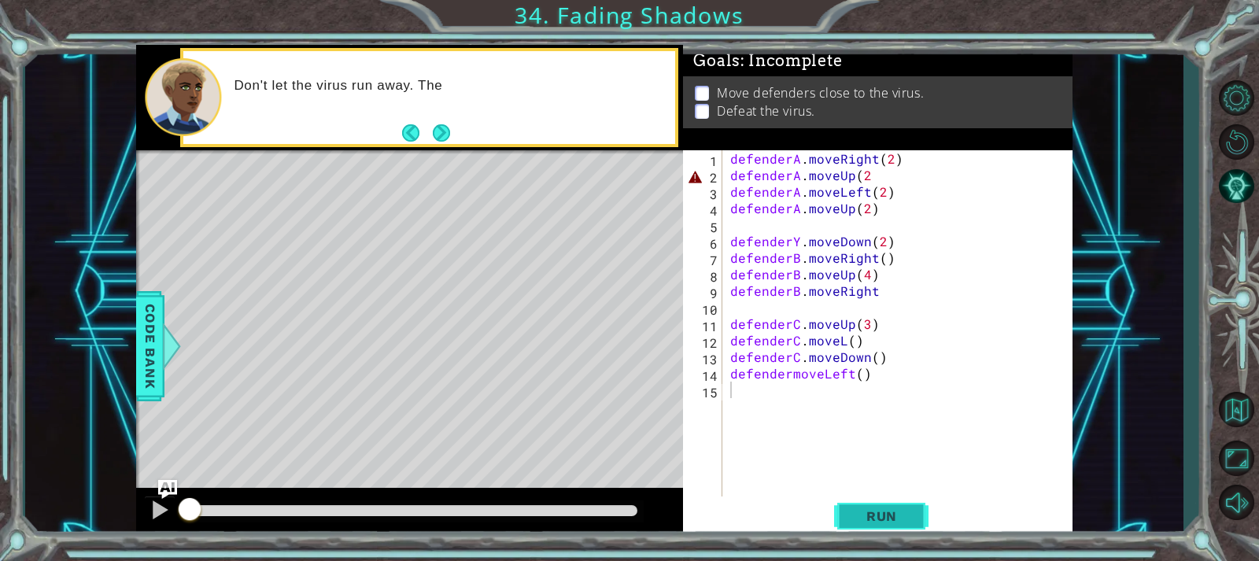
click at [880, 516] on span "Run" at bounding box center [882, 516] width 62 height 16
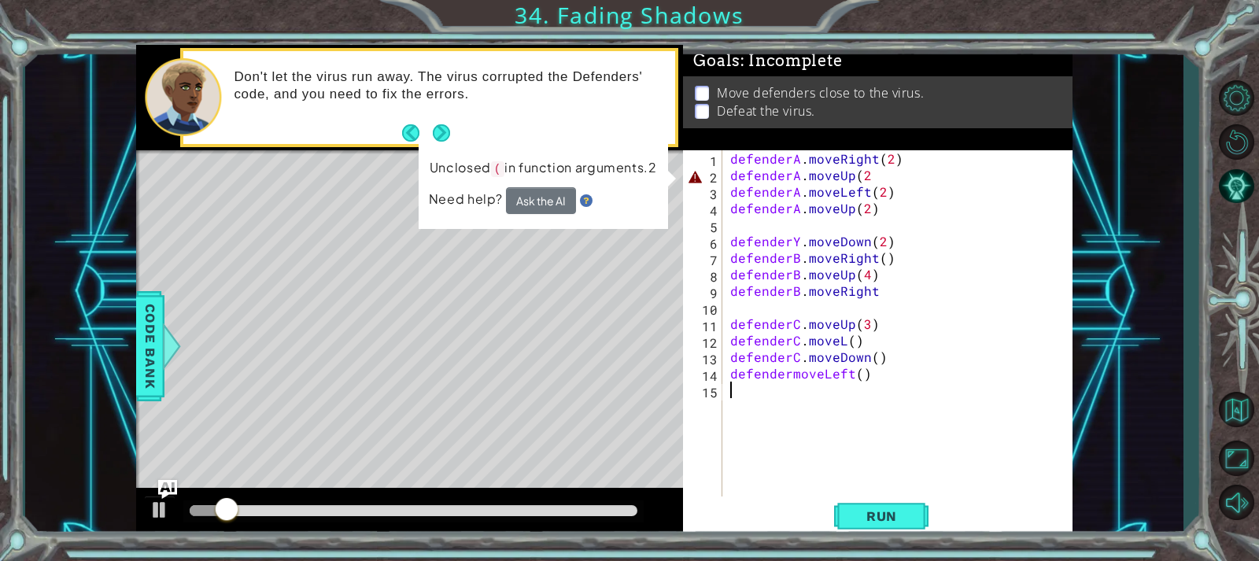
click at [867, 177] on div "defenderA . moveRight ( 2 ) defenderA . moveUp ( 2 defenderA . moveLeft ( 2 ) d…" at bounding box center [901, 340] width 349 height 380
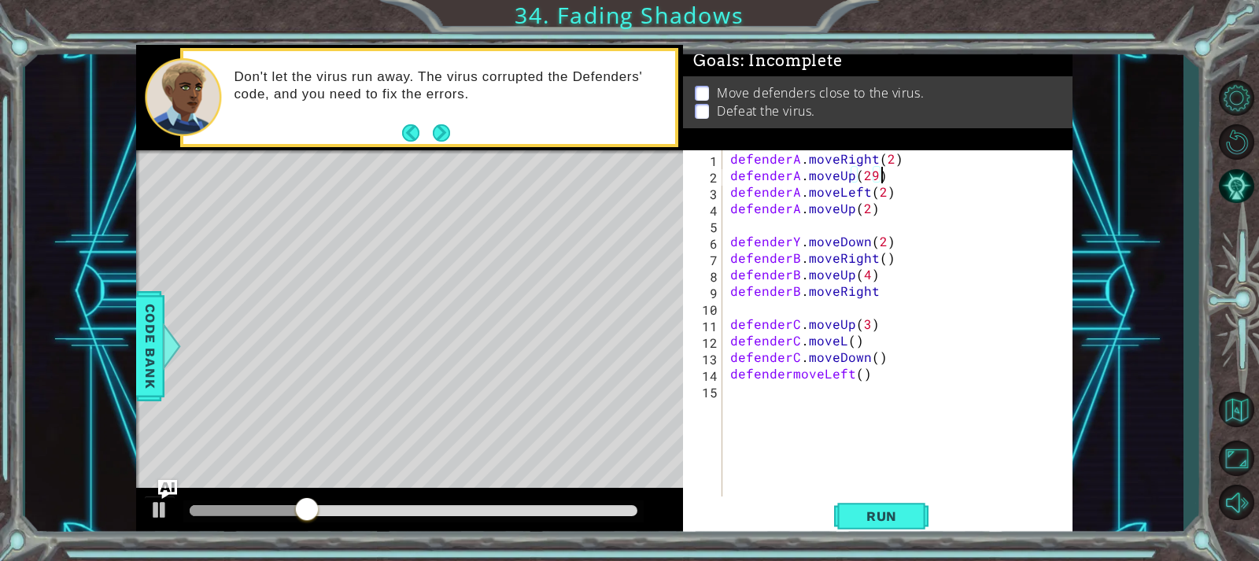
scroll to position [0, 8]
drag, startPoint x: 868, startPoint y: 526, endPoint x: 871, endPoint y: 514, distance: 13.0
click at [871, 525] on button "Run" at bounding box center [881, 516] width 94 height 39
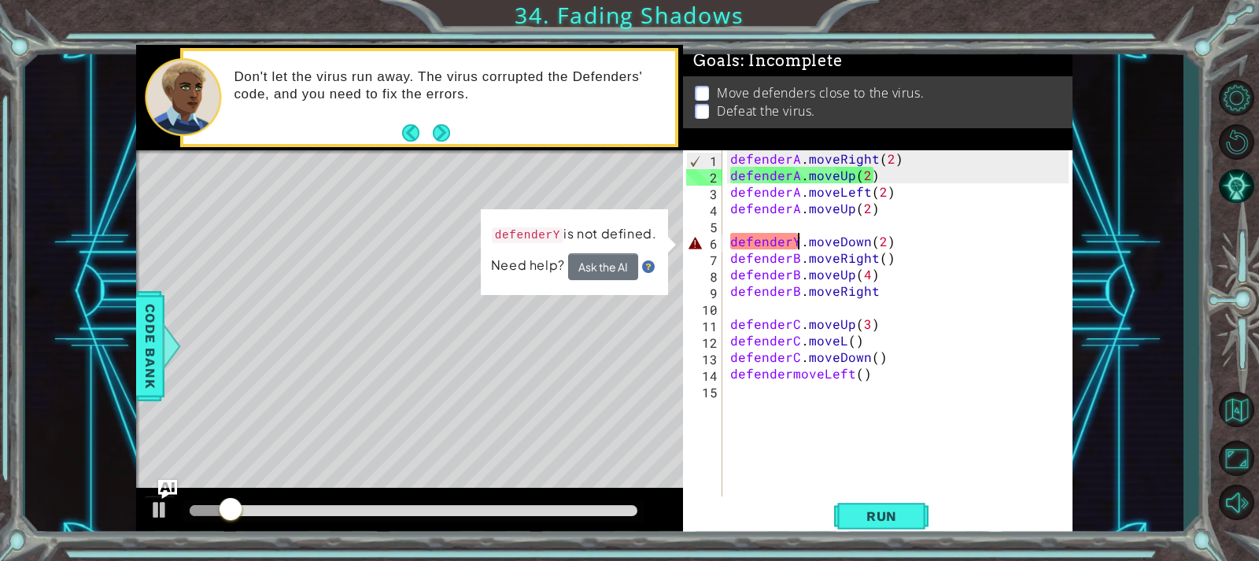
click at [796, 237] on div "defenderA . moveRight ( 2 ) defenderA . moveUp ( 2 ) defenderA . moveLeft ( 2 )…" at bounding box center [901, 340] width 349 height 380
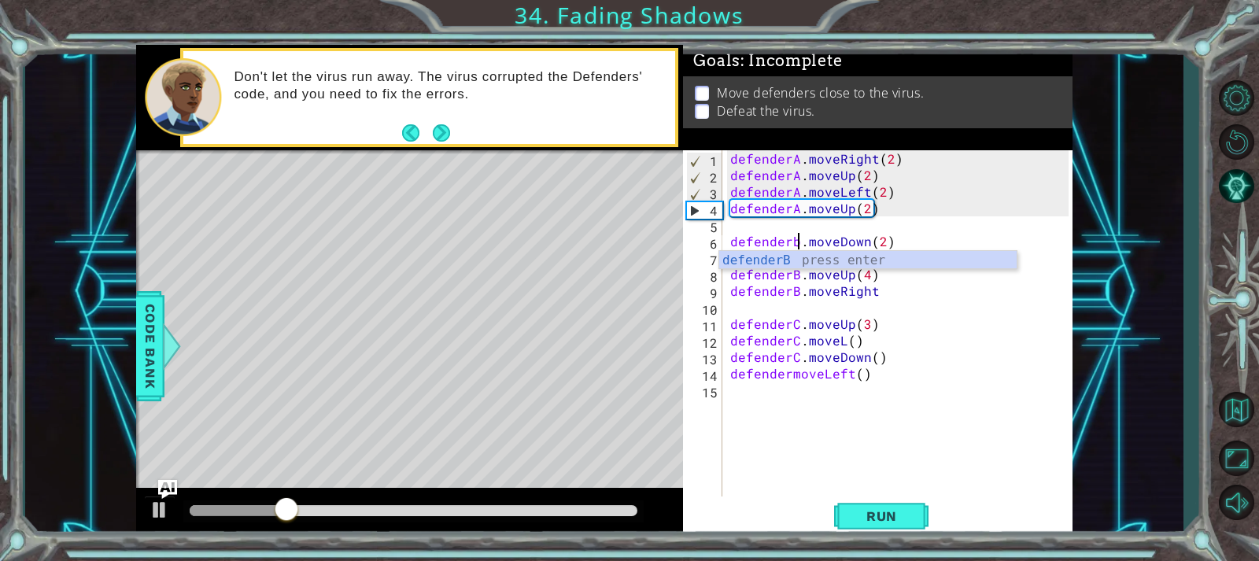
scroll to position [0, 5]
click at [933, 379] on div "defenderA . moveRight ( 2 ) defenderA . moveUp ( 2 ) defenderA . moveLeft ( 2 )…" at bounding box center [901, 340] width 349 height 380
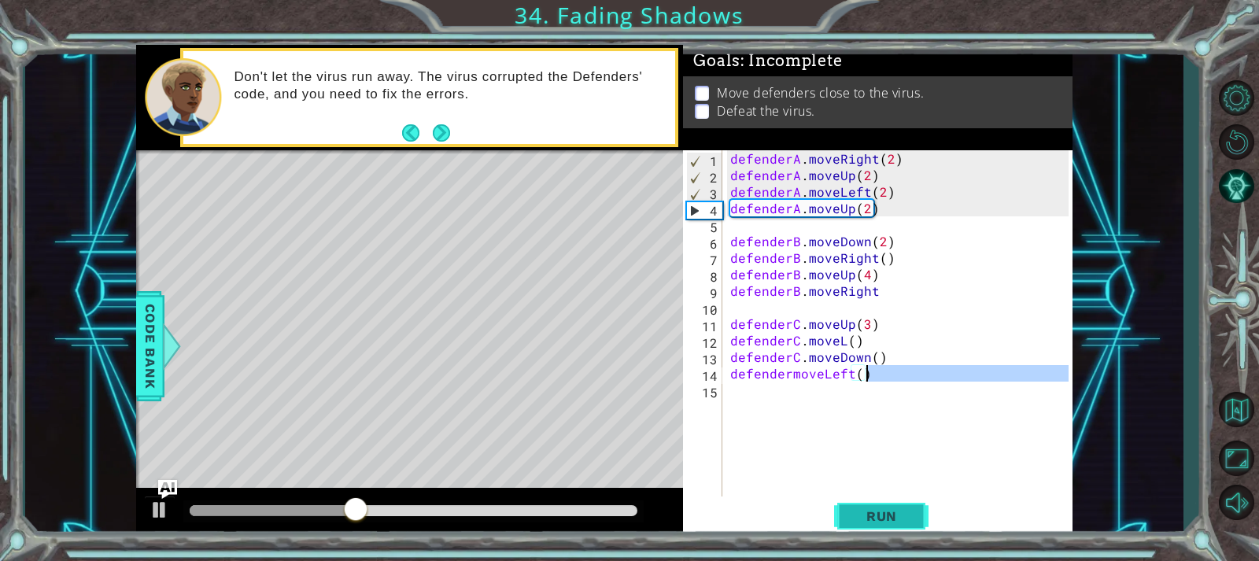
click at [862, 513] on span "Run" at bounding box center [882, 516] width 62 height 16
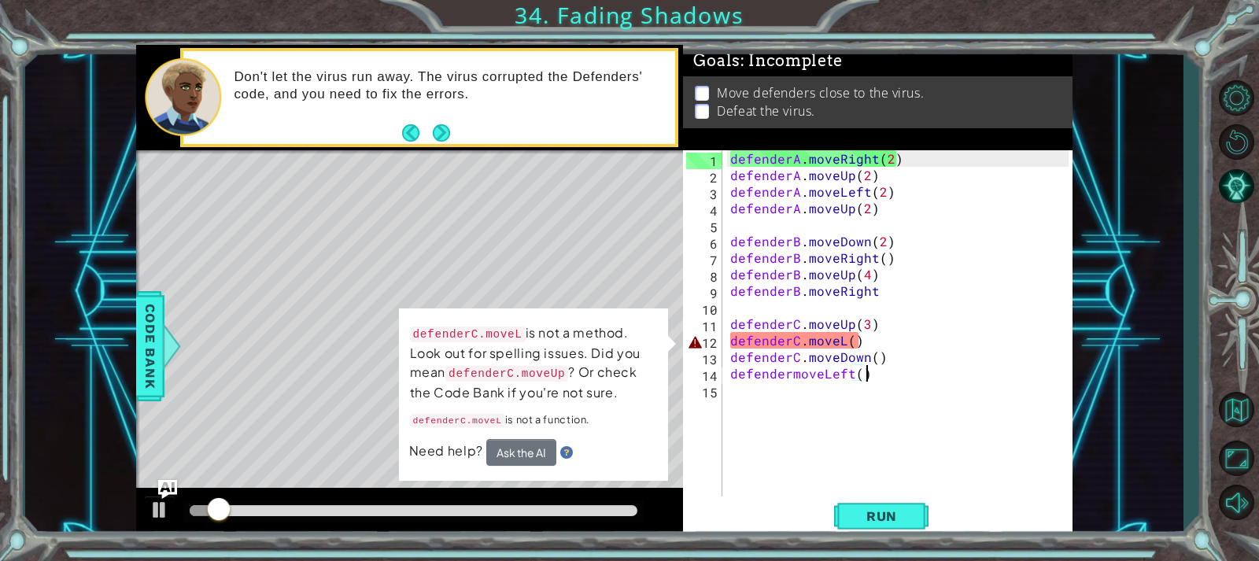
click at [845, 335] on div "defenderA . moveRight ( 2 ) defenderA . moveUp ( 2 ) defenderA . moveLeft ( 2 )…" at bounding box center [901, 340] width 349 height 380
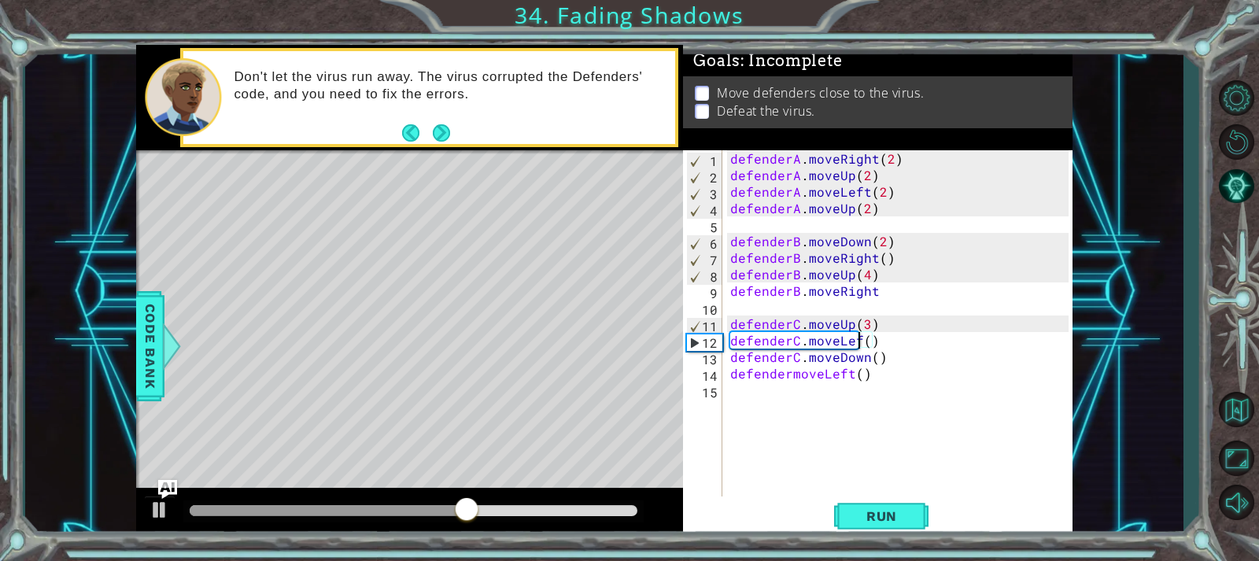
scroll to position [0, 9]
click at [865, 504] on button "Run" at bounding box center [881, 516] width 94 height 39
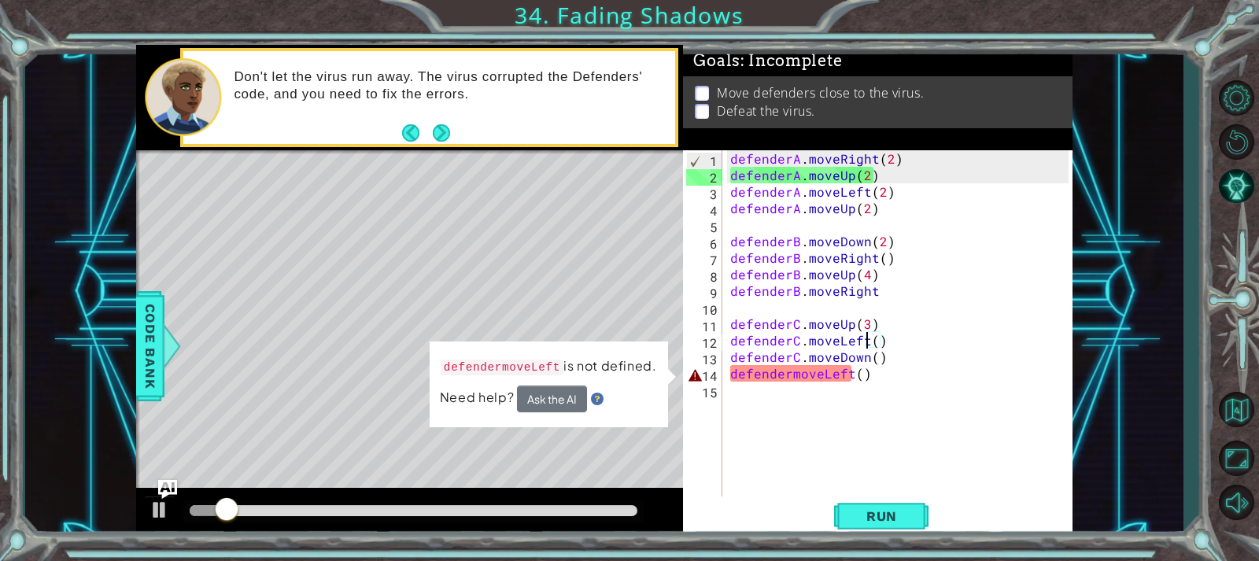
click at [788, 372] on div "defenderA . moveRight ( 2 ) defenderA . moveUp ( 2 ) defenderA . moveLeft ( 2 )…" at bounding box center [901, 340] width 349 height 380
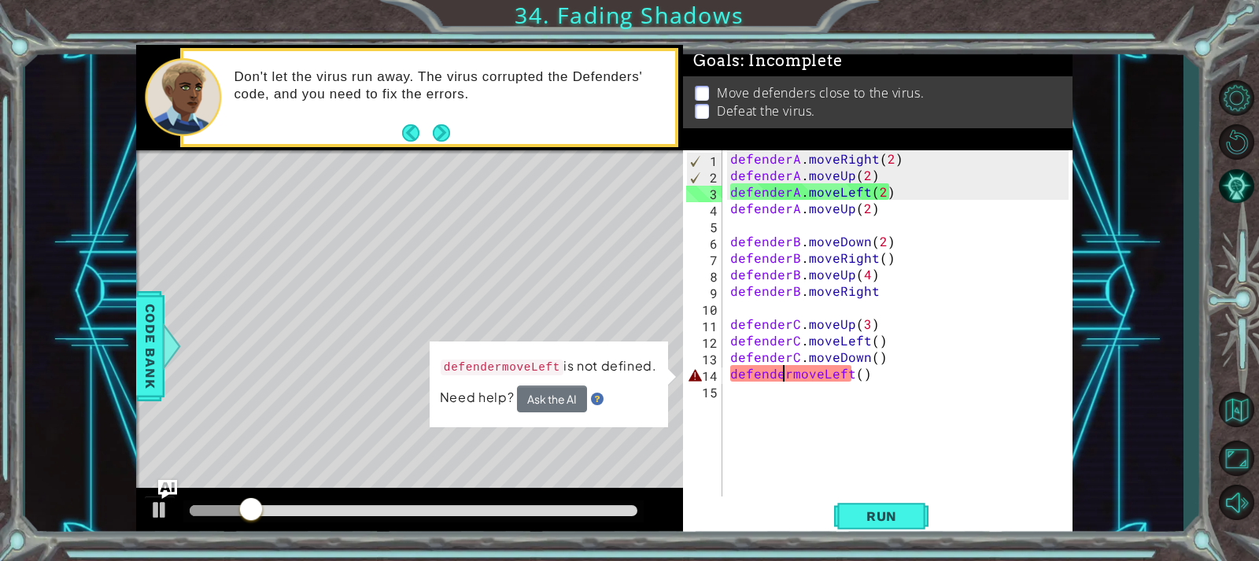
click at [785, 370] on div "defenderA . moveRight ( 2 ) defenderA . moveUp ( 2 ) defenderA . moveLeft ( 2 )…" at bounding box center [901, 340] width 349 height 380
click at [786, 370] on div "defenderA . moveRight ( 2 ) defenderA . moveUp ( 2 ) defenderA . moveLeft ( 2 )…" at bounding box center [901, 340] width 349 height 380
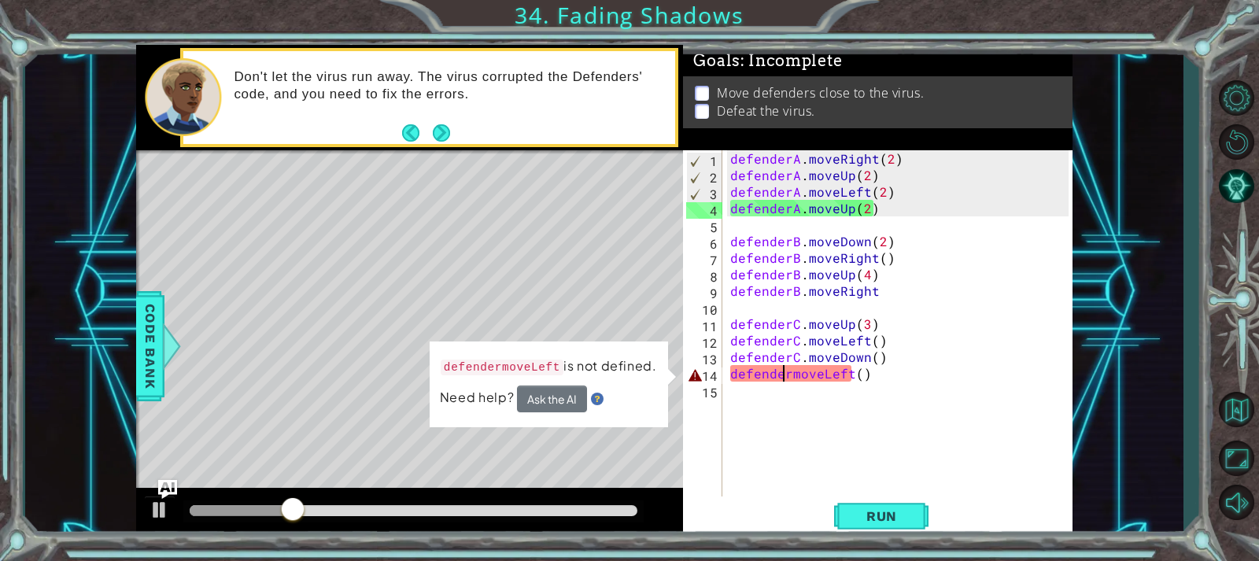
drag, startPoint x: 786, startPoint y: 375, endPoint x: 788, endPoint y: 385, distance: 9.6
click at [788, 379] on div "defenderA . moveRight ( 2 ) defenderA . moveUp ( 2 ) defenderA . moveLeft ( 2 )…" at bounding box center [901, 340] width 349 height 380
click at [785, 373] on div "defenderA . moveRight ( 2 ) defenderA . moveUp ( 2 ) defenderA . moveLeft ( 2 )…" at bounding box center [897, 323] width 341 height 347
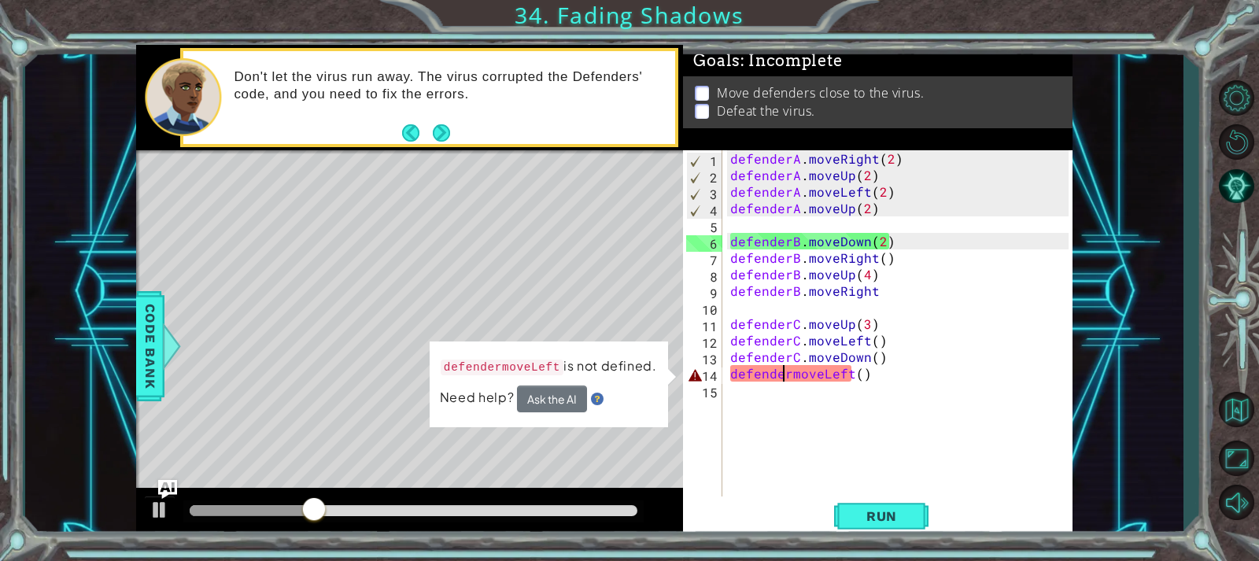
click at [789, 373] on div "defenderA . moveRight ( 2 ) defenderA . moveUp ( 2 ) defenderA . moveLeft ( 2 )…" at bounding box center [901, 340] width 349 height 380
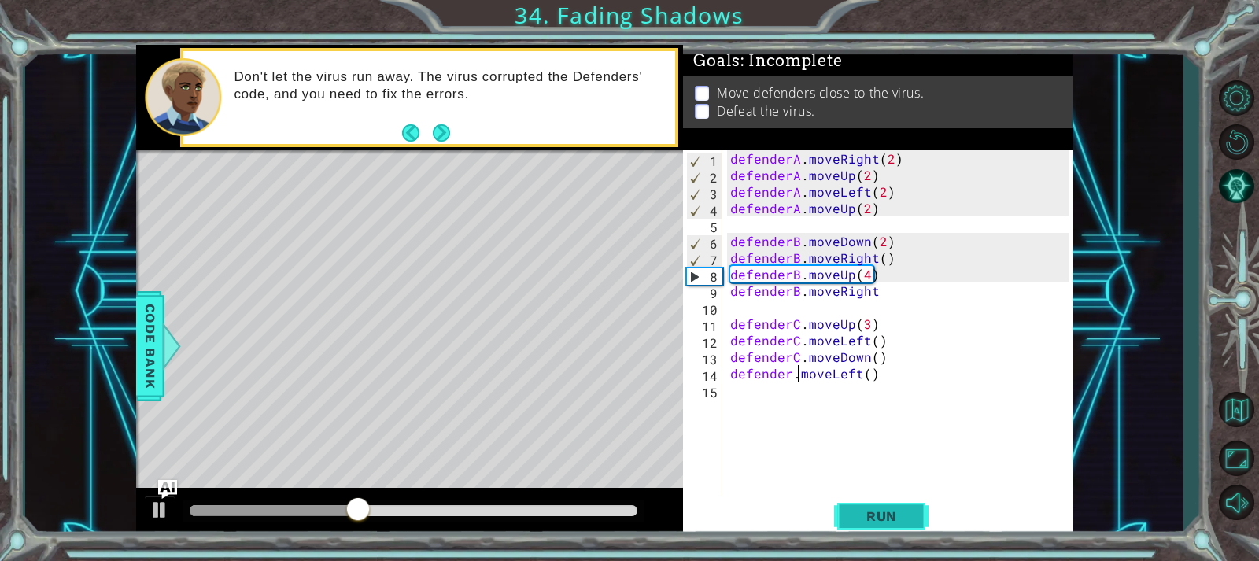
click at [875, 504] on button "Run" at bounding box center [881, 516] width 94 height 39
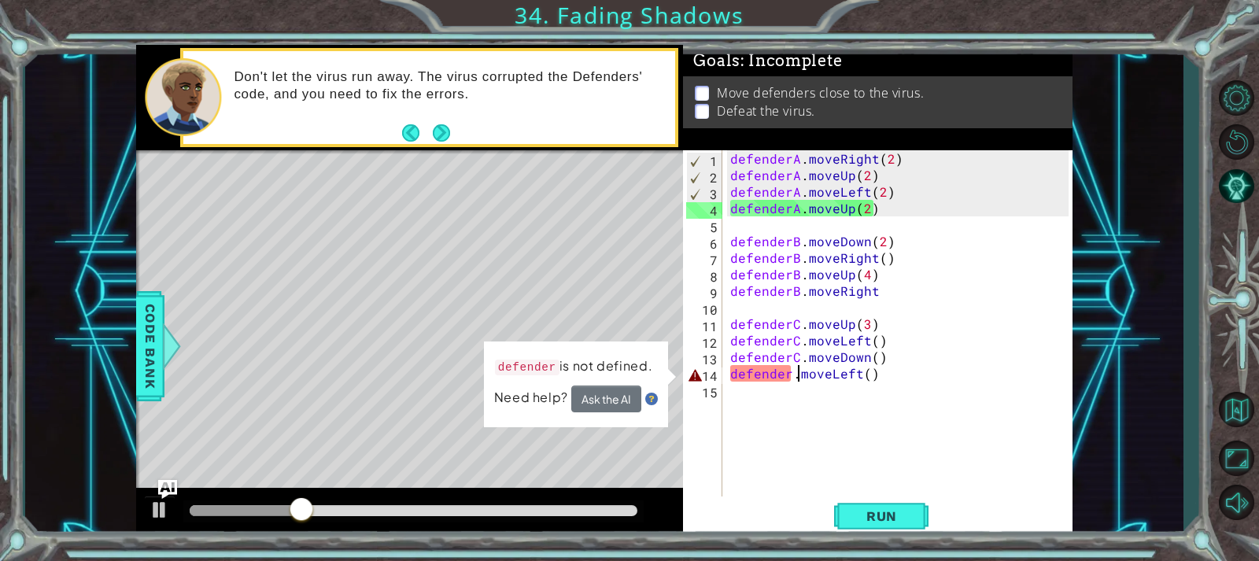
click at [790, 381] on div "defenderA . moveRight ( 2 ) defenderA . moveUp ( 2 ) defenderA . moveLeft ( 2 )…" at bounding box center [901, 340] width 349 height 380
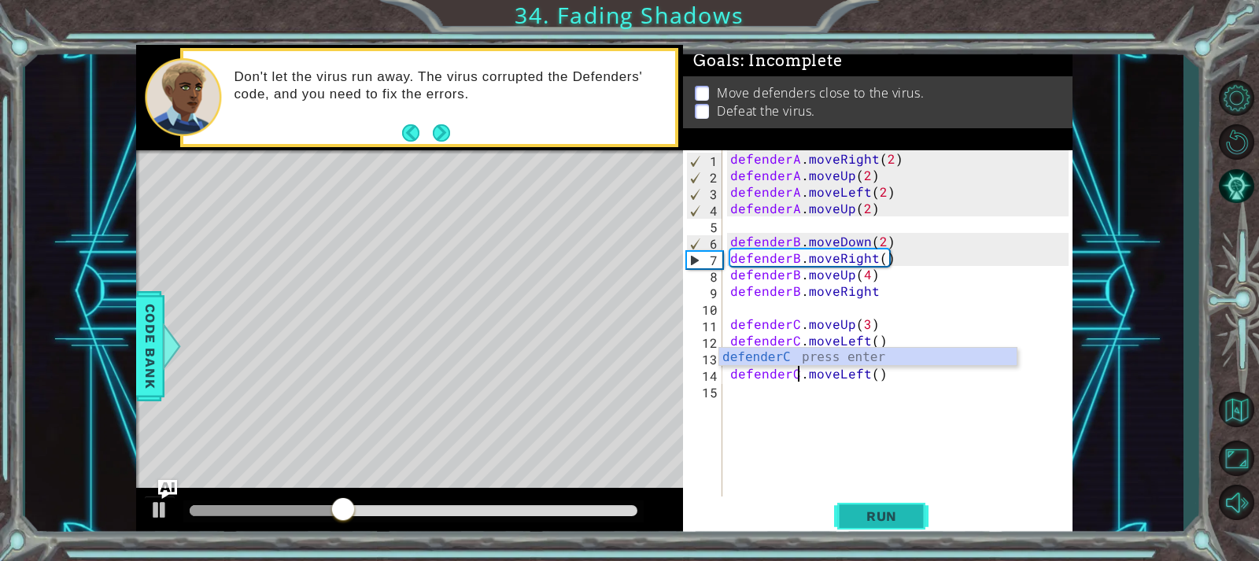
click at [918, 513] on button "Run" at bounding box center [881, 516] width 94 height 39
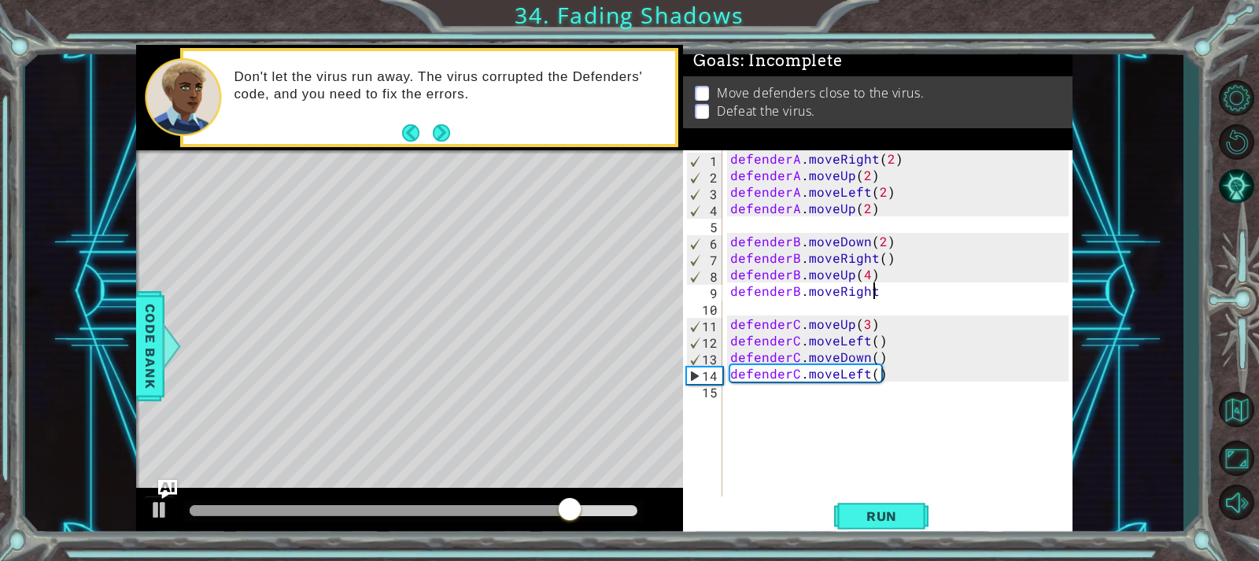
click at [877, 297] on div "defenderA . moveRight ( 2 ) defenderA . moveUp ( 2 ) defenderA . moveLeft ( 2 )…" at bounding box center [901, 340] width 349 height 380
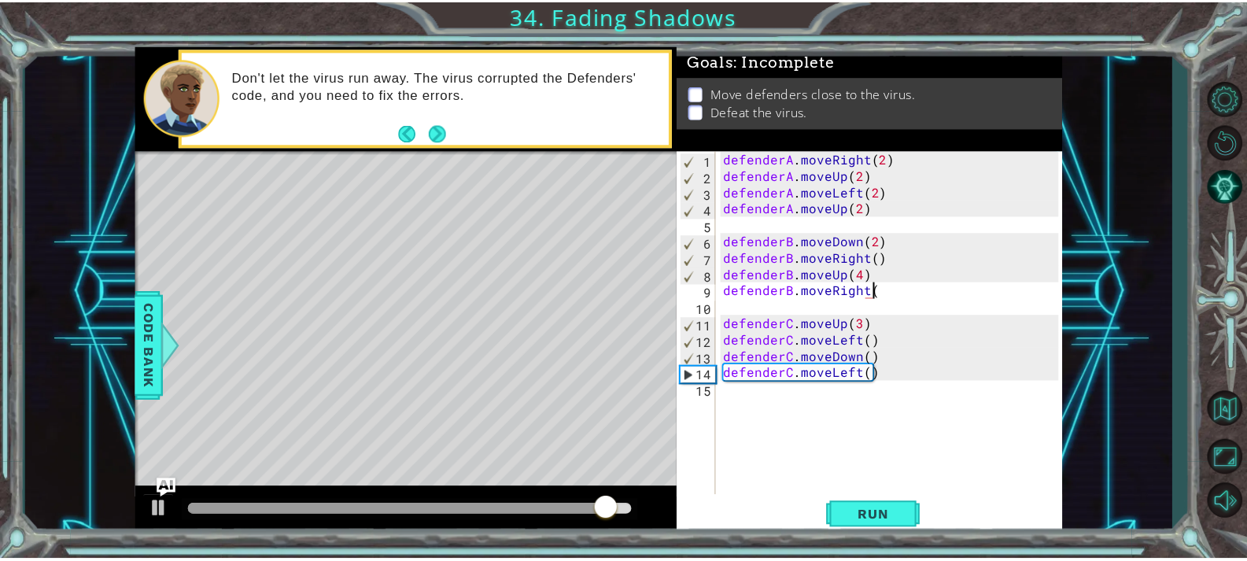
scroll to position [0, 9]
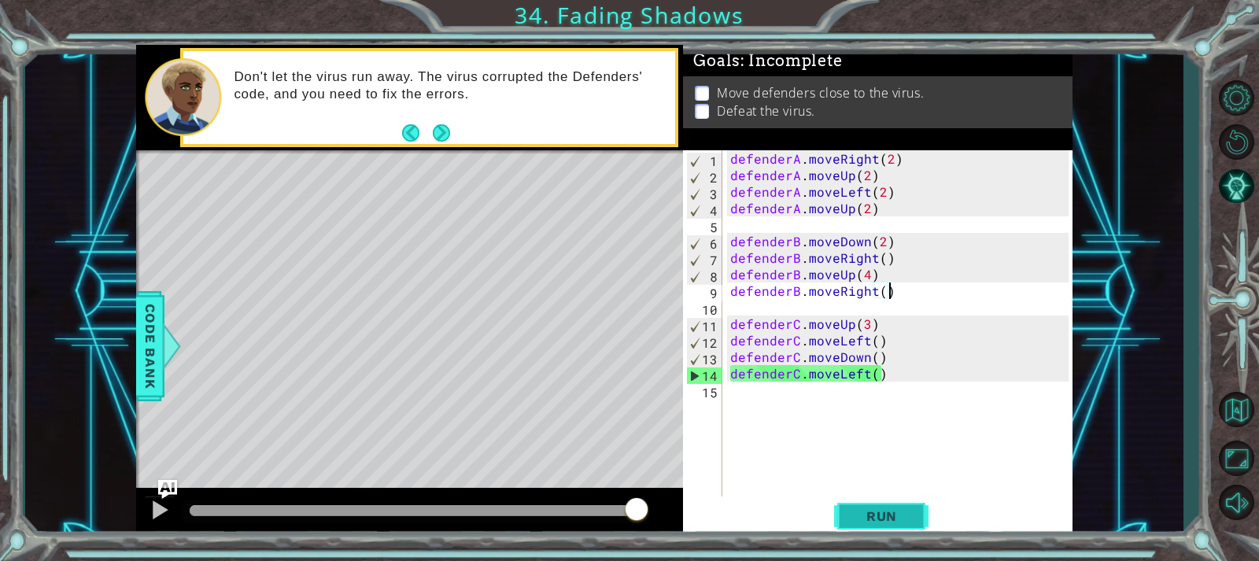
type textarea "defenderB.moveRight()"
click at [889, 512] on span "Run" at bounding box center [882, 516] width 62 height 16
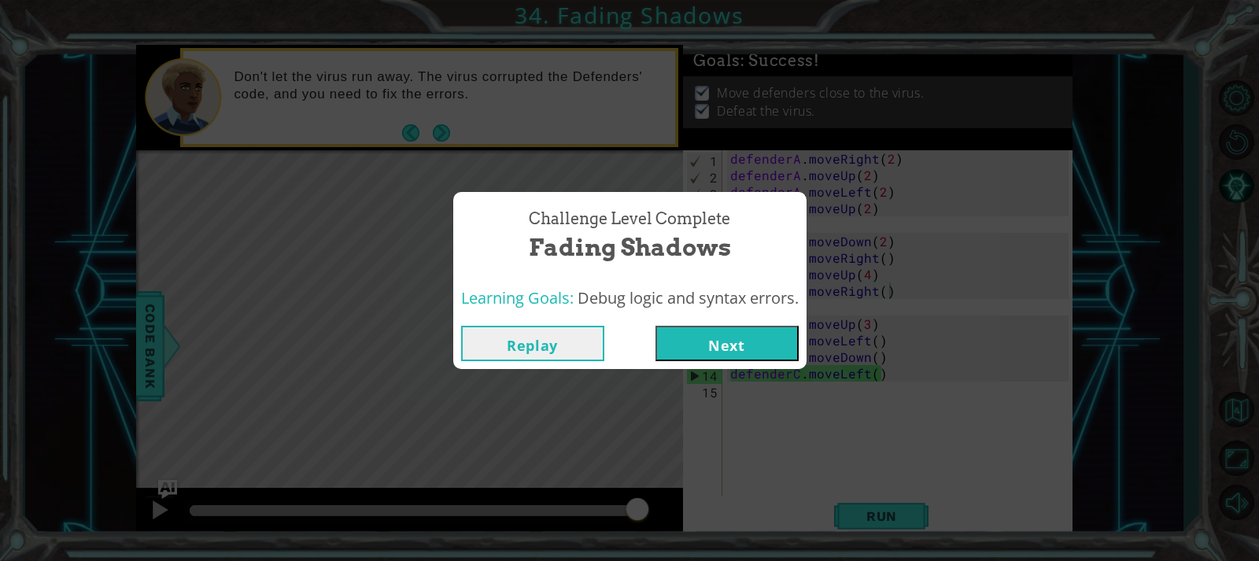
click at [793, 340] on button "Next" at bounding box center [726, 343] width 143 height 35
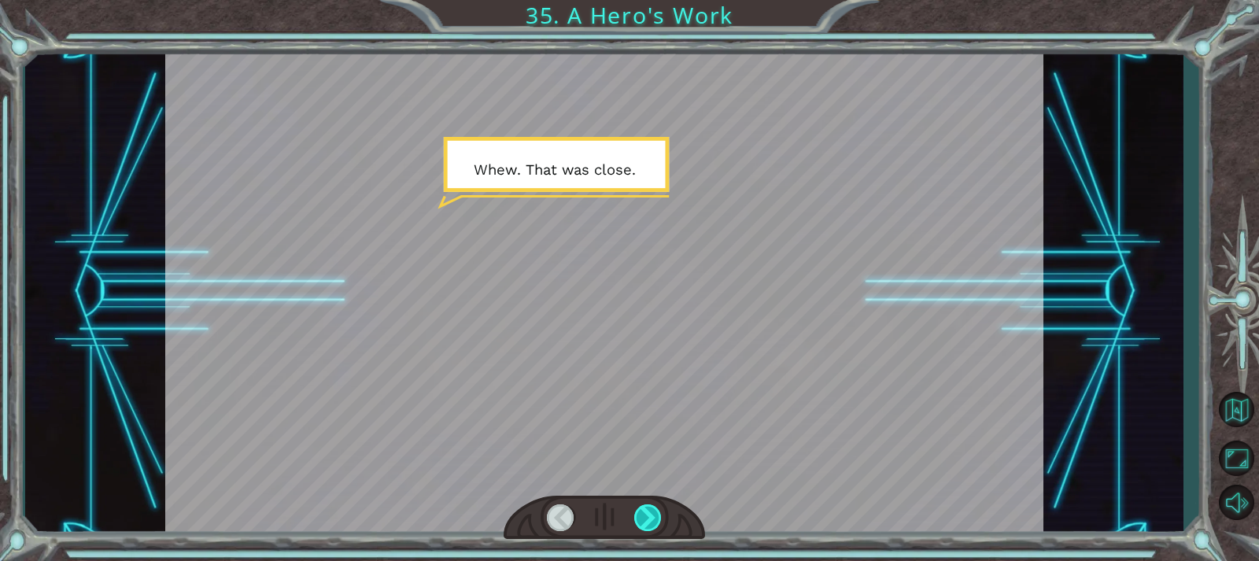
click at [642, 517] on div at bounding box center [648, 517] width 28 height 27
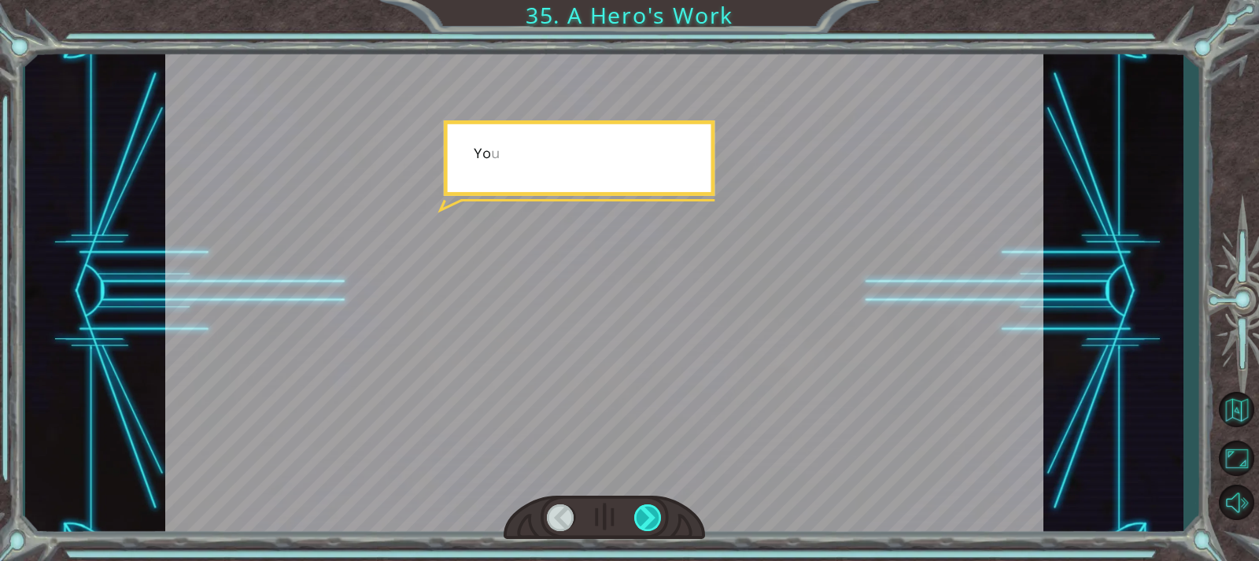
click at [642, 517] on div at bounding box center [648, 517] width 28 height 27
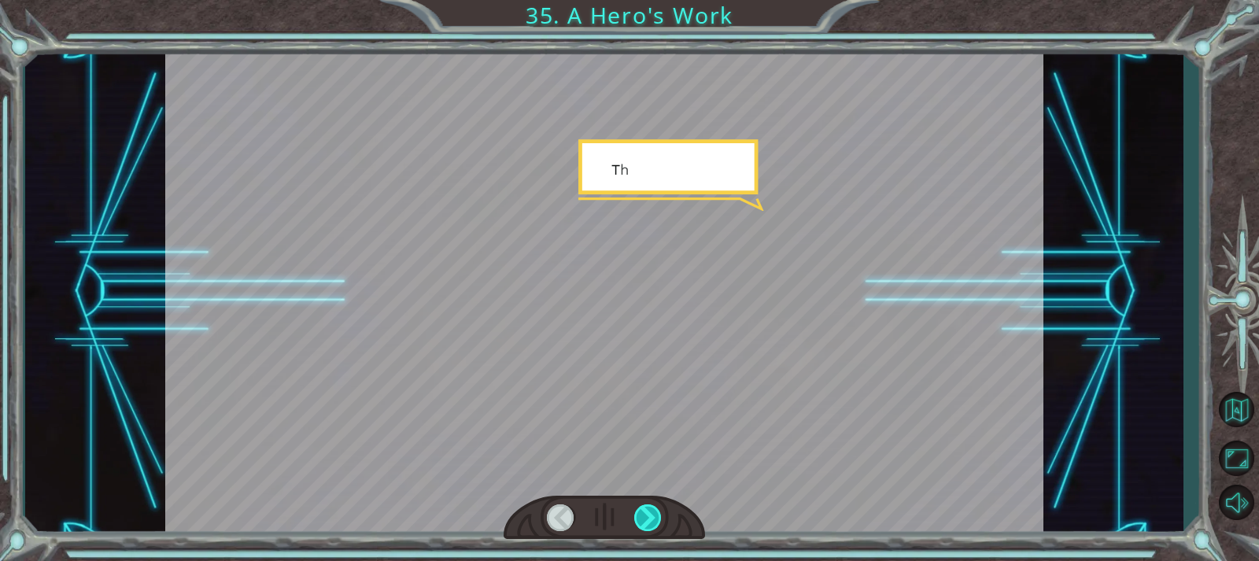
click at [642, 517] on div at bounding box center [648, 517] width 28 height 27
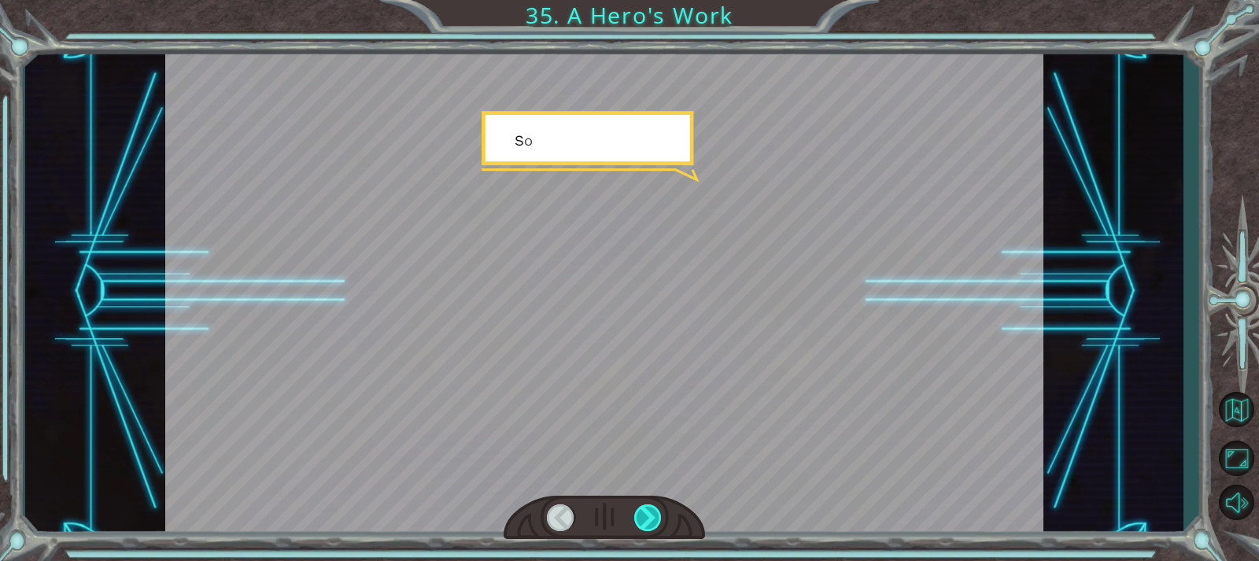
click at [642, 517] on div at bounding box center [648, 517] width 28 height 27
click at [645, 514] on div at bounding box center [648, 517] width 28 height 27
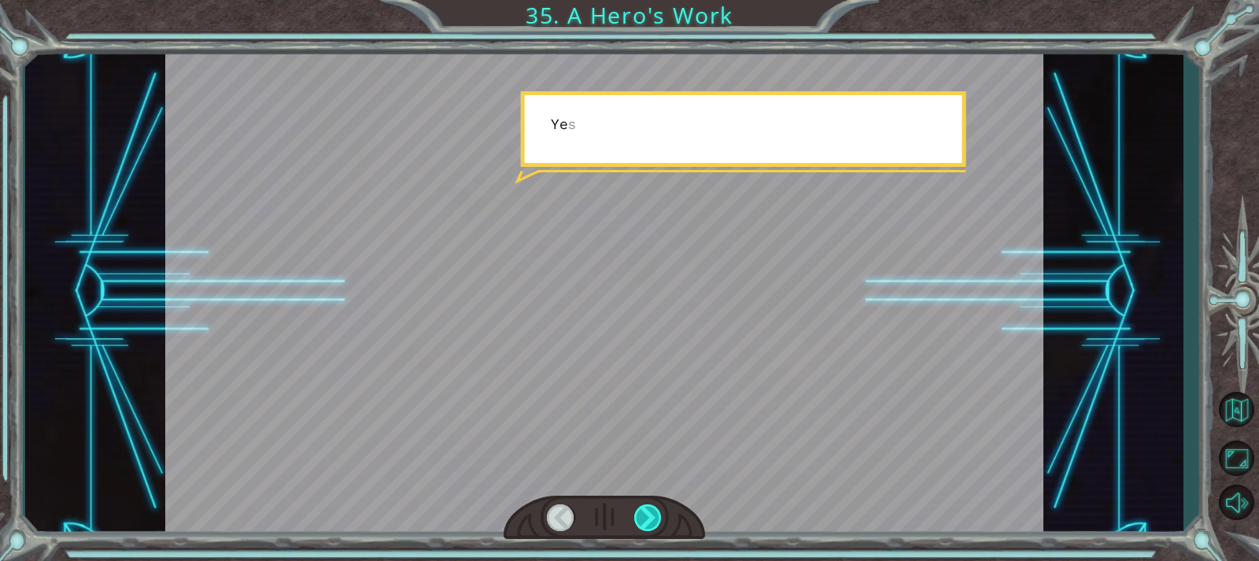
click at [645, 514] on div at bounding box center [648, 517] width 28 height 27
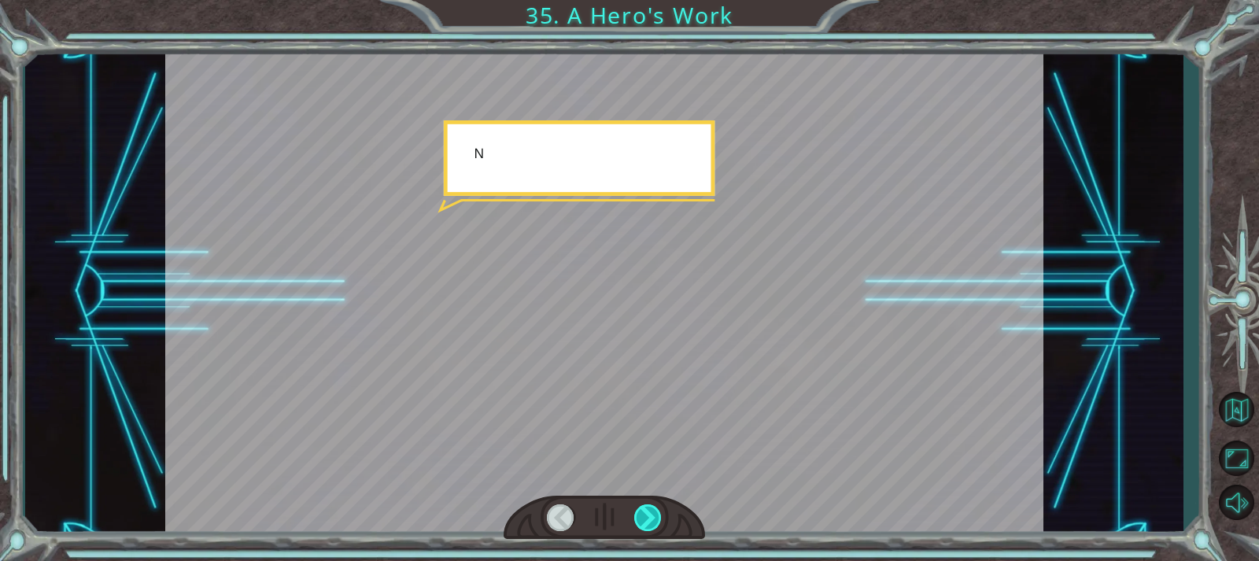
click at [646, 511] on div at bounding box center [648, 517] width 28 height 27
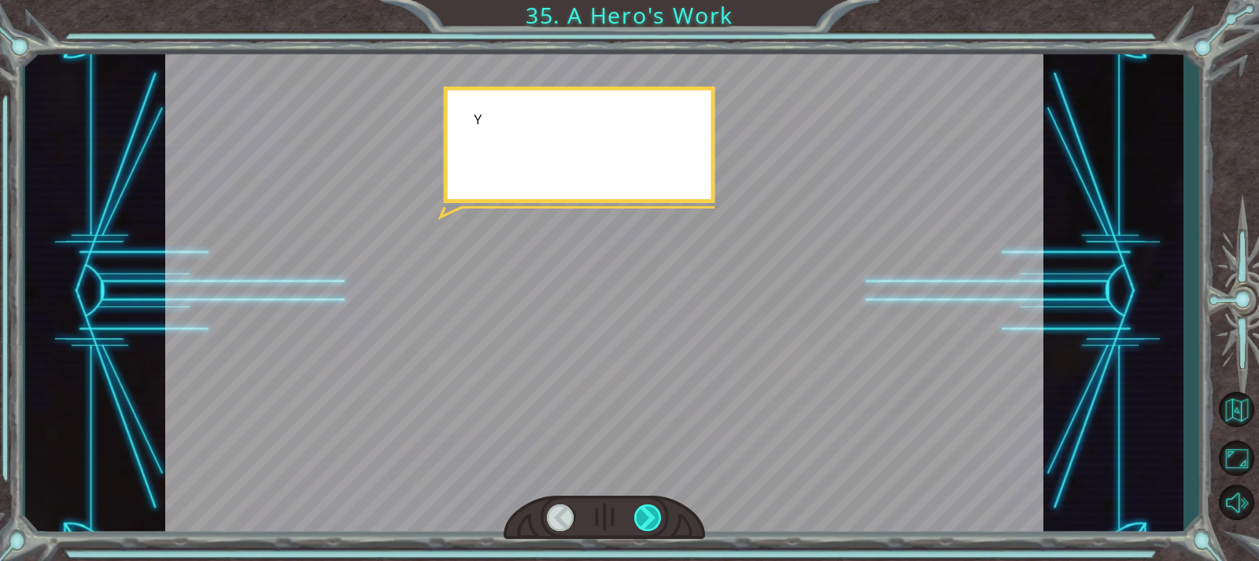
click at [646, 511] on div at bounding box center [648, 517] width 28 height 27
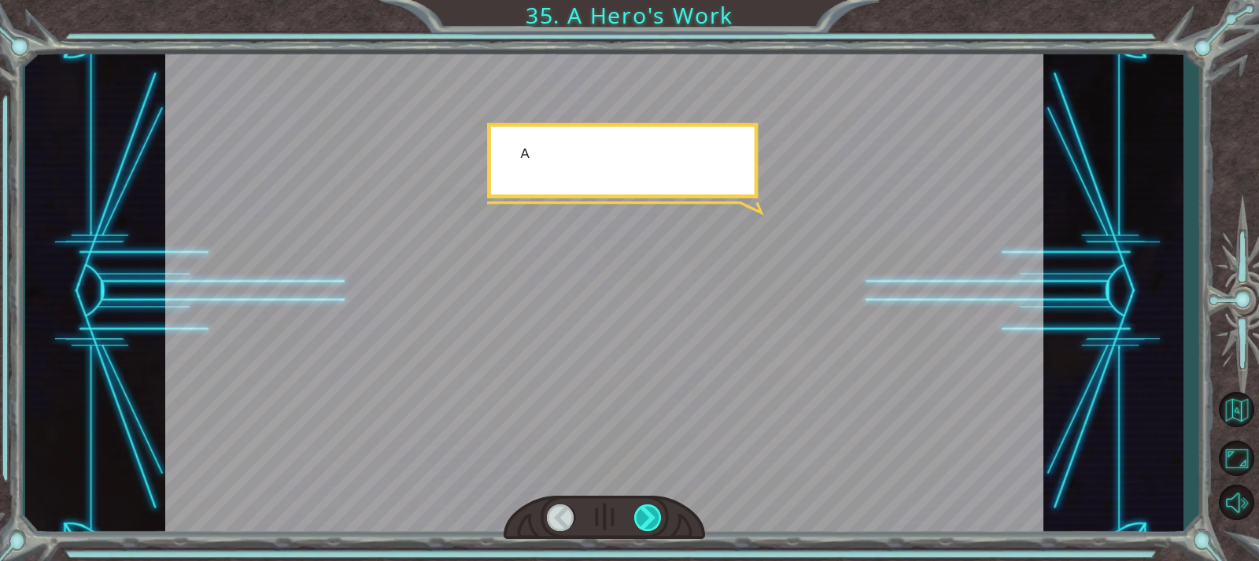
click at [646, 511] on div at bounding box center [648, 517] width 28 height 27
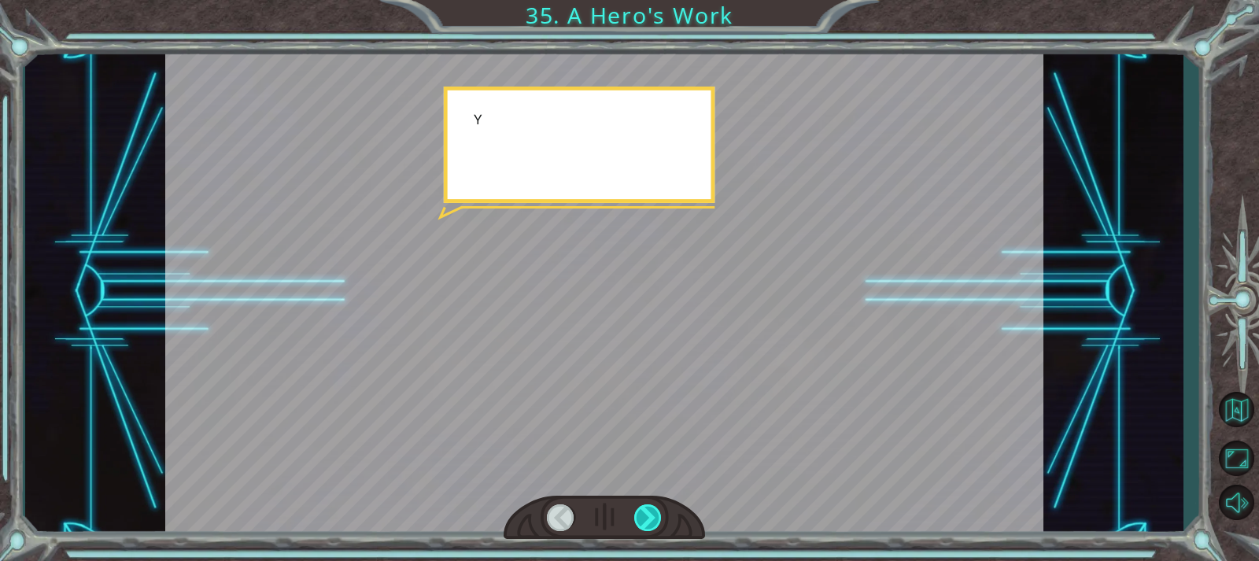
click at [646, 511] on div at bounding box center [648, 517] width 28 height 27
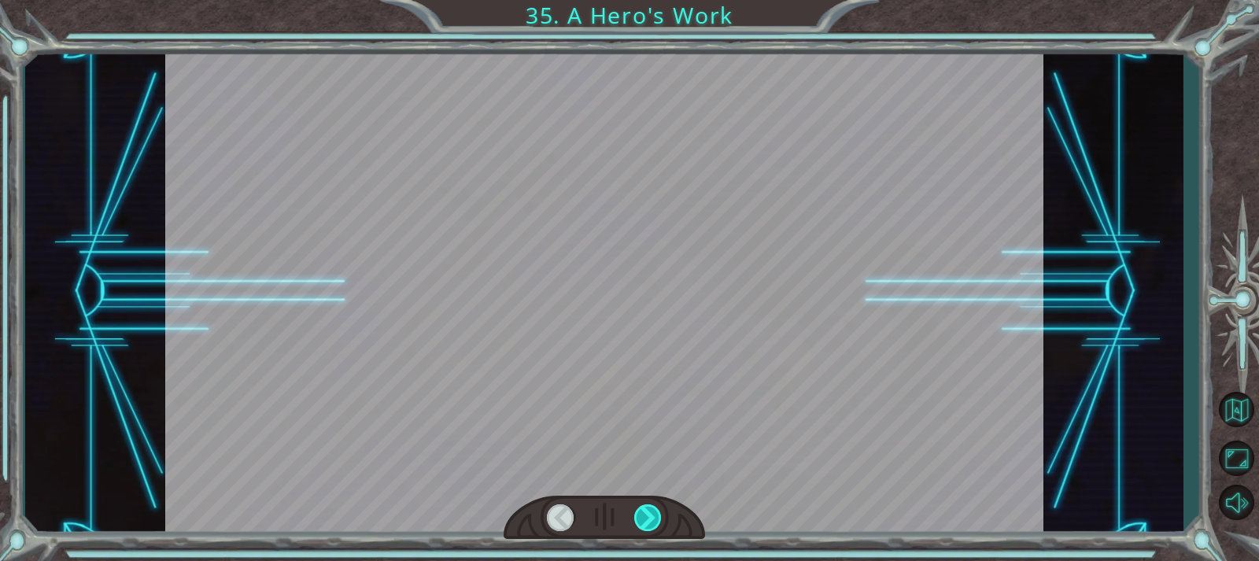
click at [646, 511] on div at bounding box center [648, 517] width 28 height 27
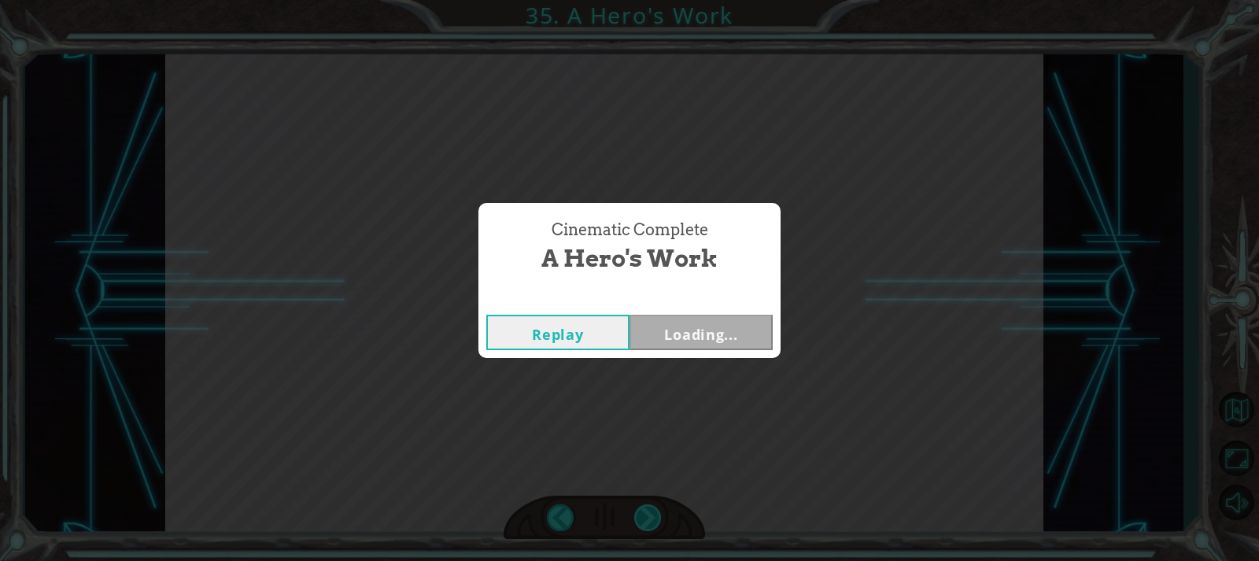
click at [646, 0] on div "Temporary Text W h e w . T h a t w a s c l o s e . Y o u . . . y o u d i d g o …" at bounding box center [629, 0] width 1259 height 0
click at [683, 294] on button "Back to Dashboard" at bounding box center [690, 294] width 114 height 27
